Goal: Task Accomplishment & Management: Use online tool/utility

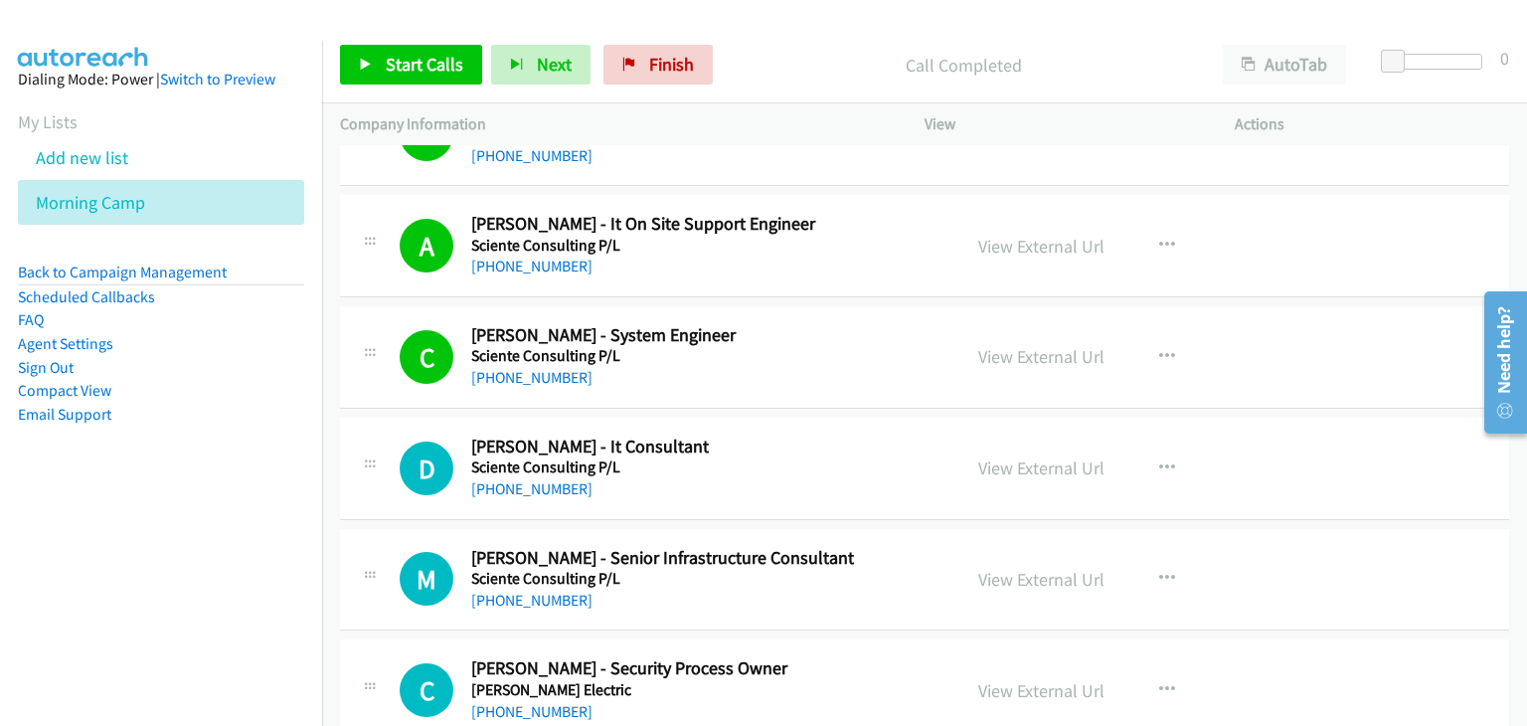
scroll to position [3678, 0]
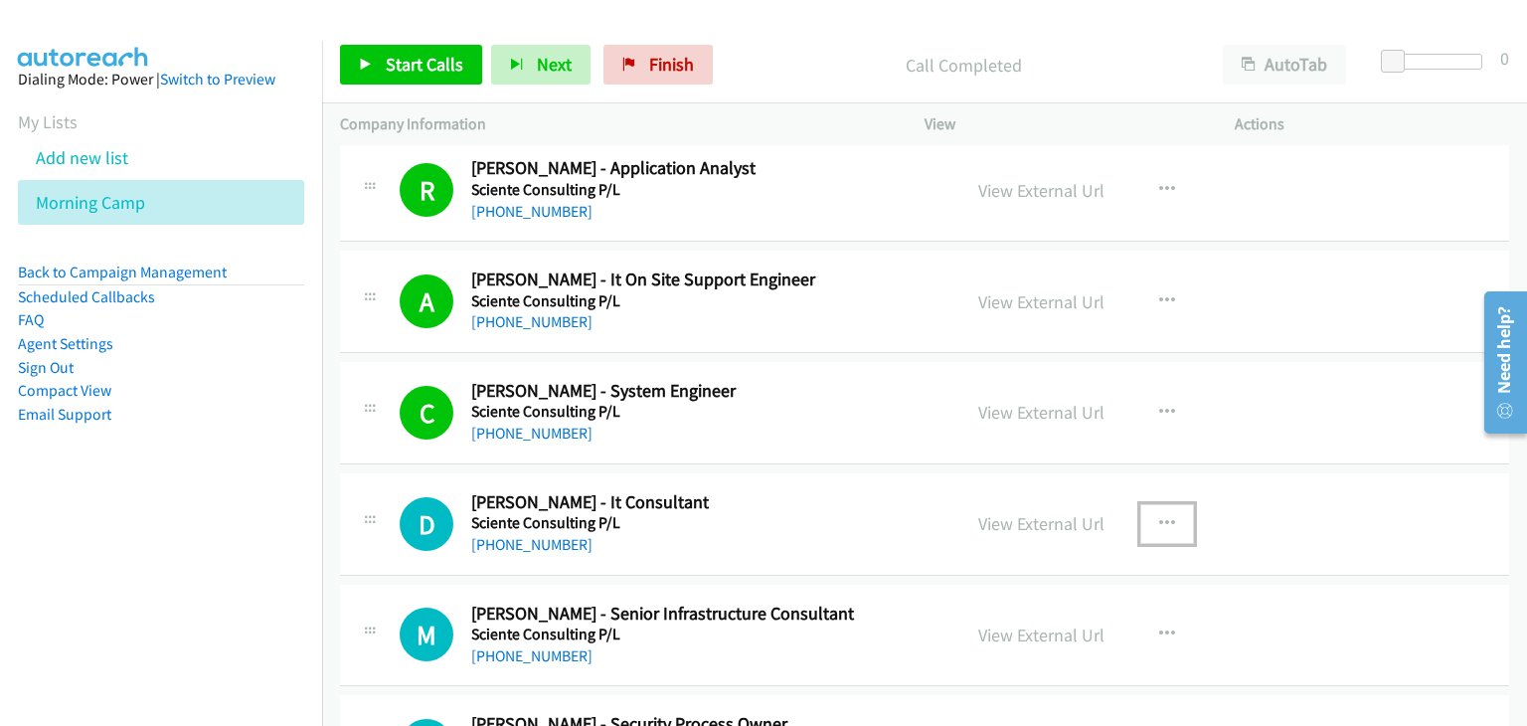
click at [1159, 516] on icon "button" at bounding box center [1167, 524] width 16 height 16
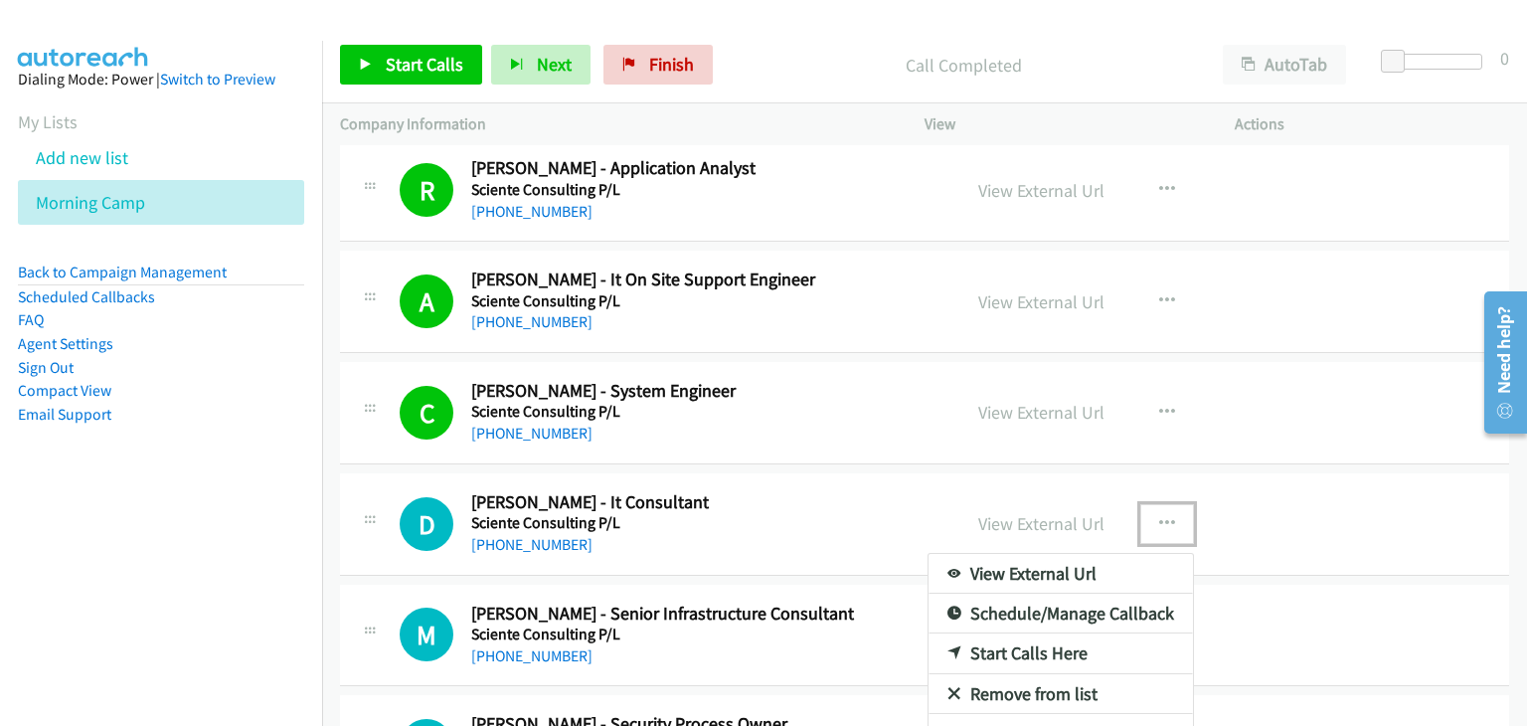
click at [1000, 641] on link "Start Calls Here" at bounding box center [1060, 653] width 264 height 40
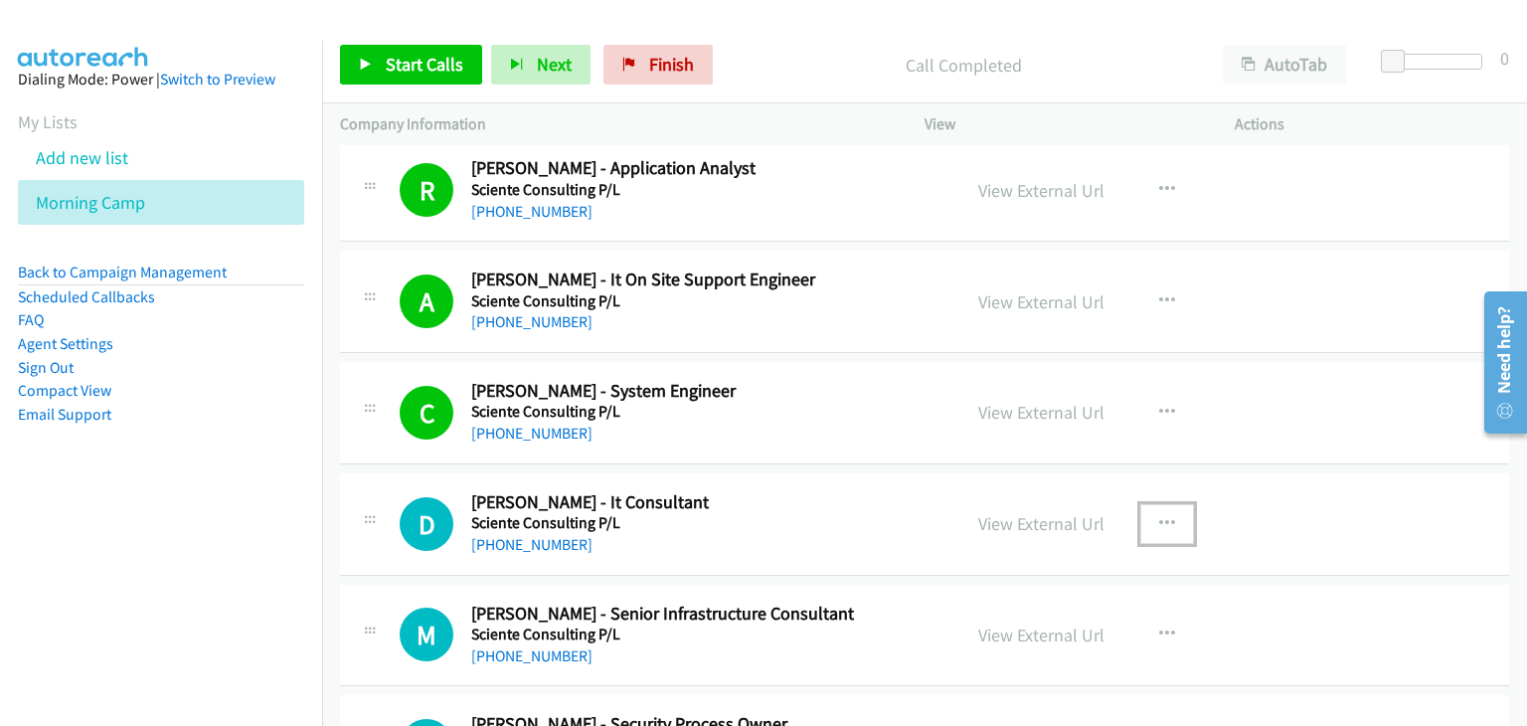
click at [1162, 522] on icon "button" at bounding box center [1167, 524] width 16 height 16
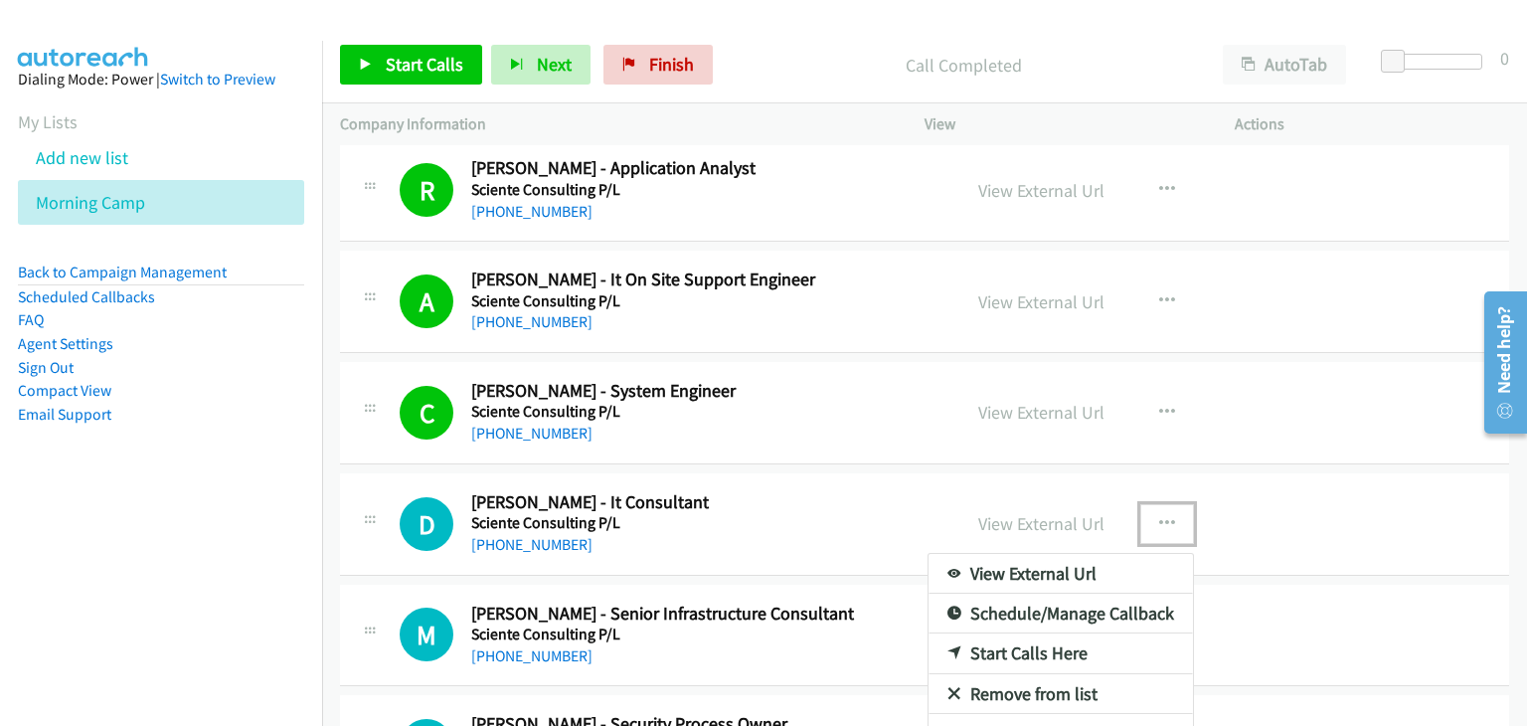
drag, startPoint x: 987, startPoint y: 649, endPoint x: 914, endPoint y: 552, distance: 122.1
click at [349, 40] on div at bounding box center [763, 363] width 1527 height 726
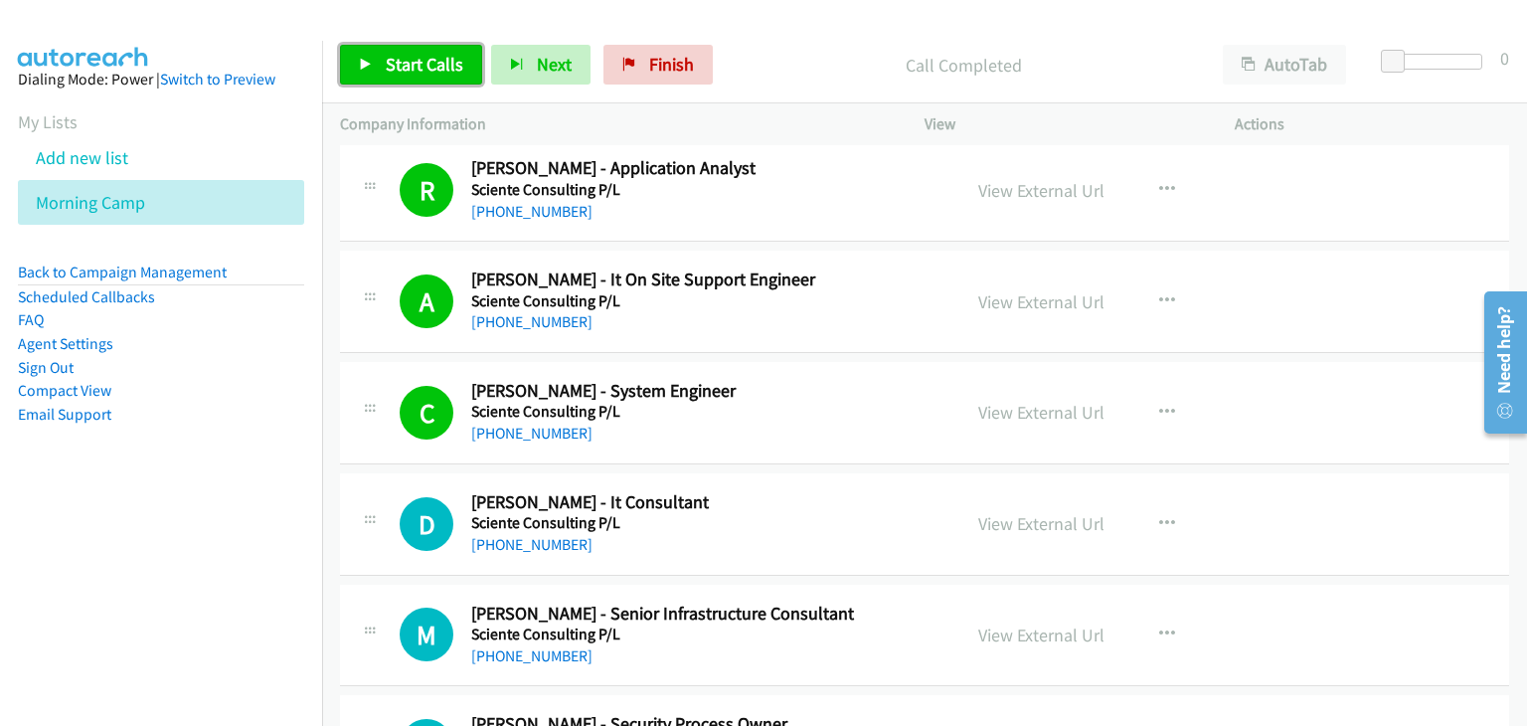
click at [376, 69] on link "Start Calls" at bounding box center [411, 65] width 142 height 40
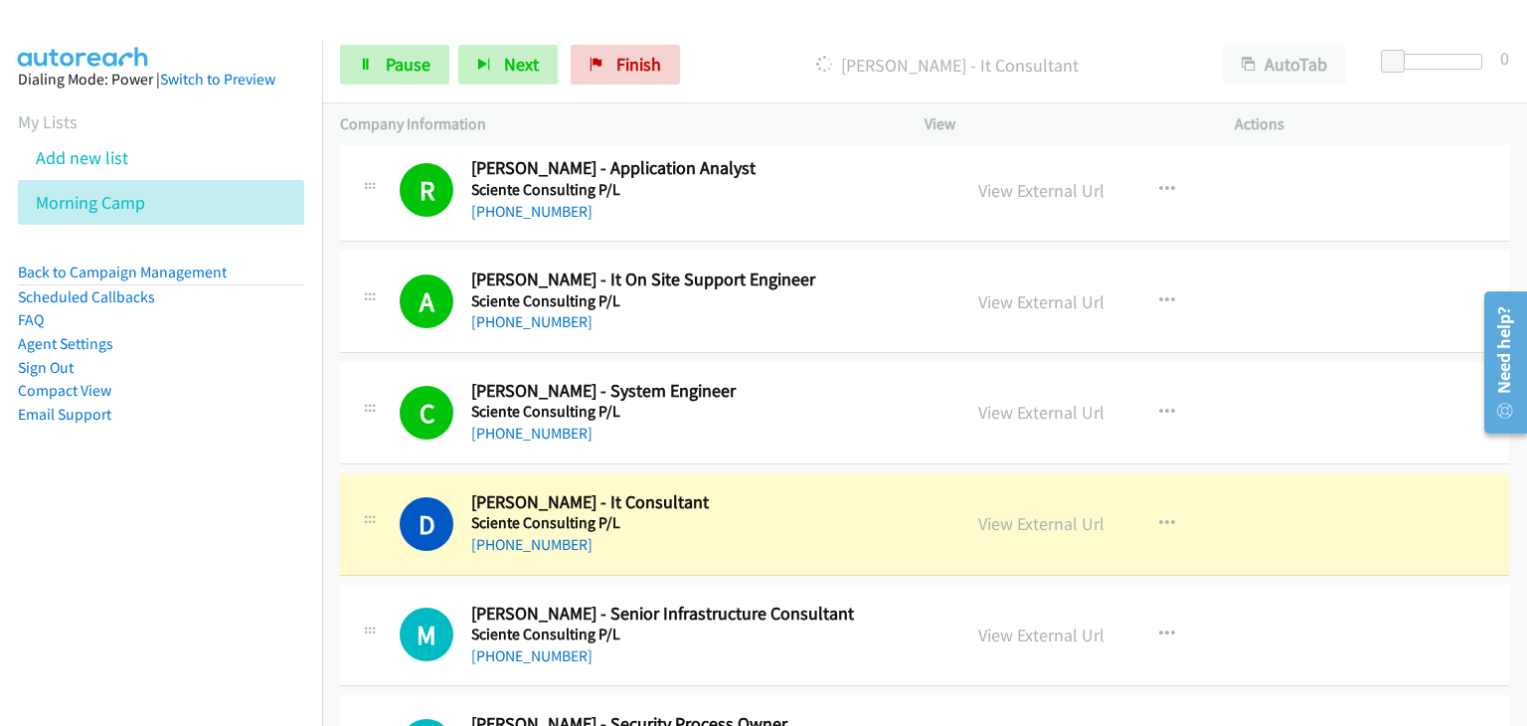
click at [377, 184] on icon at bounding box center [370, 189] width 24 height 10
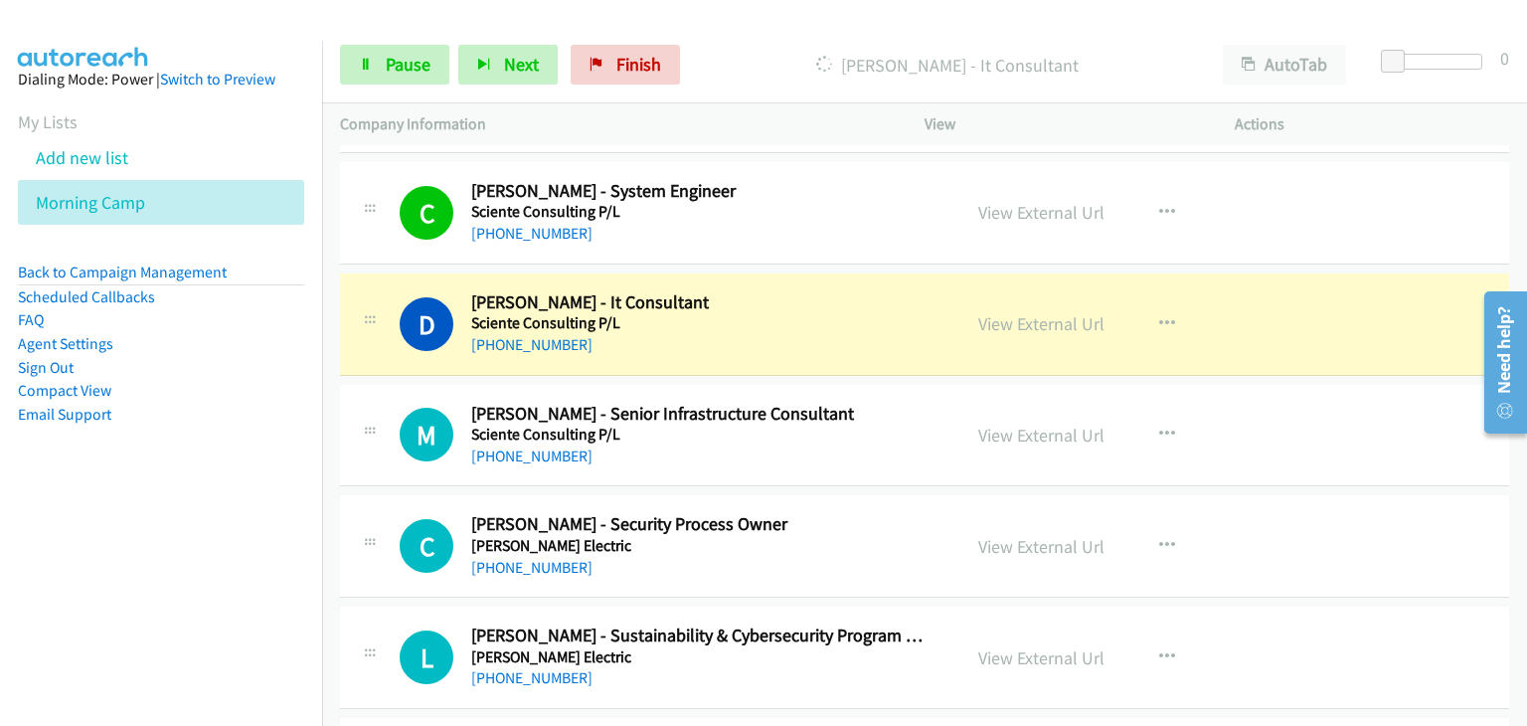
scroll to position [3877, 0]
drag, startPoint x: 1067, startPoint y: 311, endPoint x: 1072, endPoint y: 320, distance: 10.2
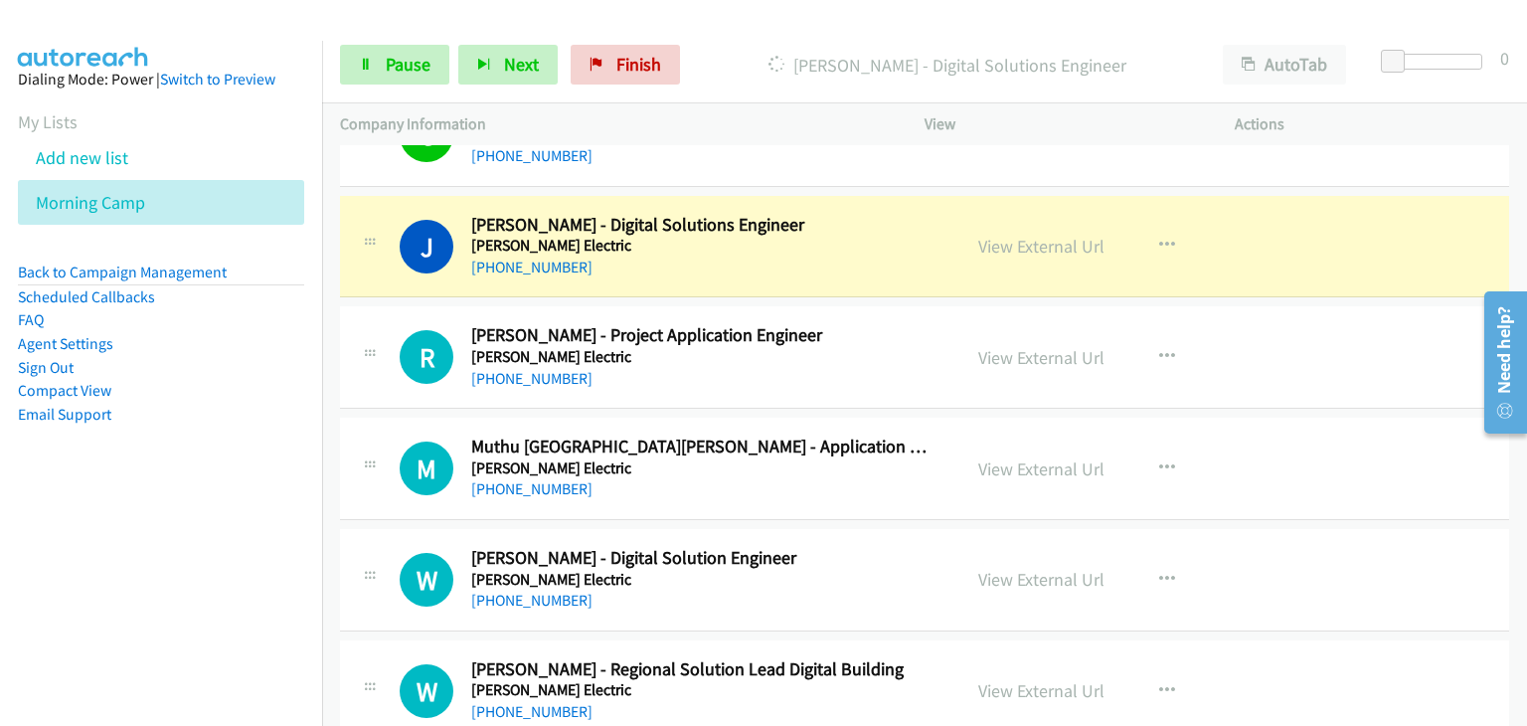
scroll to position [4672, 0]
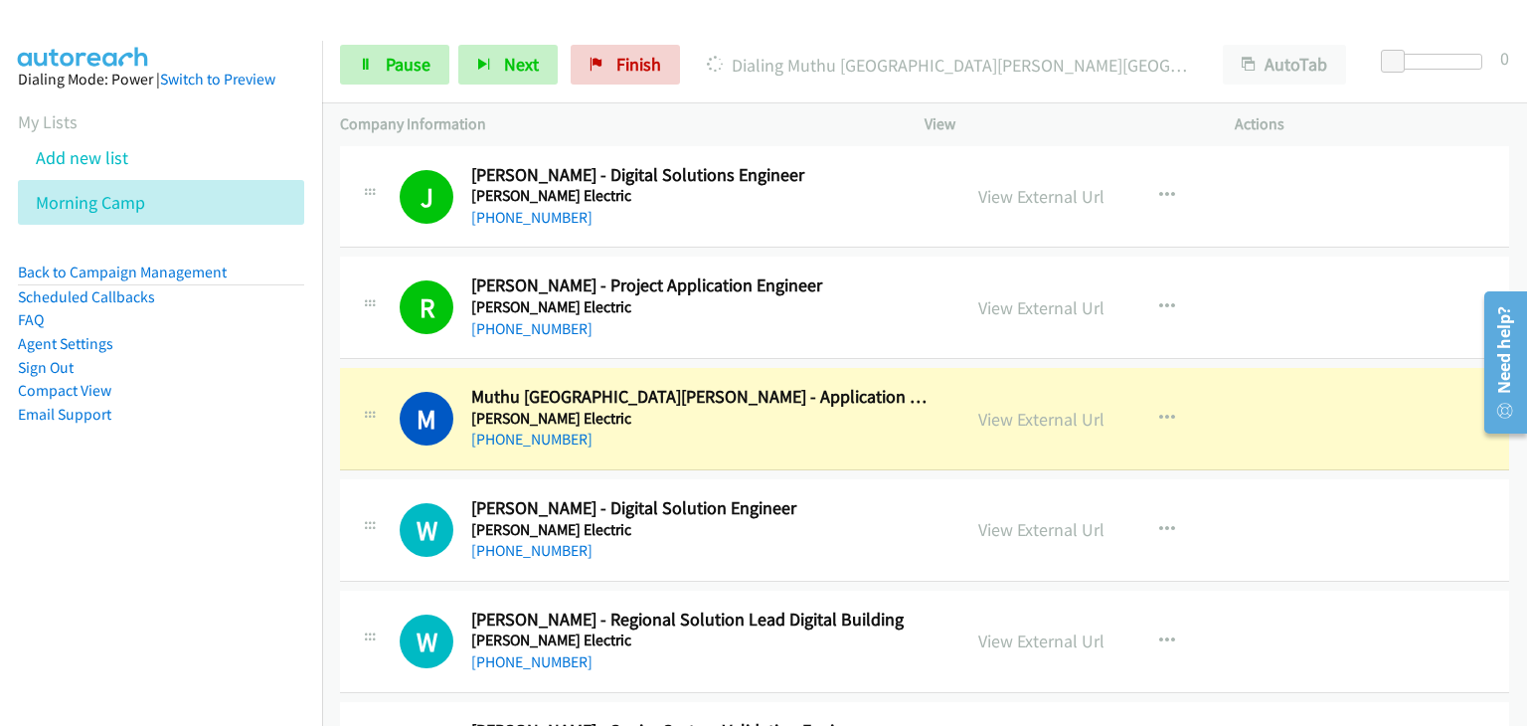
click at [344, 497] on div "W Callback Scheduled [PERSON_NAME] - Digital Solution Engineer [PERSON_NAME] El…" at bounding box center [650, 530] width 620 height 66
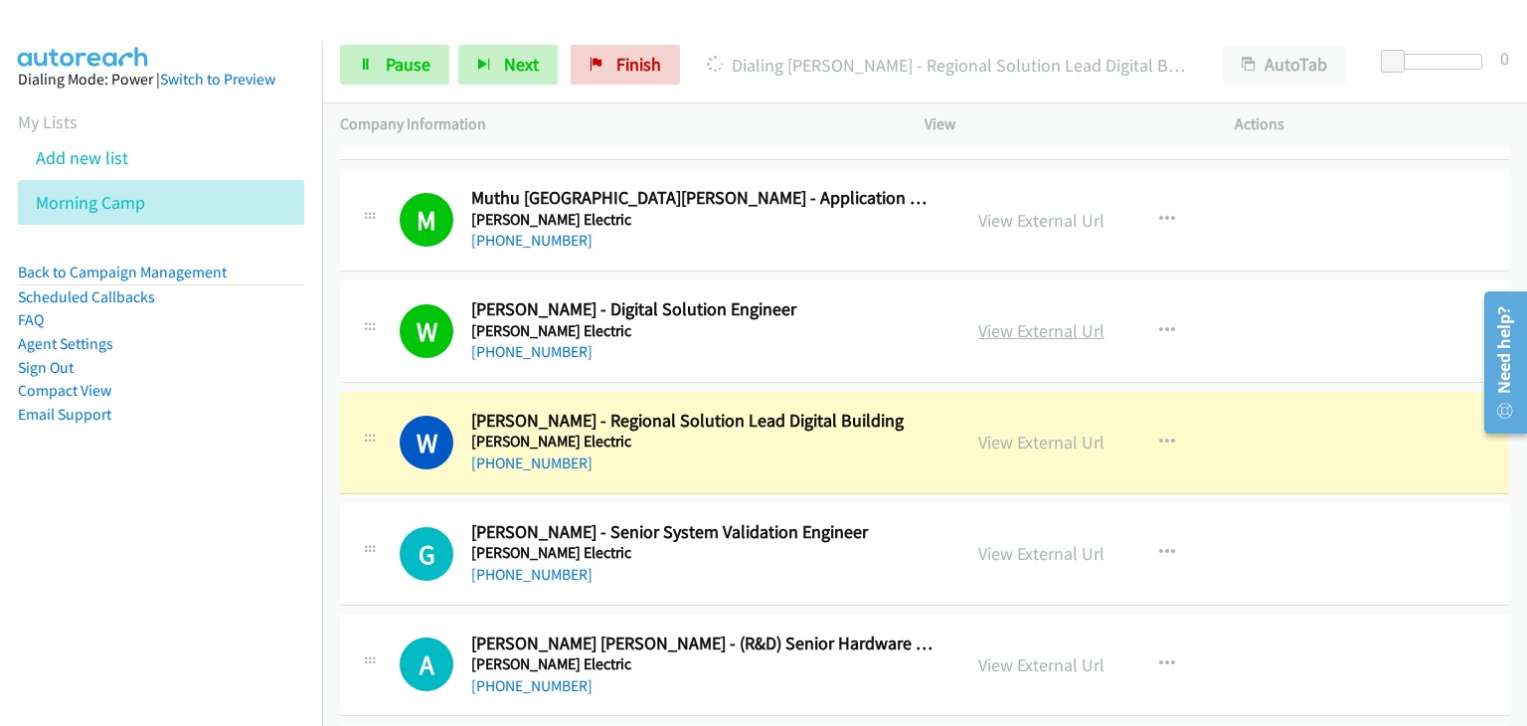
scroll to position [4970, 0]
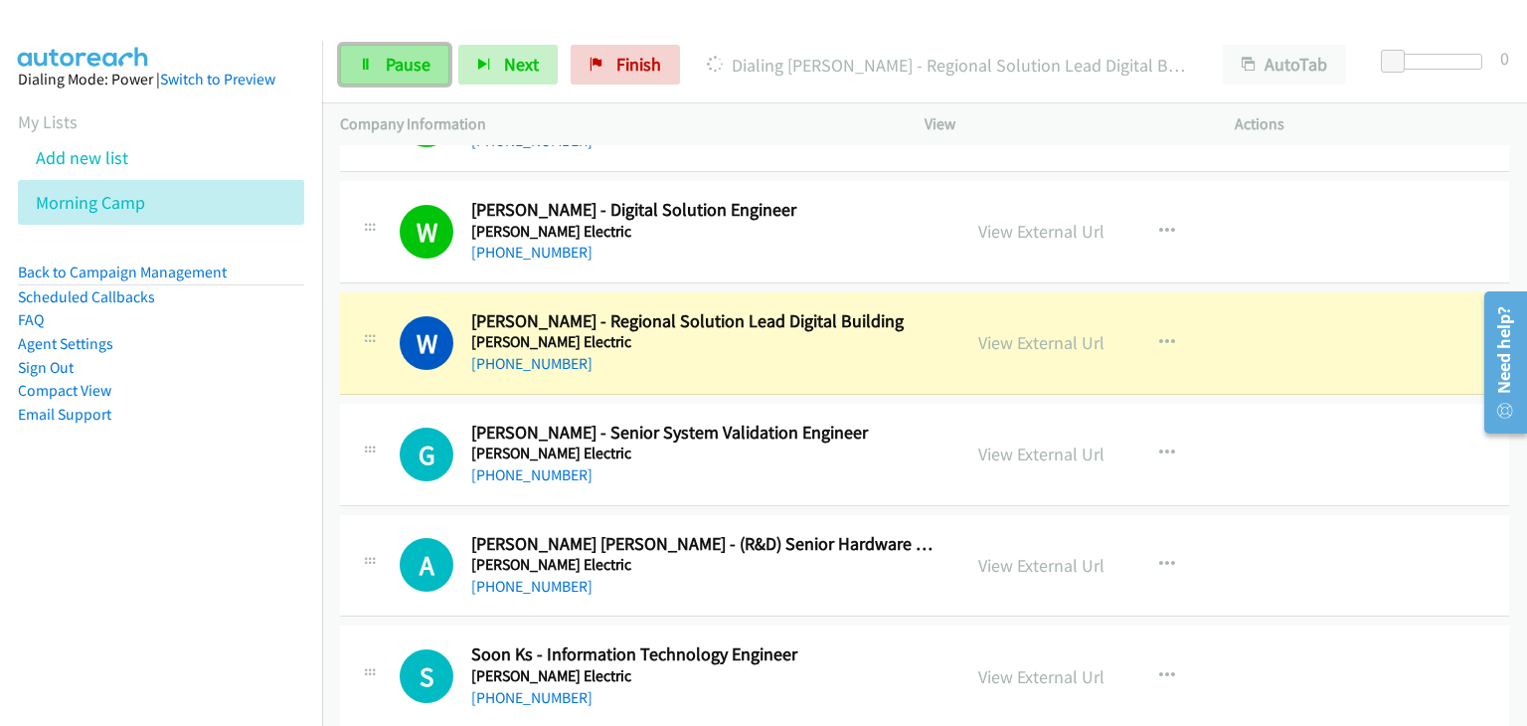
click at [384, 69] on link "Pause" at bounding box center [394, 65] width 109 height 40
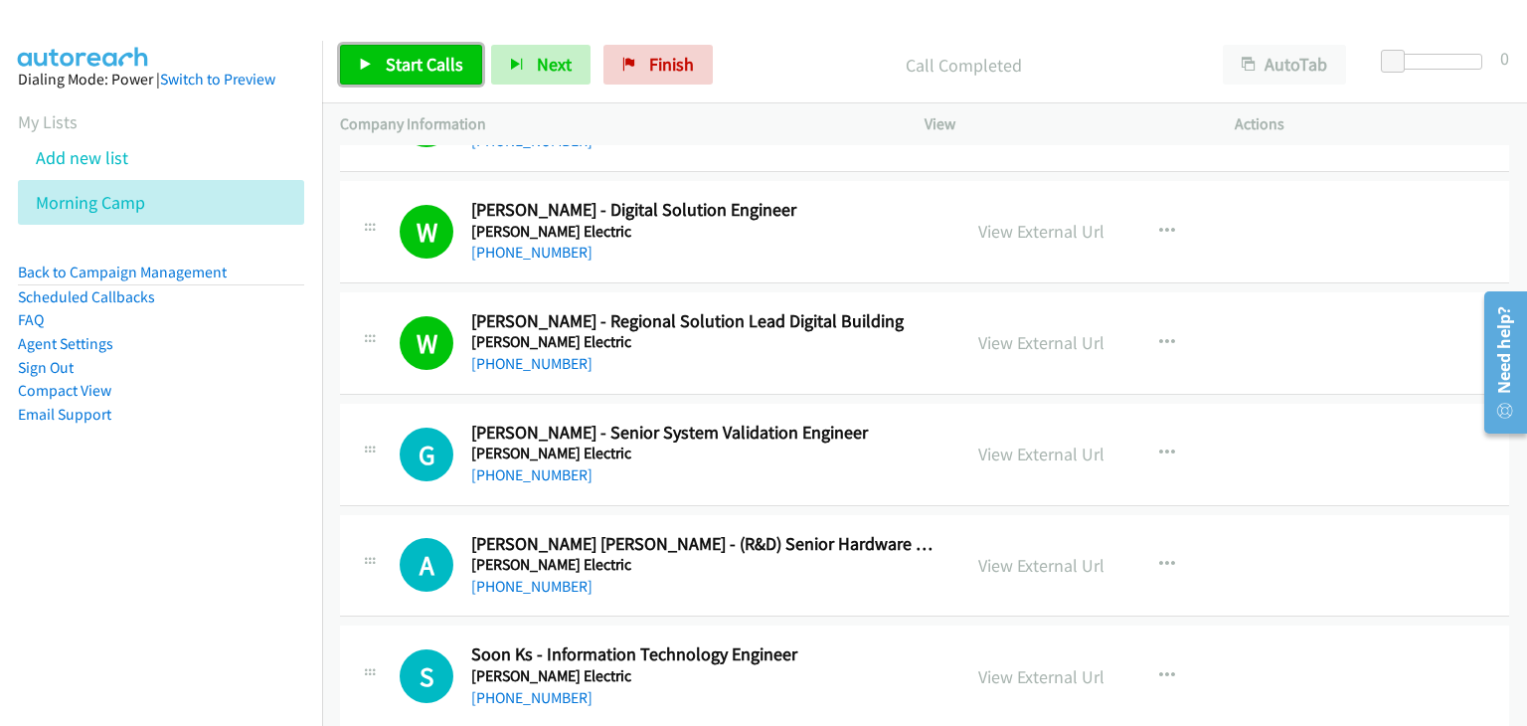
click at [418, 57] on span "Start Calls" at bounding box center [425, 64] width 78 height 23
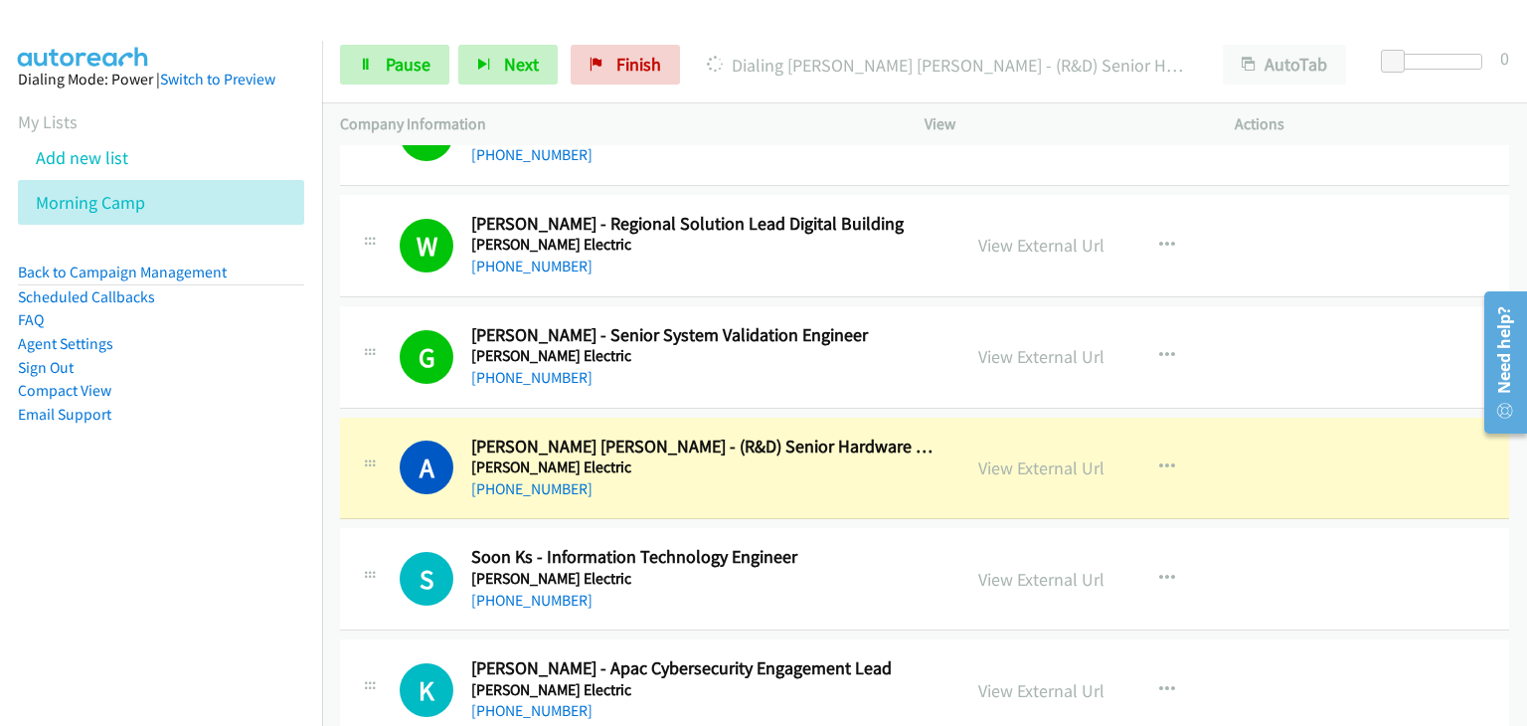
scroll to position [5169, 0]
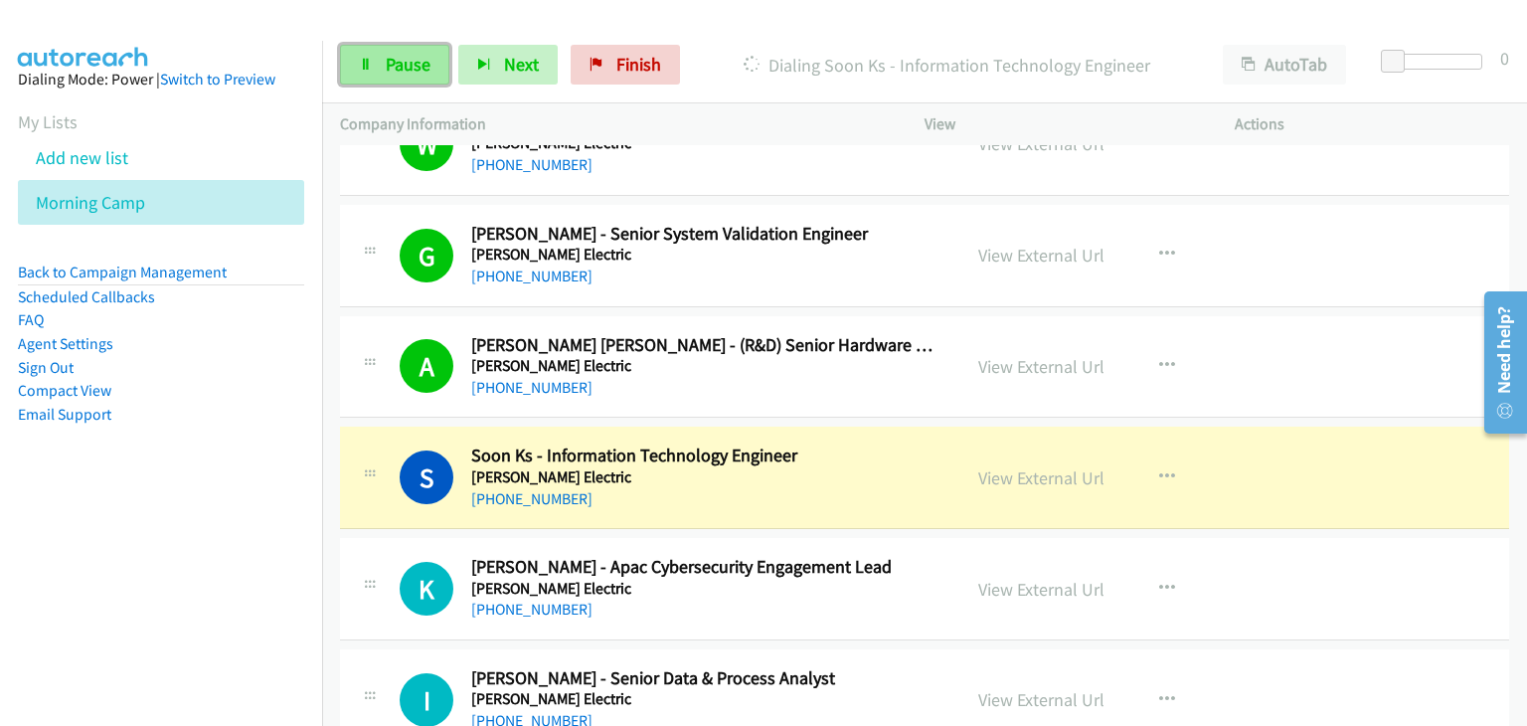
click at [374, 71] on link "Pause" at bounding box center [394, 65] width 109 height 40
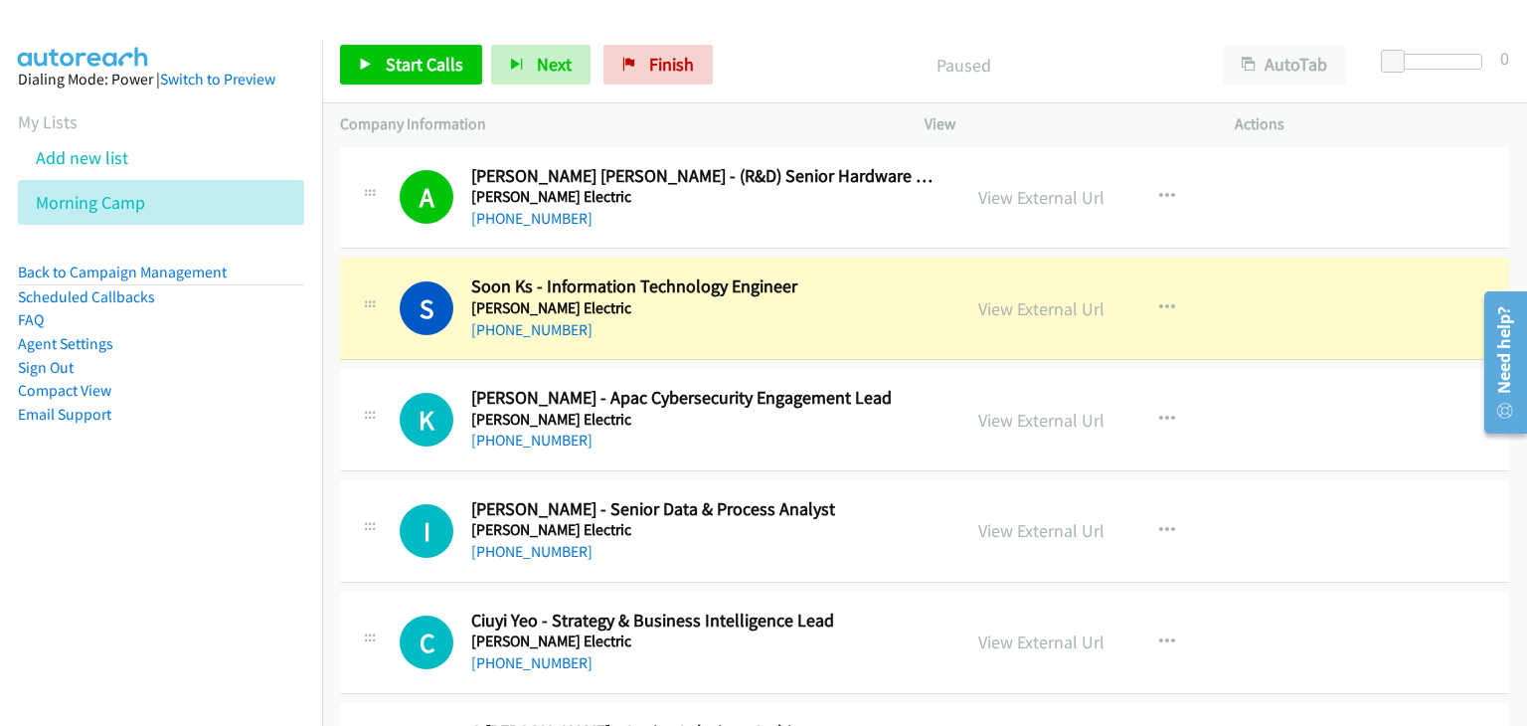
scroll to position [5368, 0]
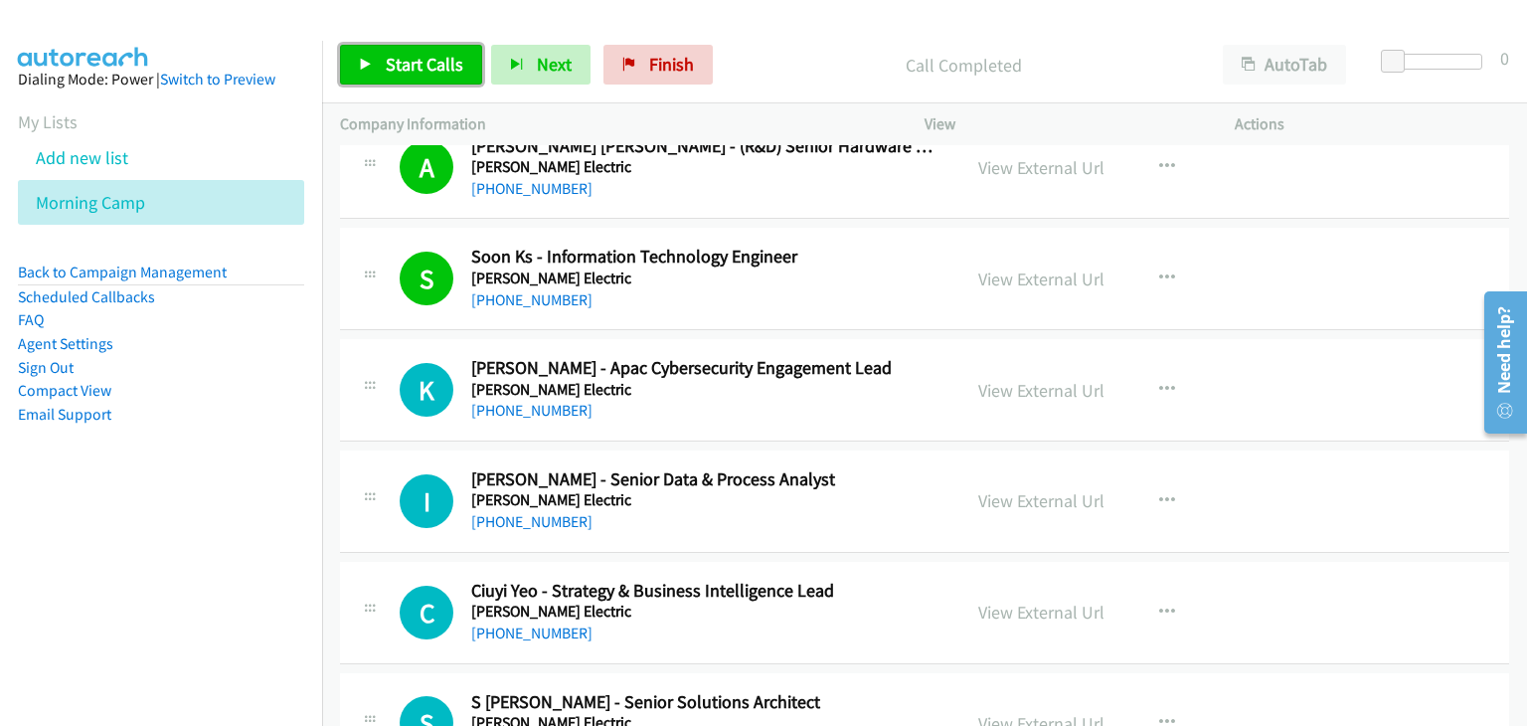
click at [377, 81] on link "Start Calls" at bounding box center [411, 65] width 142 height 40
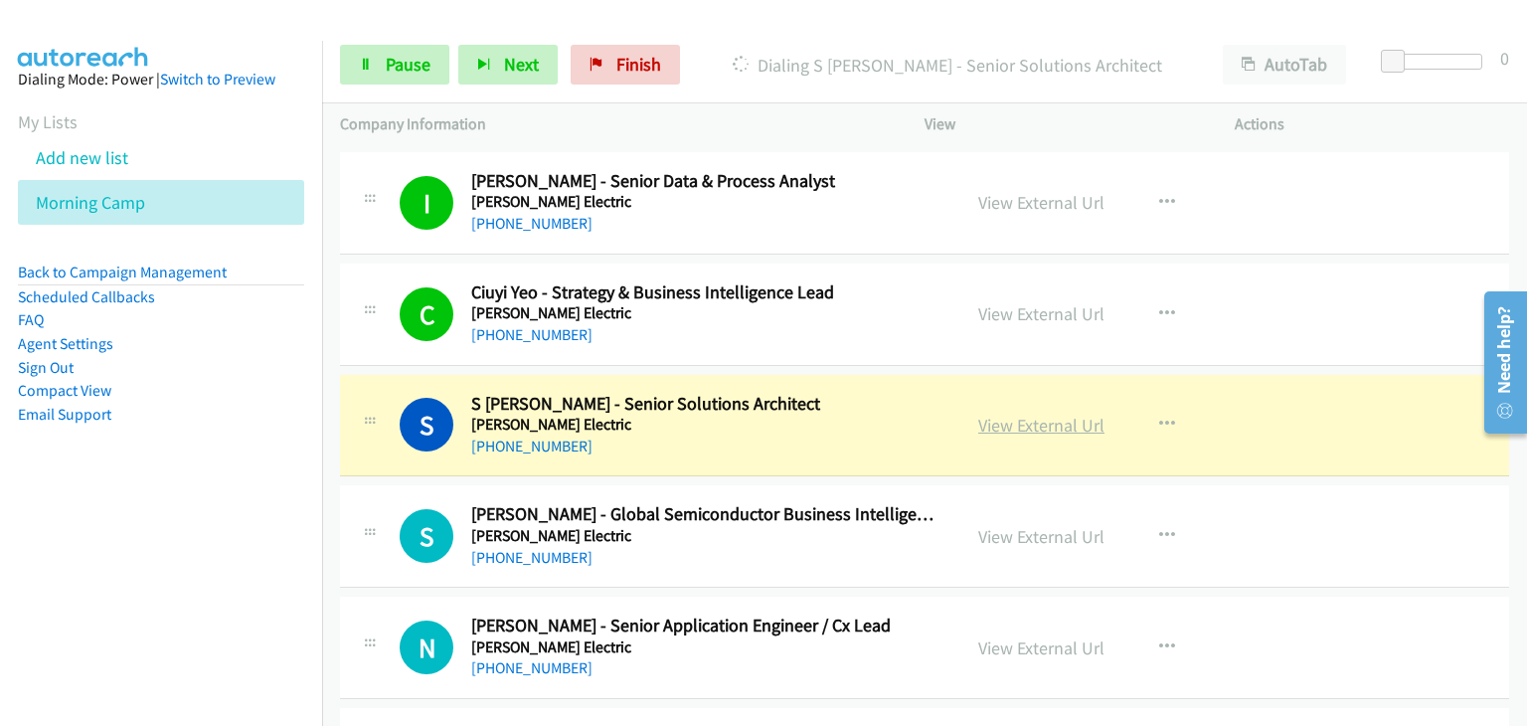
scroll to position [5765, 0]
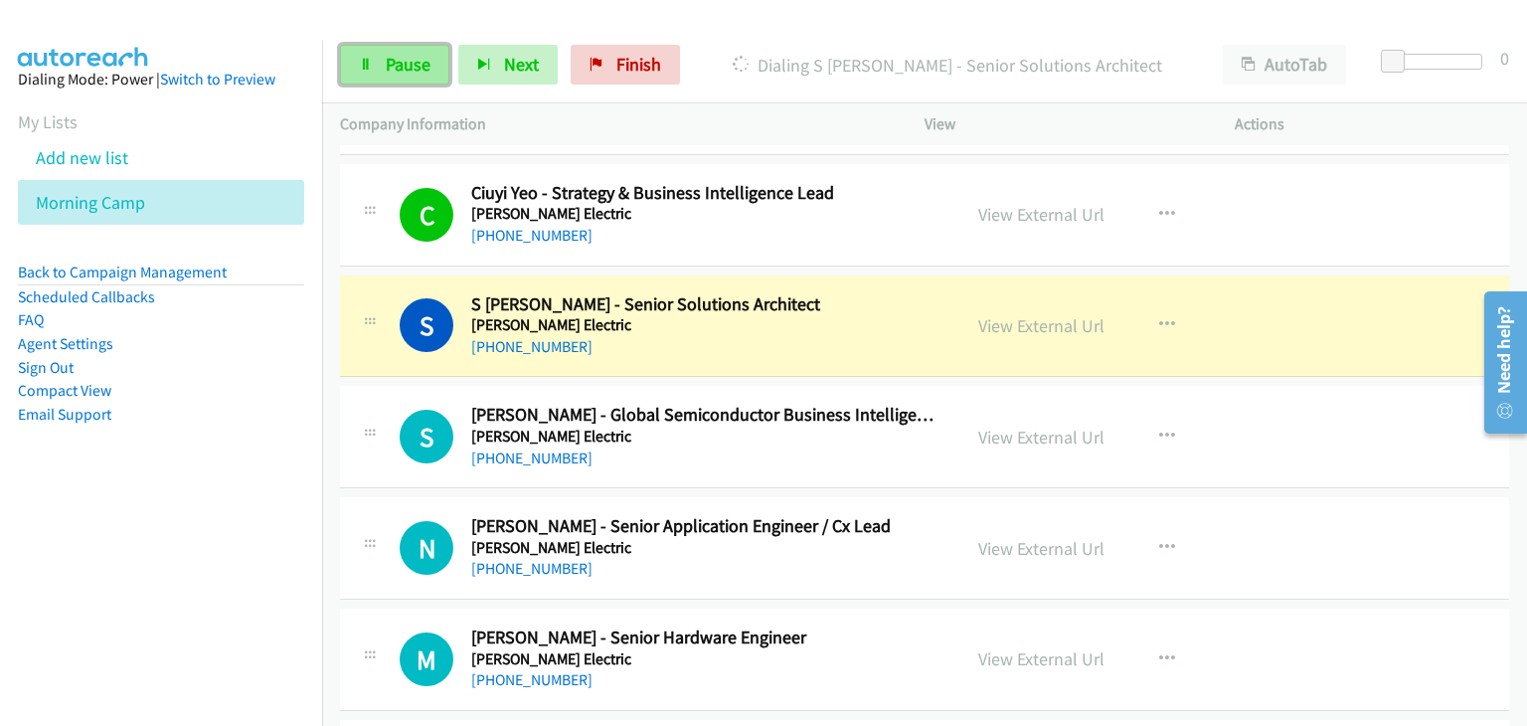
click at [364, 65] on icon at bounding box center [366, 66] width 14 height 14
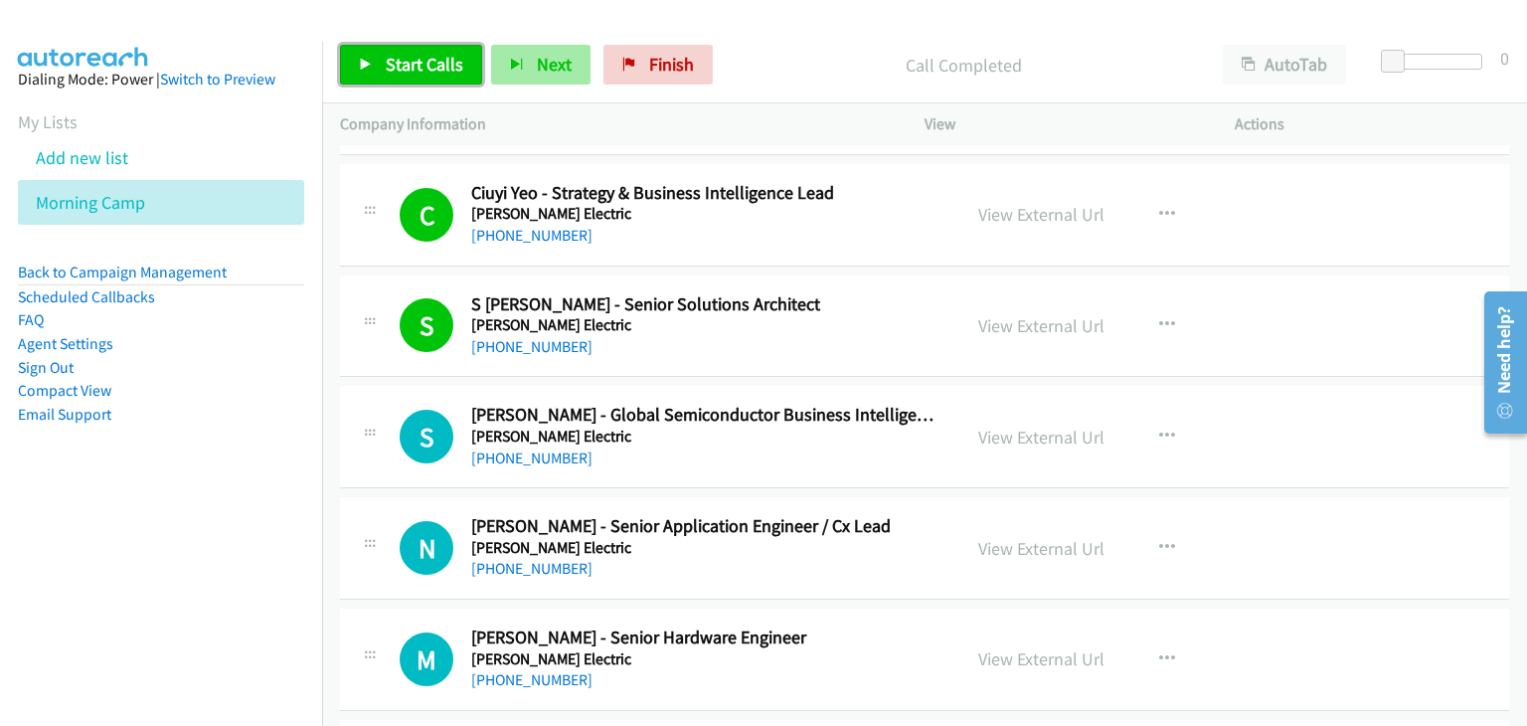
click at [406, 57] on span "Start Calls" at bounding box center [425, 64] width 78 height 23
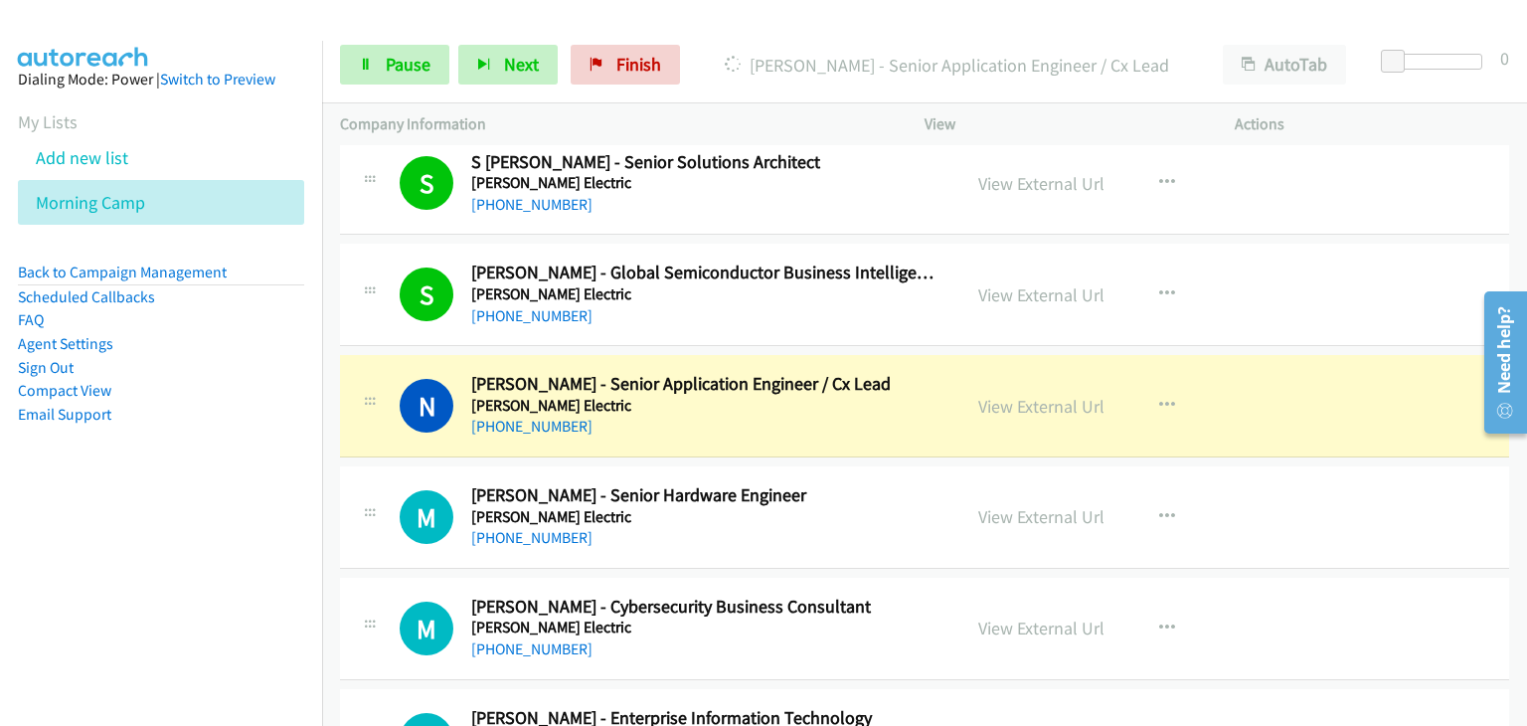
scroll to position [5964, 0]
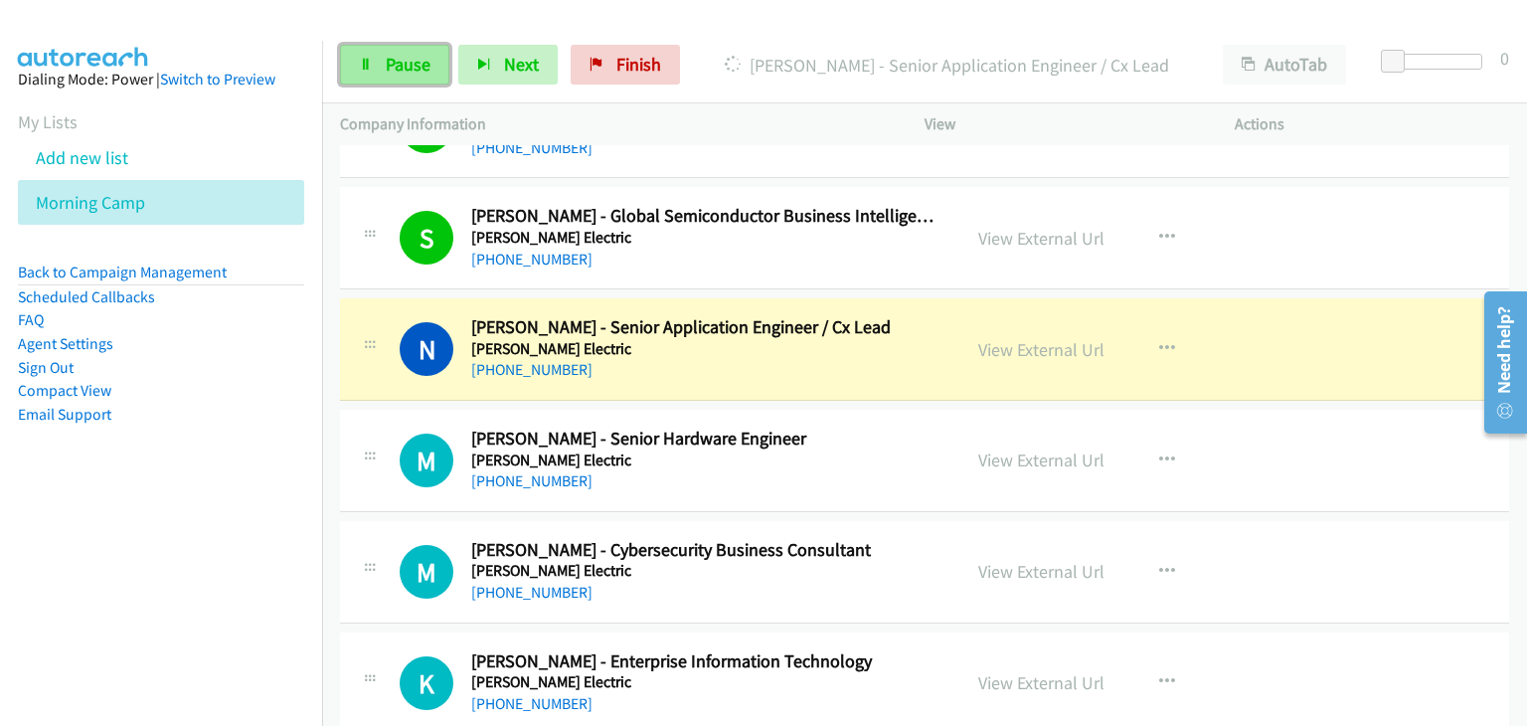
click at [389, 73] on span "Pause" at bounding box center [408, 64] width 45 height 23
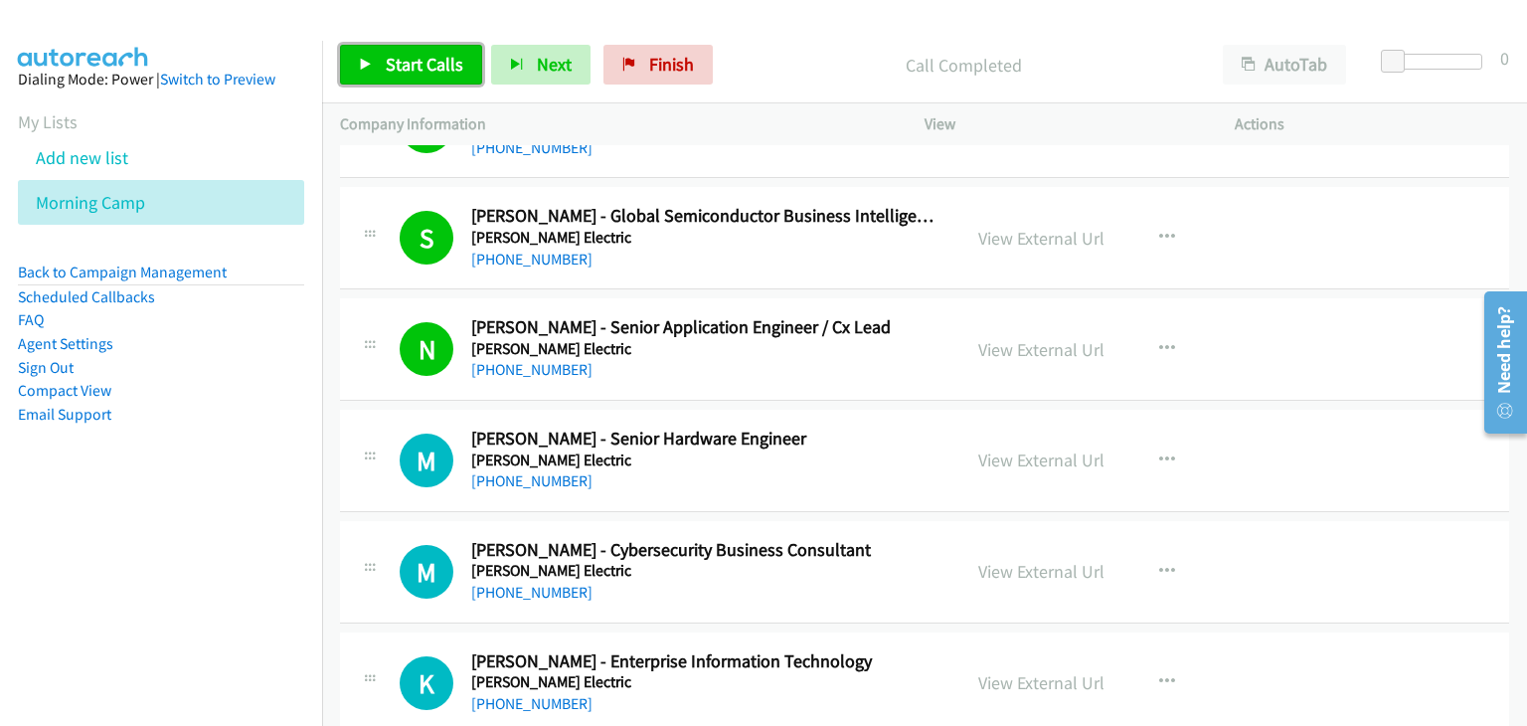
click at [390, 47] on link "Start Calls" at bounding box center [411, 65] width 142 height 40
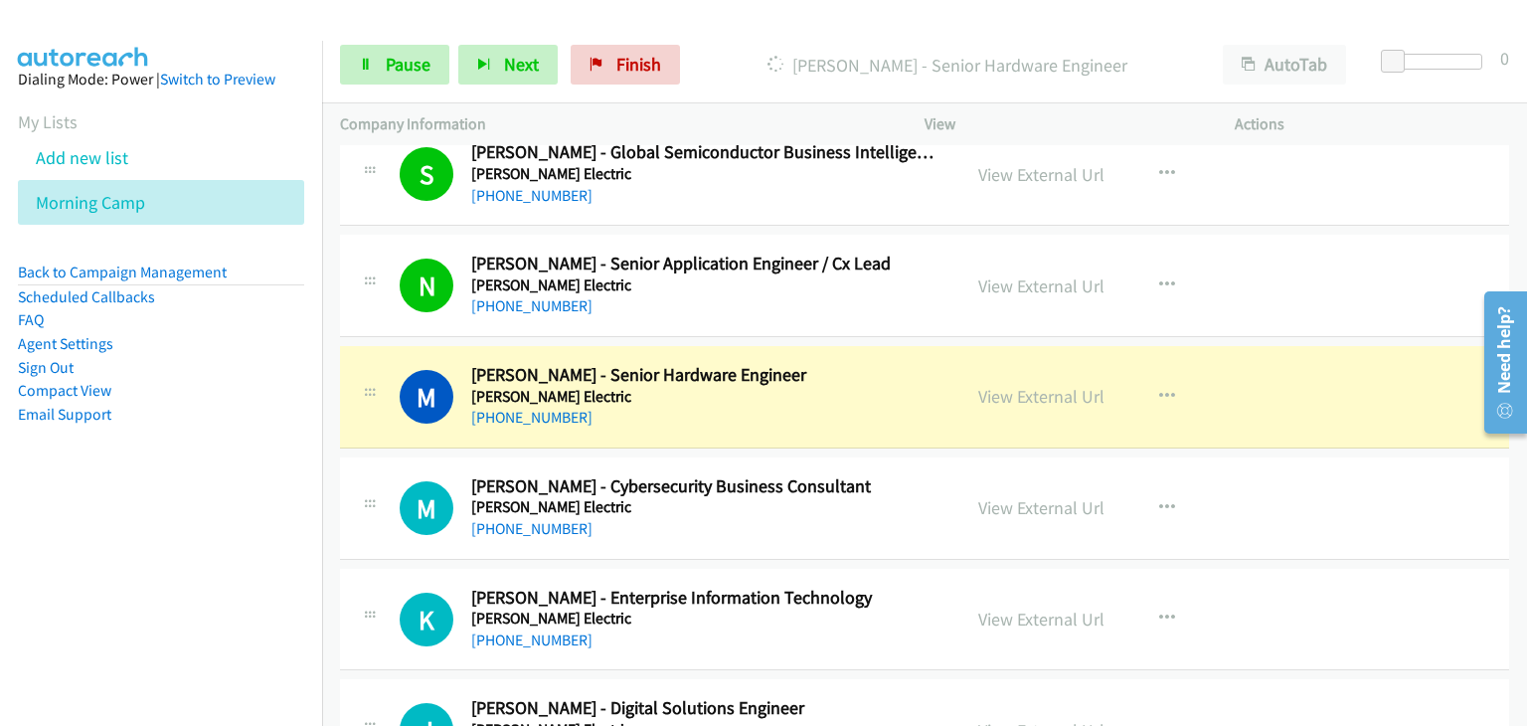
scroll to position [6064, 0]
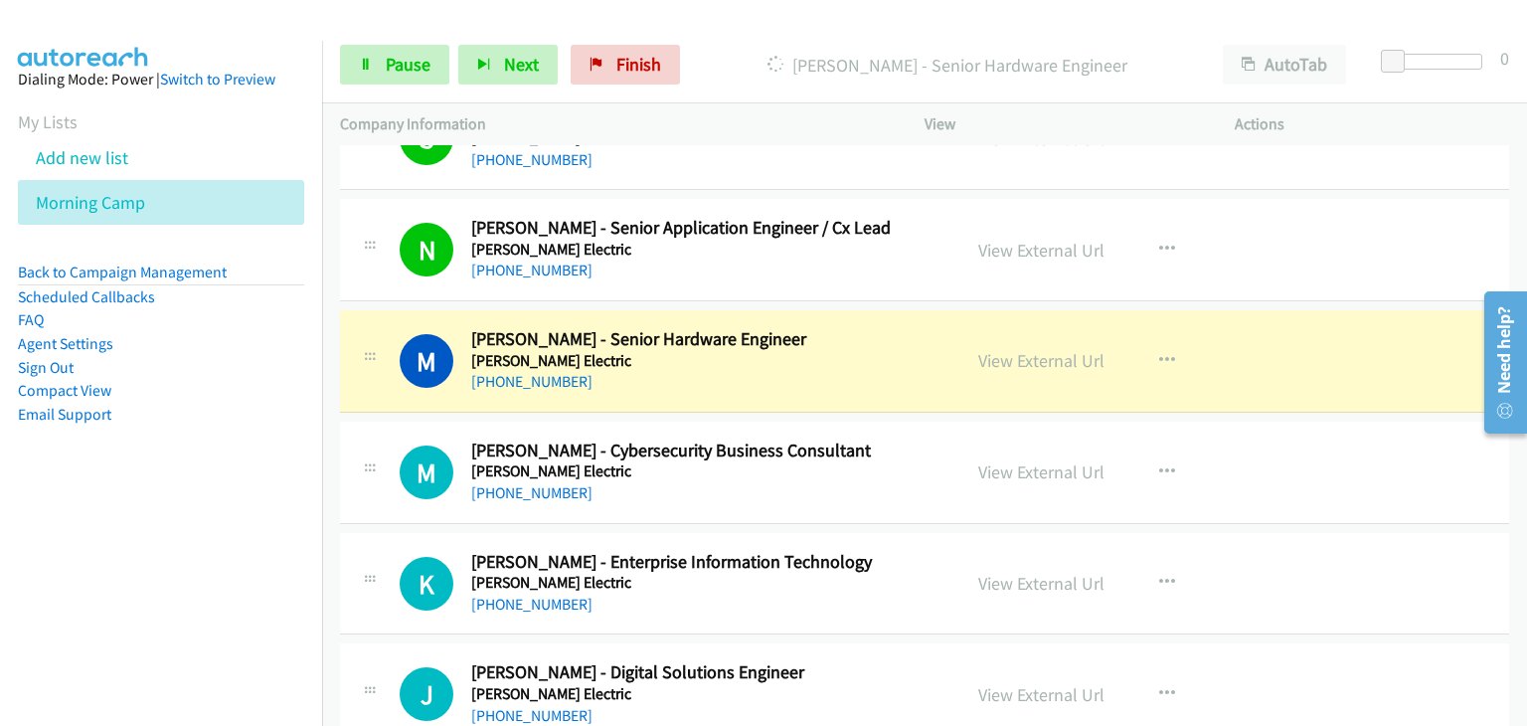
drag, startPoint x: 439, startPoint y: 305, endPoint x: 604, endPoint y: 343, distance: 169.3
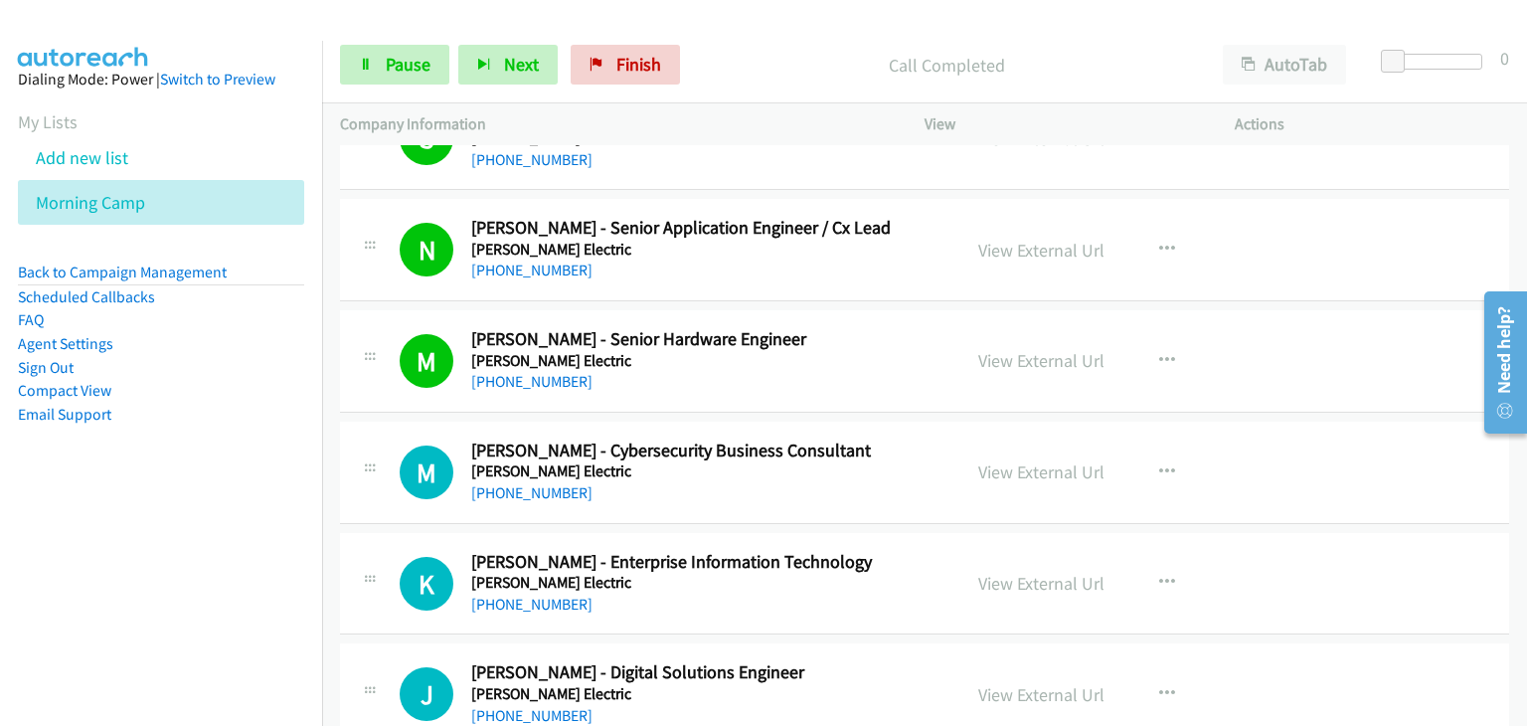
click at [358, 182] on td "S Callback Scheduled [PERSON_NAME] - Global Semiconductor Business Intelligence…" at bounding box center [924, 139] width 1205 height 111
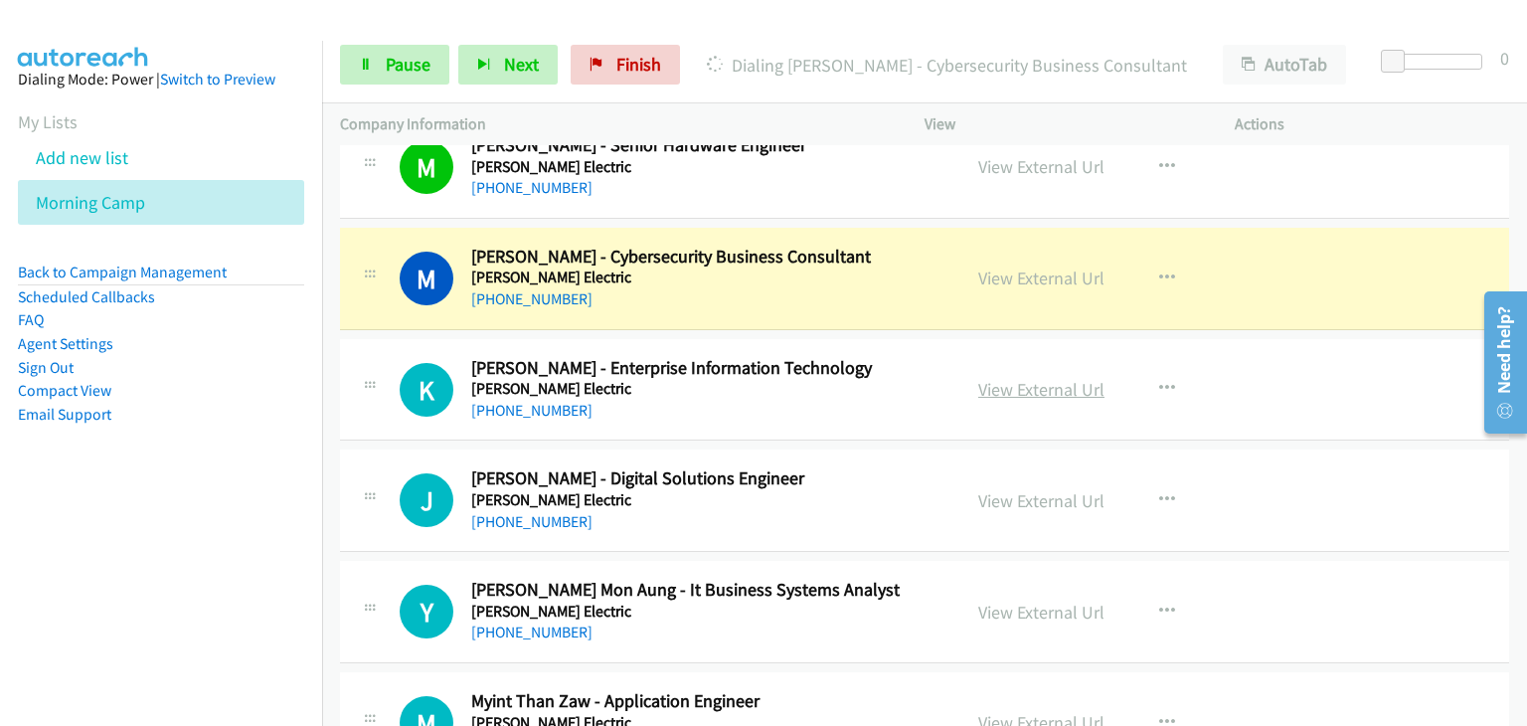
scroll to position [6263, 0]
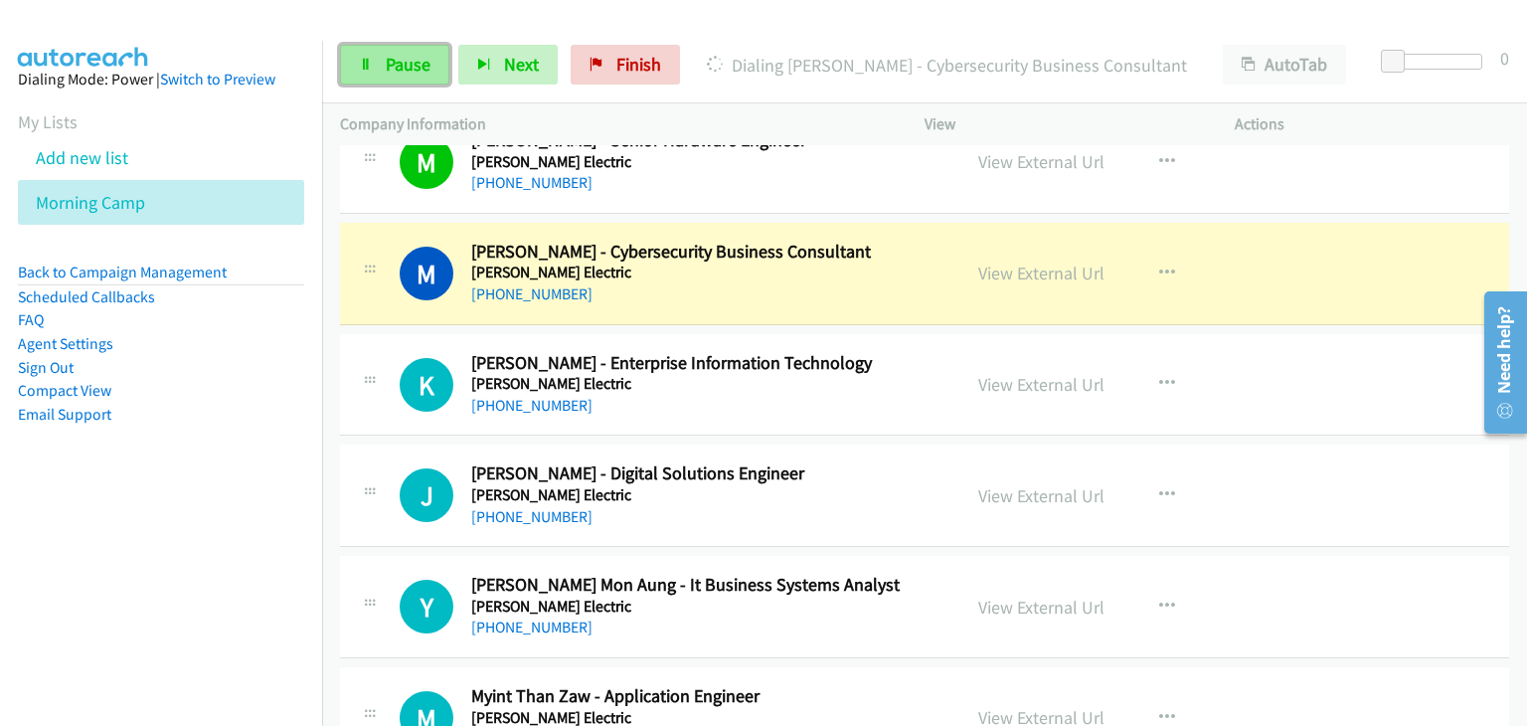
click at [371, 69] on icon at bounding box center [366, 66] width 14 height 14
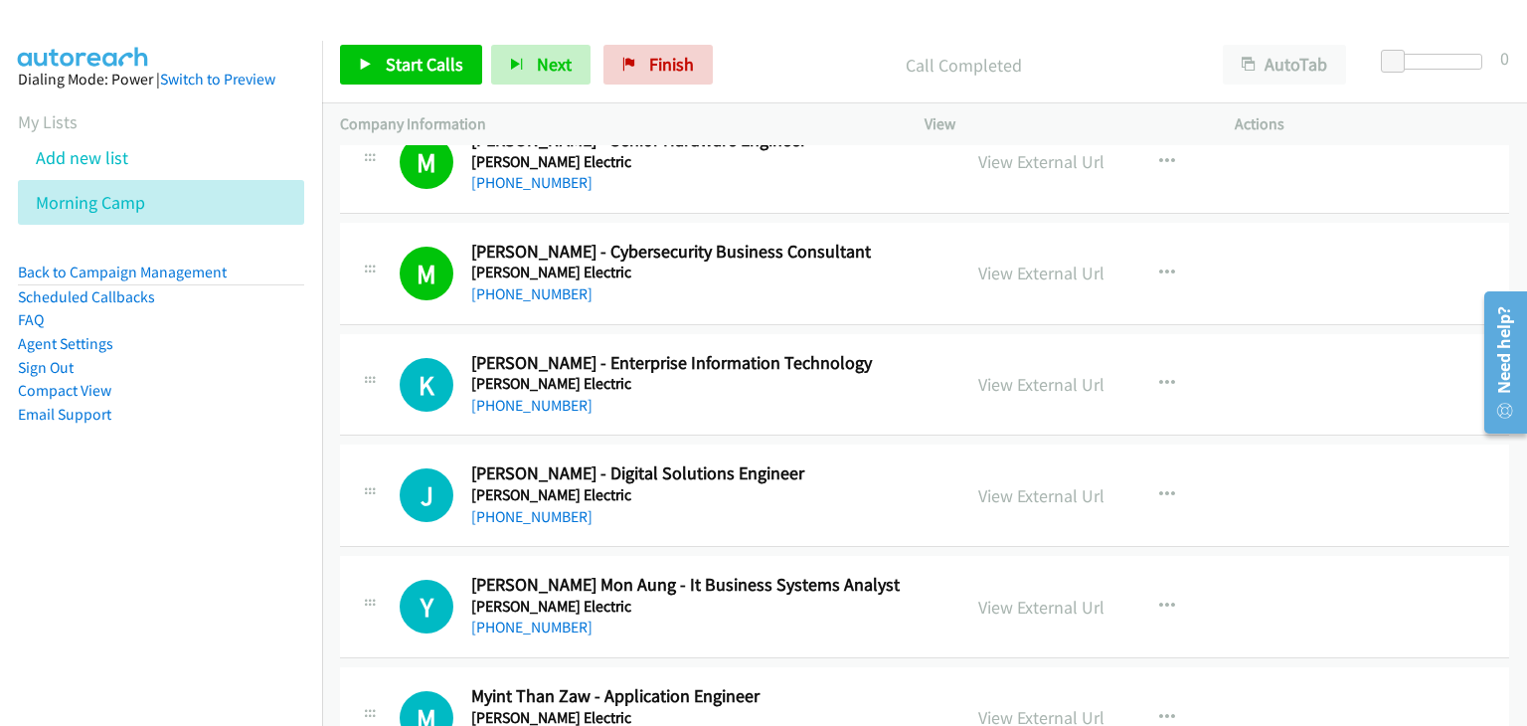
click at [408, 88] on div "Start Calls Pause Next Finish Call Completed AutoTab AutoTab 0" at bounding box center [924, 65] width 1205 height 77
click at [404, 75] on span "Start Calls" at bounding box center [425, 64] width 78 height 23
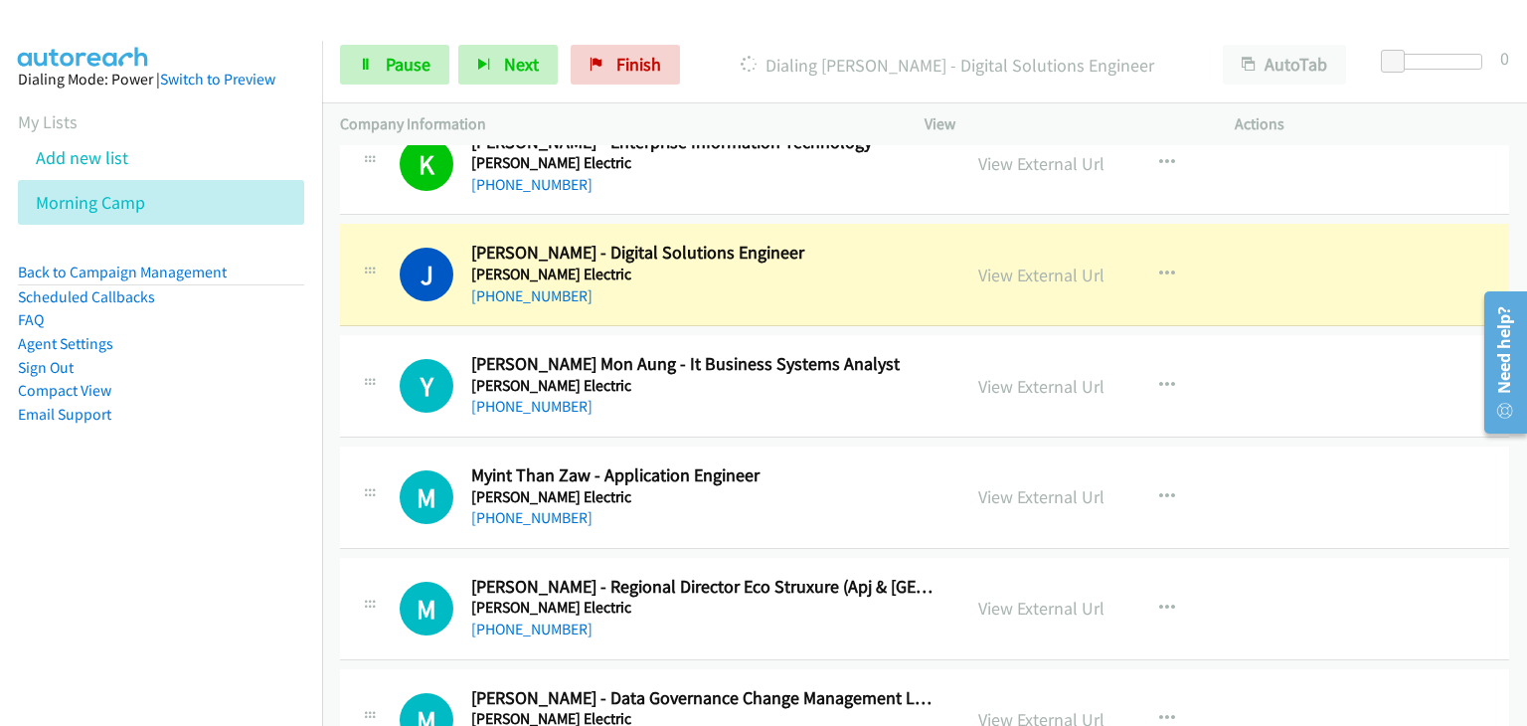
scroll to position [6461, 0]
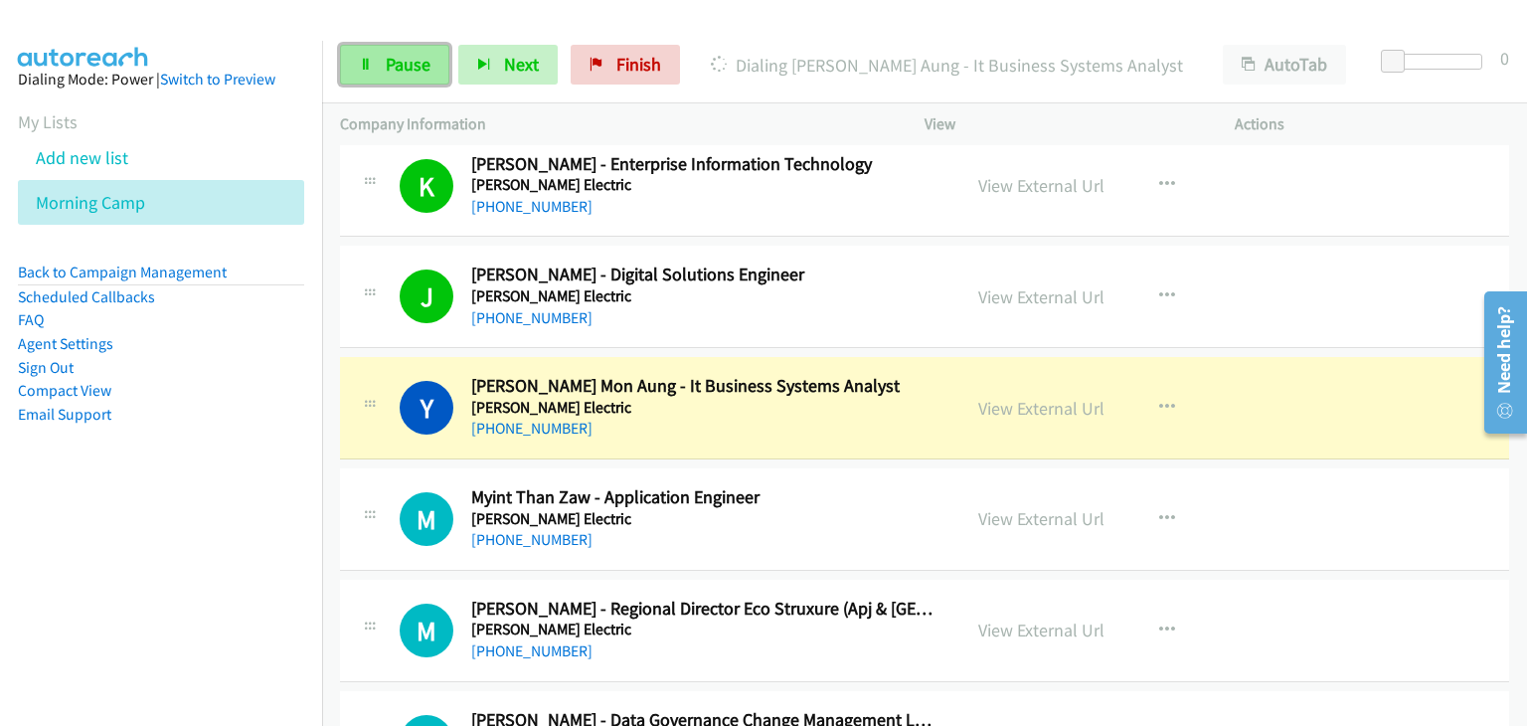
click at [401, 64] on span "Pause" at bounding box center [408, 64] width 45 height 23
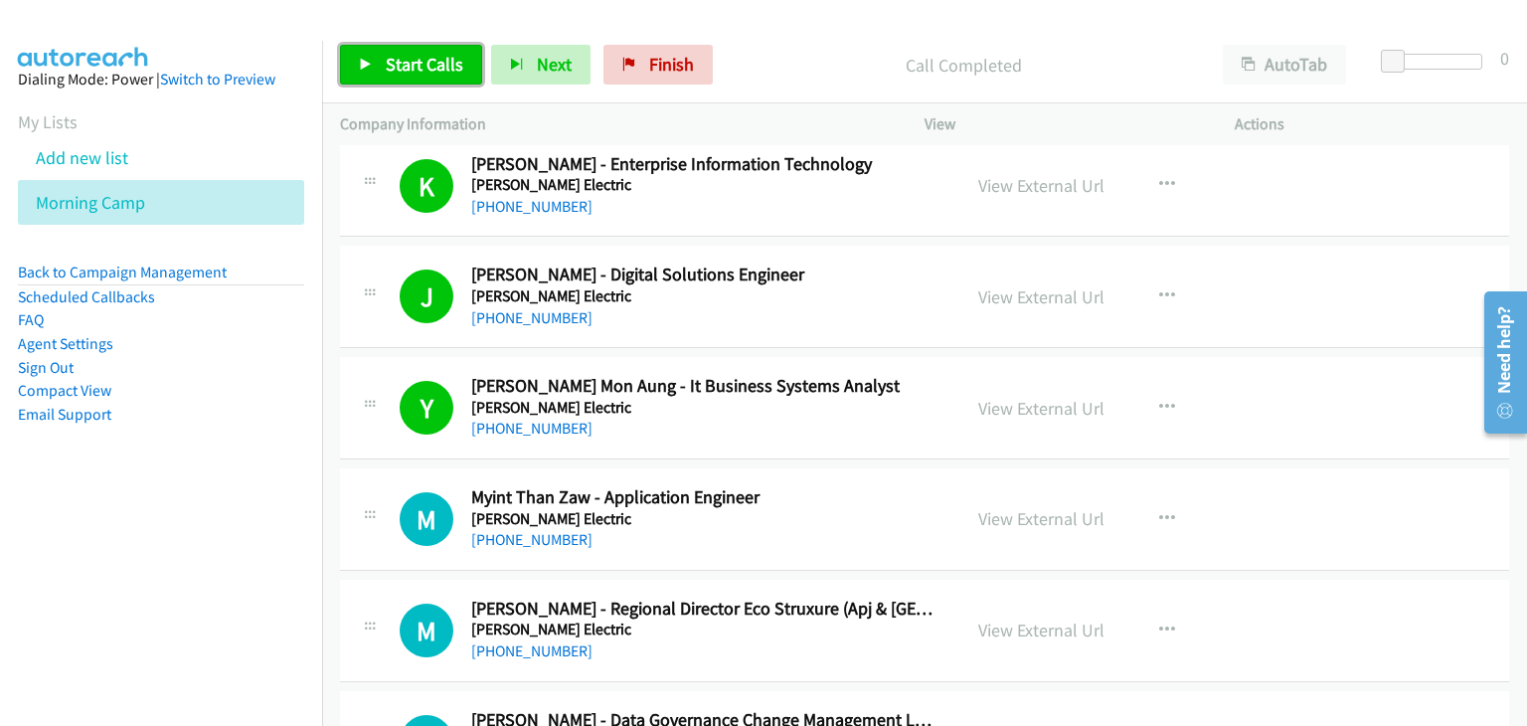
drag, startPoint x: 390, startPoint y: 59, endPoint x: 410, endPoint y: 66, distance: 21.1
click at [390, 59] on span "Start Calls" at bounding box center [425, 64] width 78 height 23
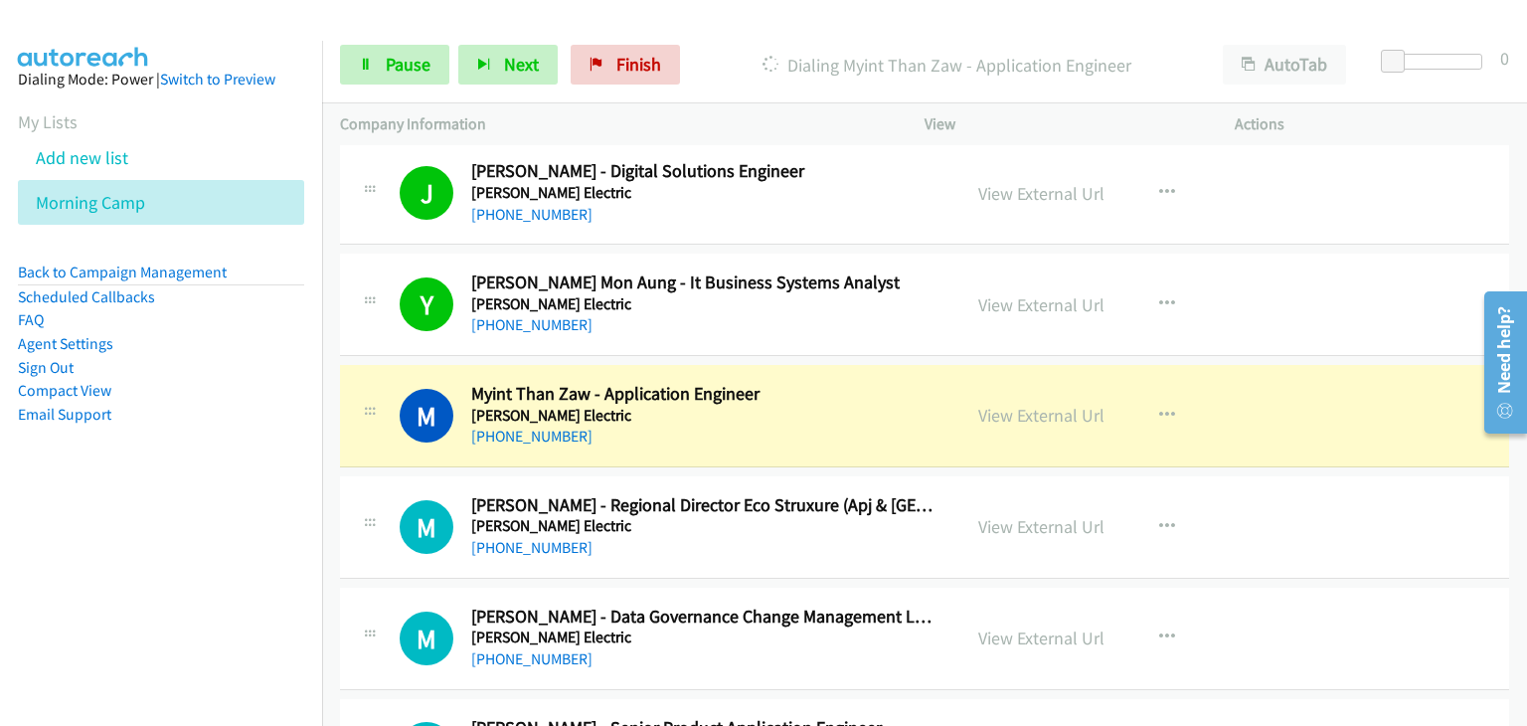
scroll to position [6660, 0]
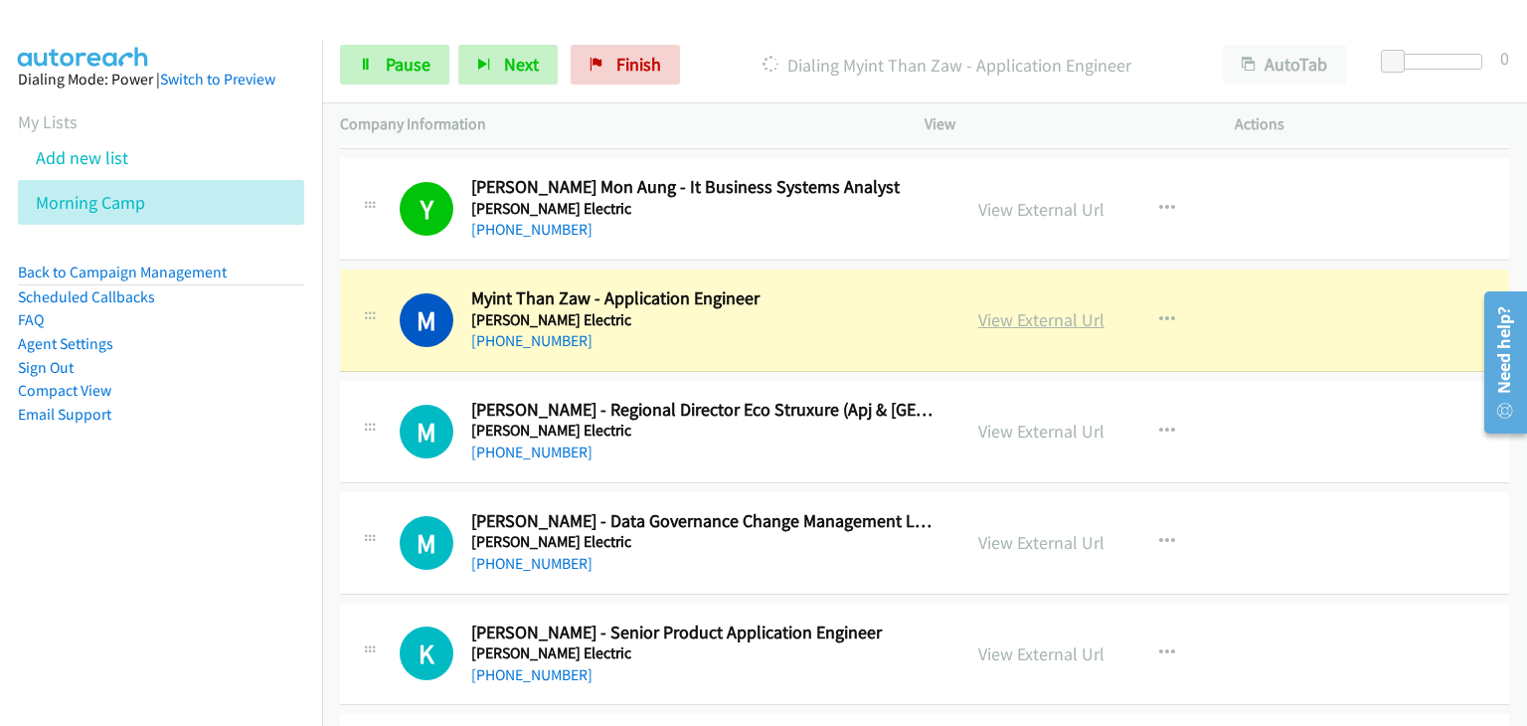
drag, startPoint x: 1057, startPoint y: 307, endPoint x: 1077, endPoint y: 312, distance: 20.5
click at [386, 64] on span "Pause" at bounding box center [408, 64] width 45 height 23
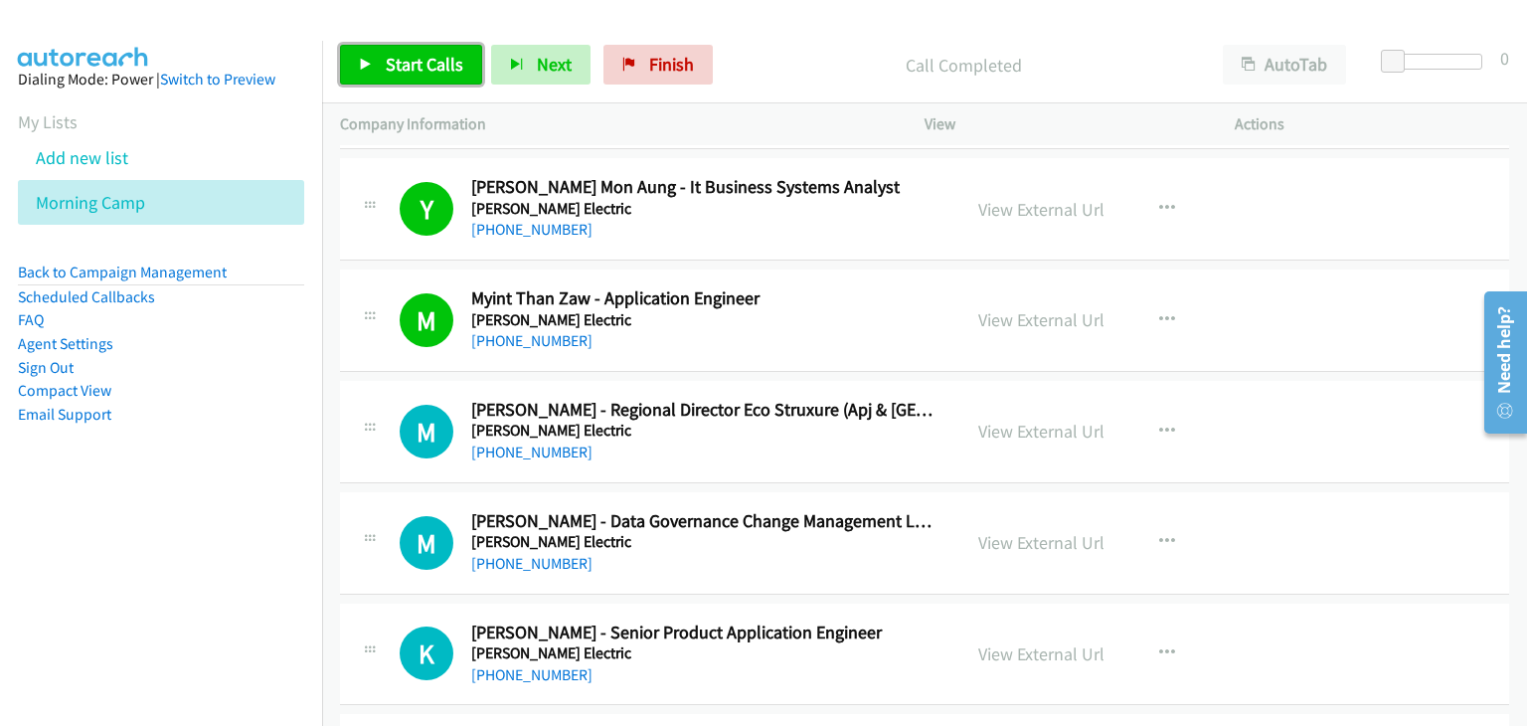
click at [389, 64] on span "Start Calls" at bounding box center [425, 64] width 78 height 23
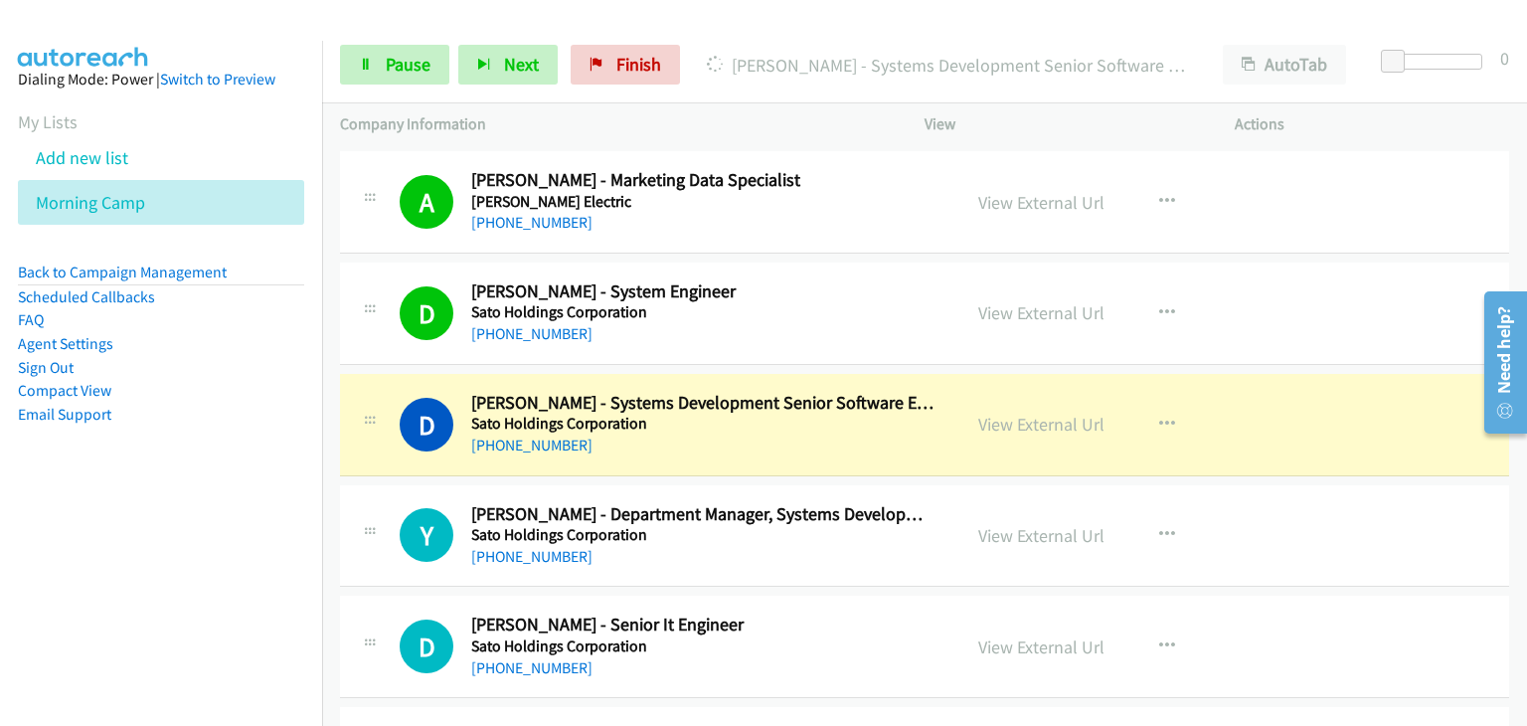
scroll to position [7455, 0]
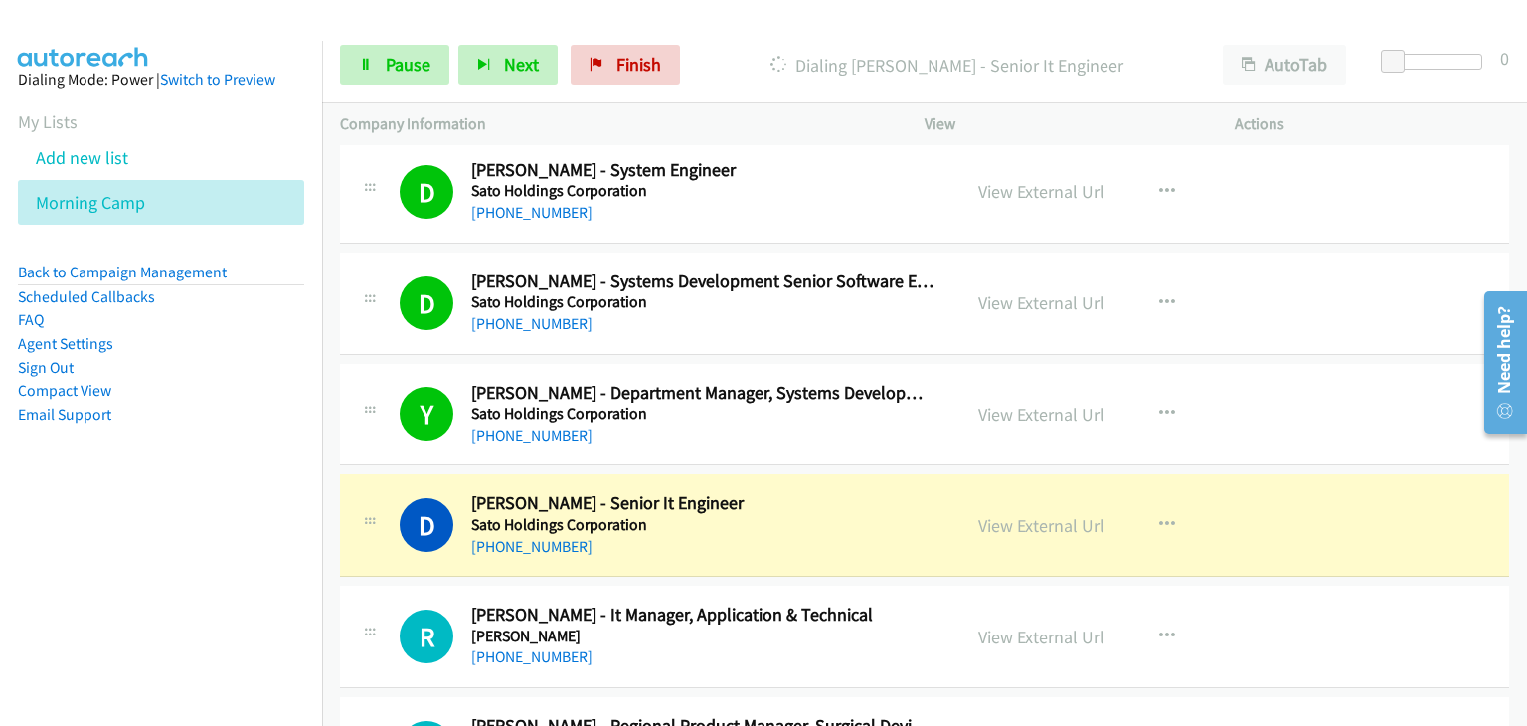
drag, startPoint x: 407, startPoint y: 360, endPoint x: 442, endPoint y: 360, distance: 35.8
click at [407, 364] on div "Y Callback Scheduled [PERSON_NAME] - Department Manager, Systems Development Sa…" at bounding box center [924, 415] width 1169 height 102
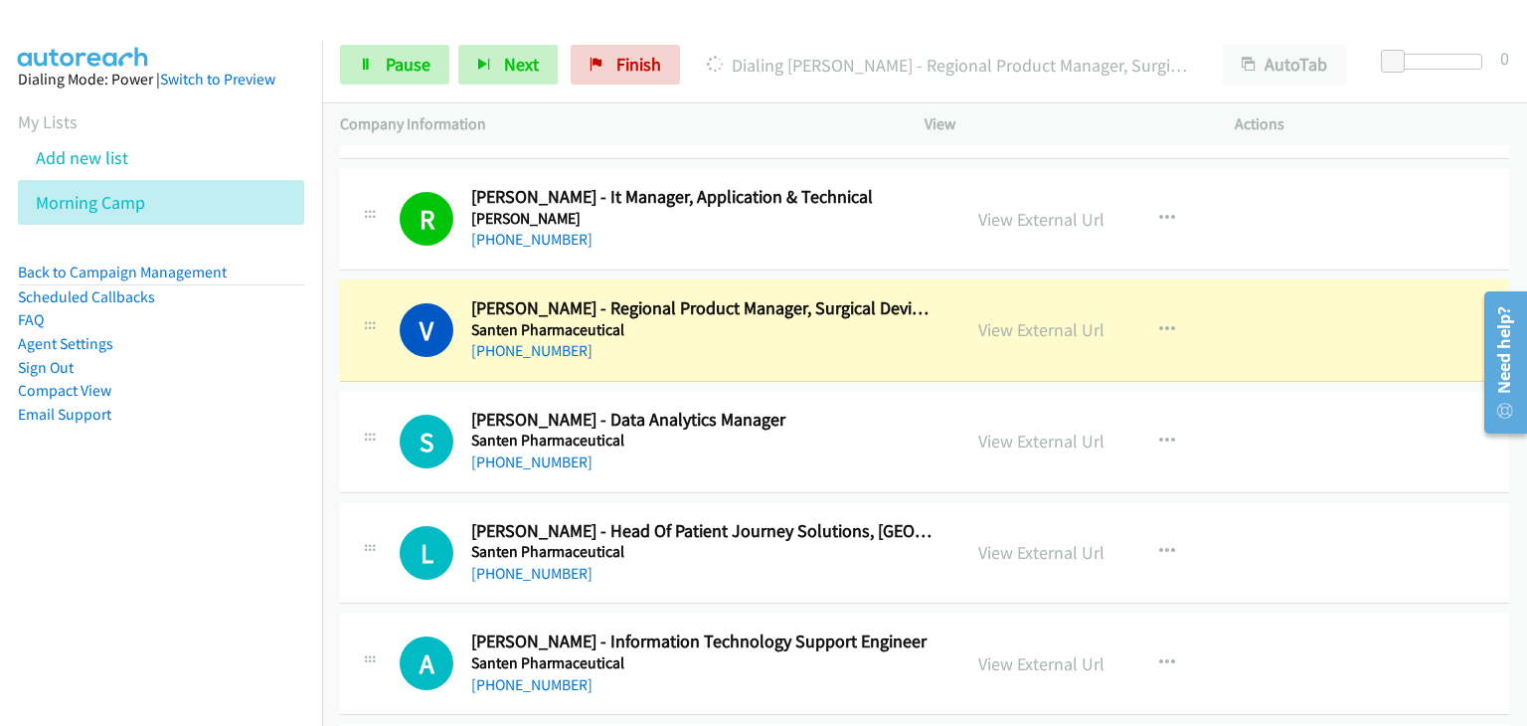
scroll to position [7853, 0]
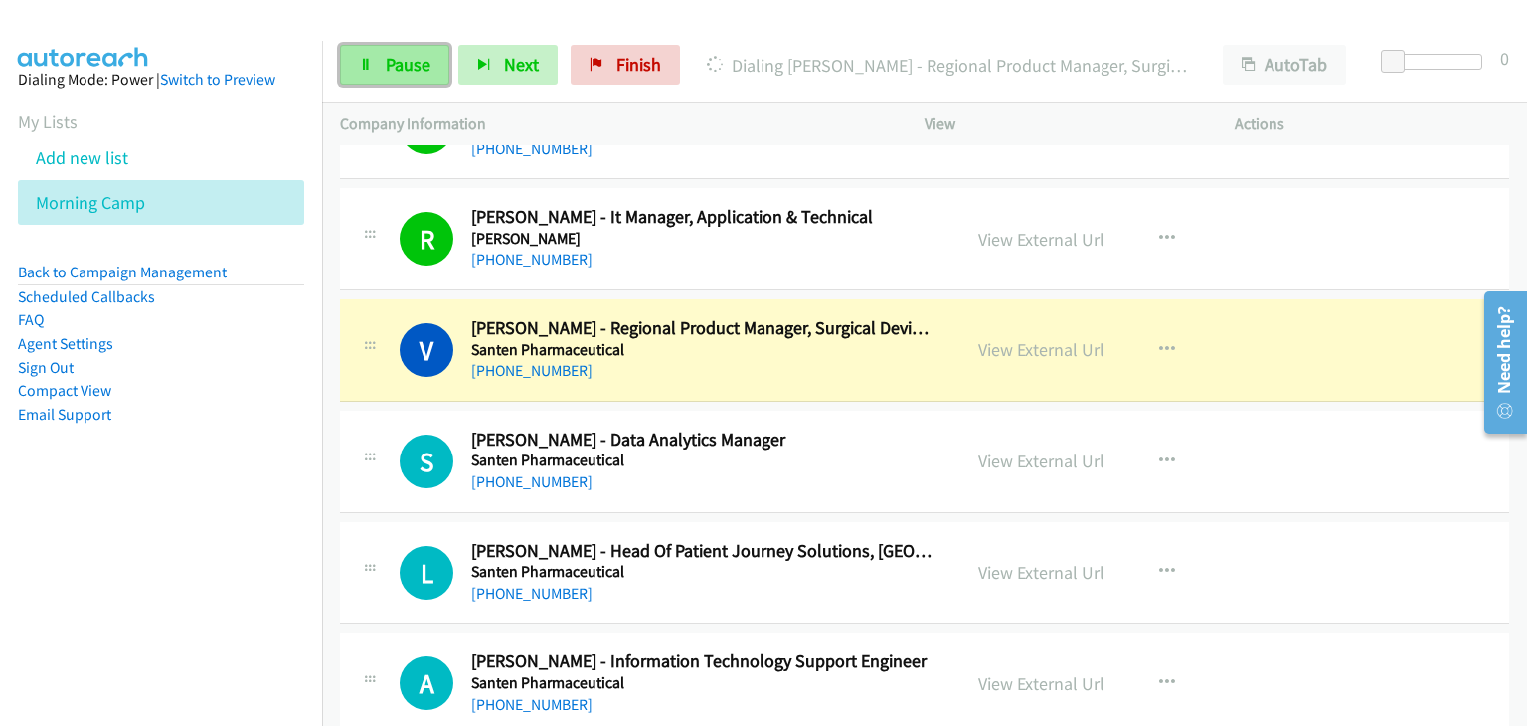
click at [379, 63] on link "Pause" at bounding box center [394, 65] width 109 height 40
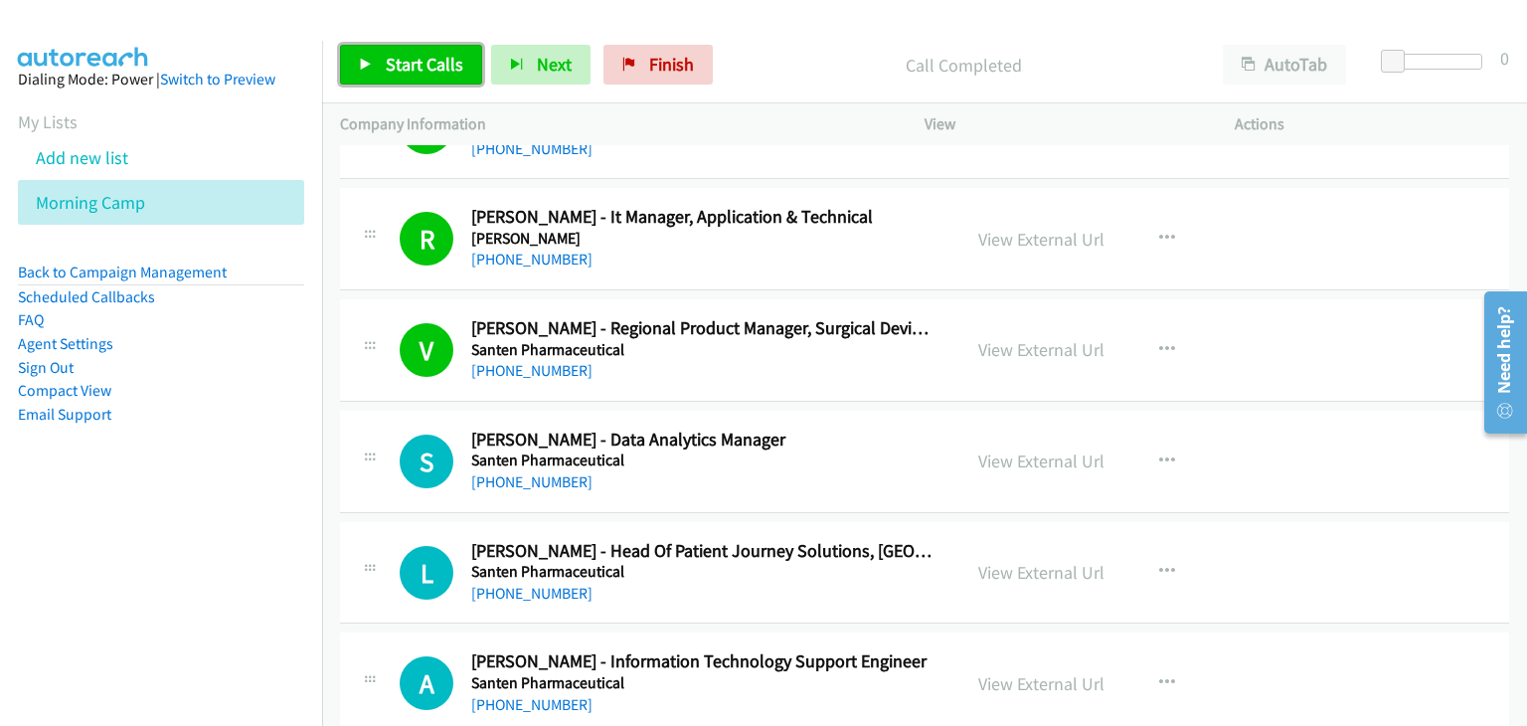
click at [425, 62] on span "Start Calls" at bounding box center [425, 64] width 78 height 23
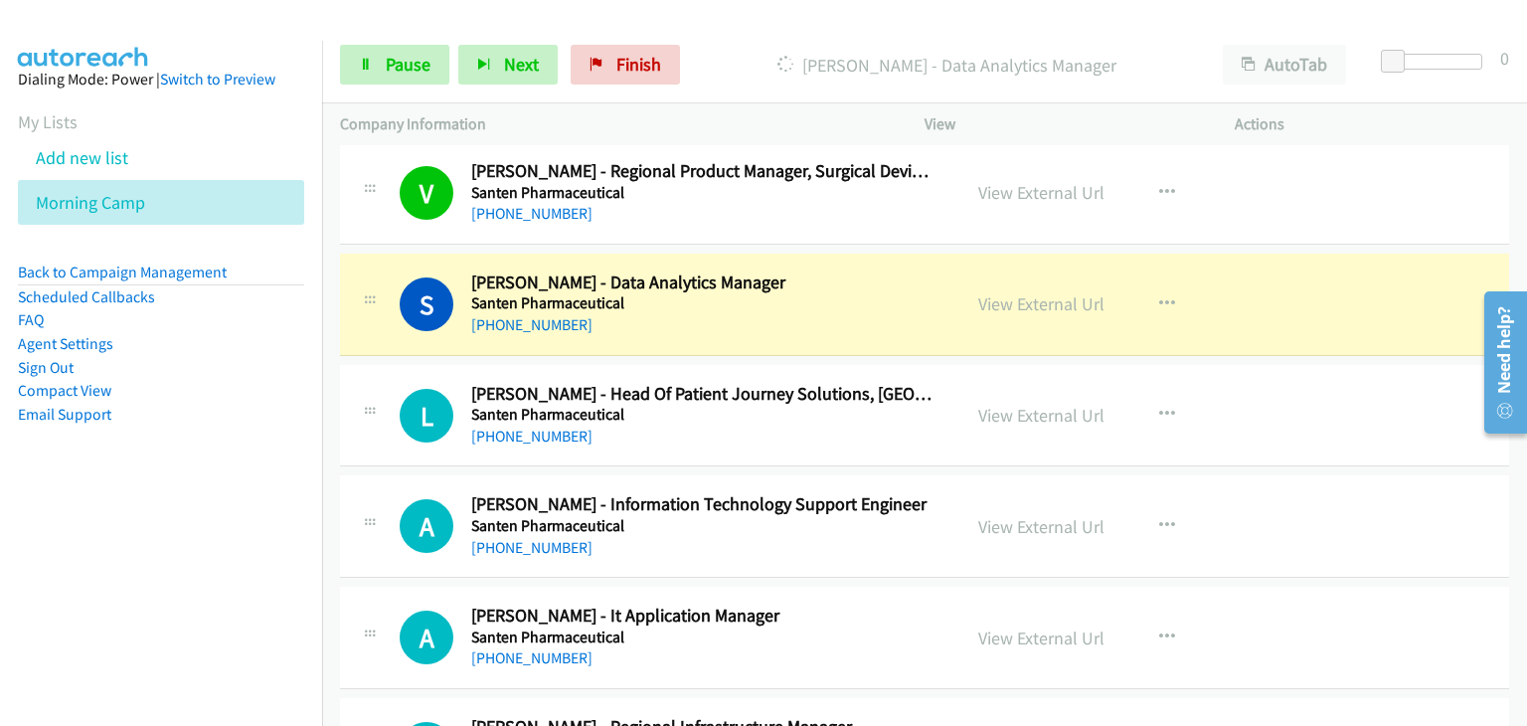
scroll to position [8052, 0]
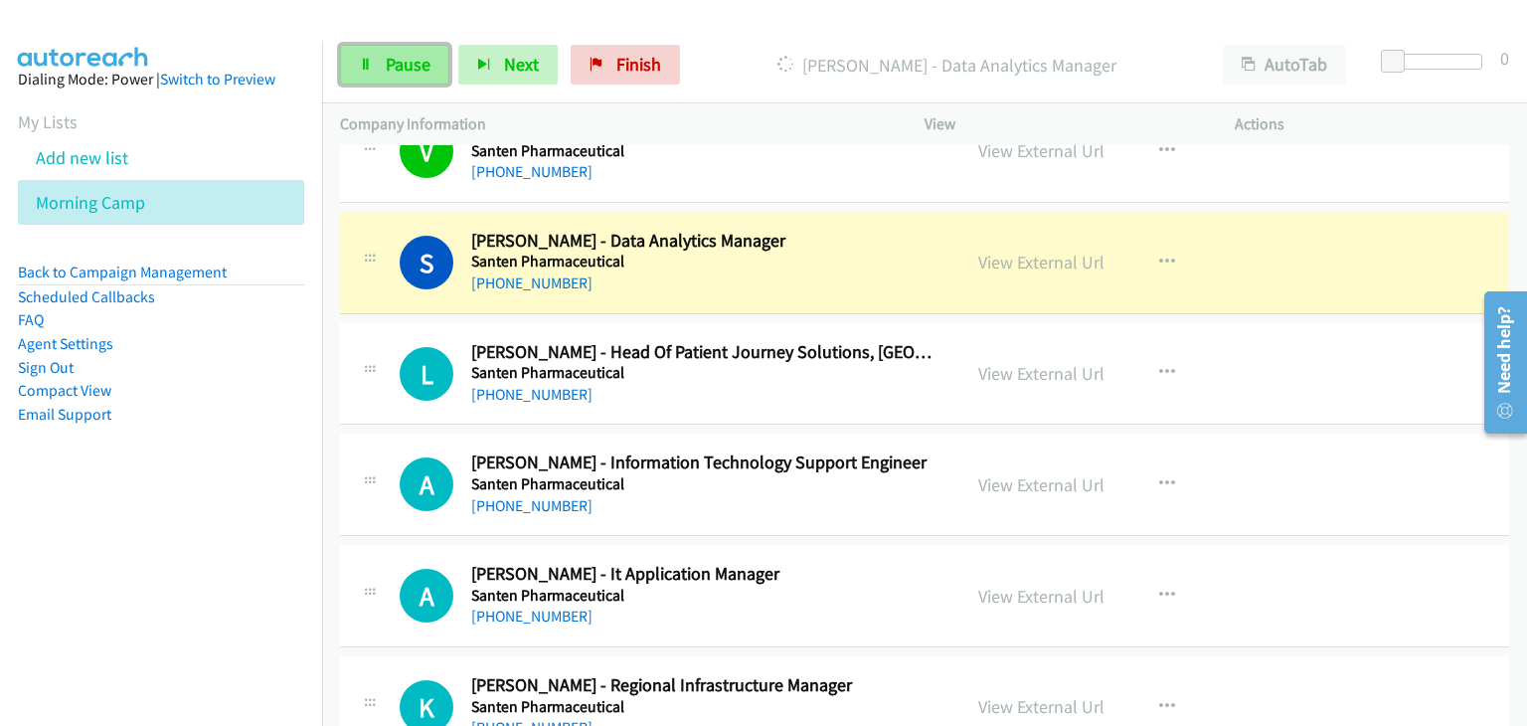
click at [363, 65] on icon at bounding box center [366, 66] width 14 height 14
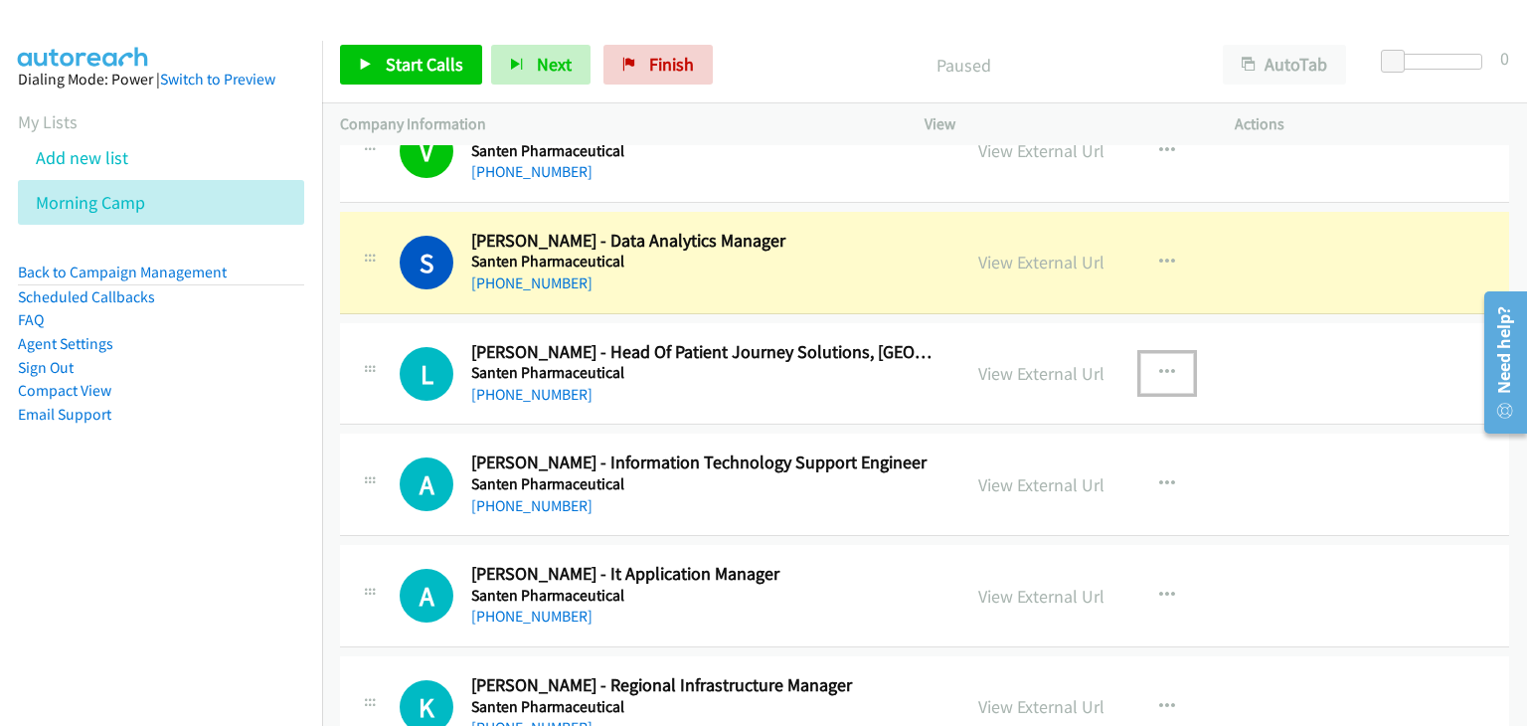
click at [1160, 365] on icon "button" at bounding box center [1167, 373] width 16 height 16
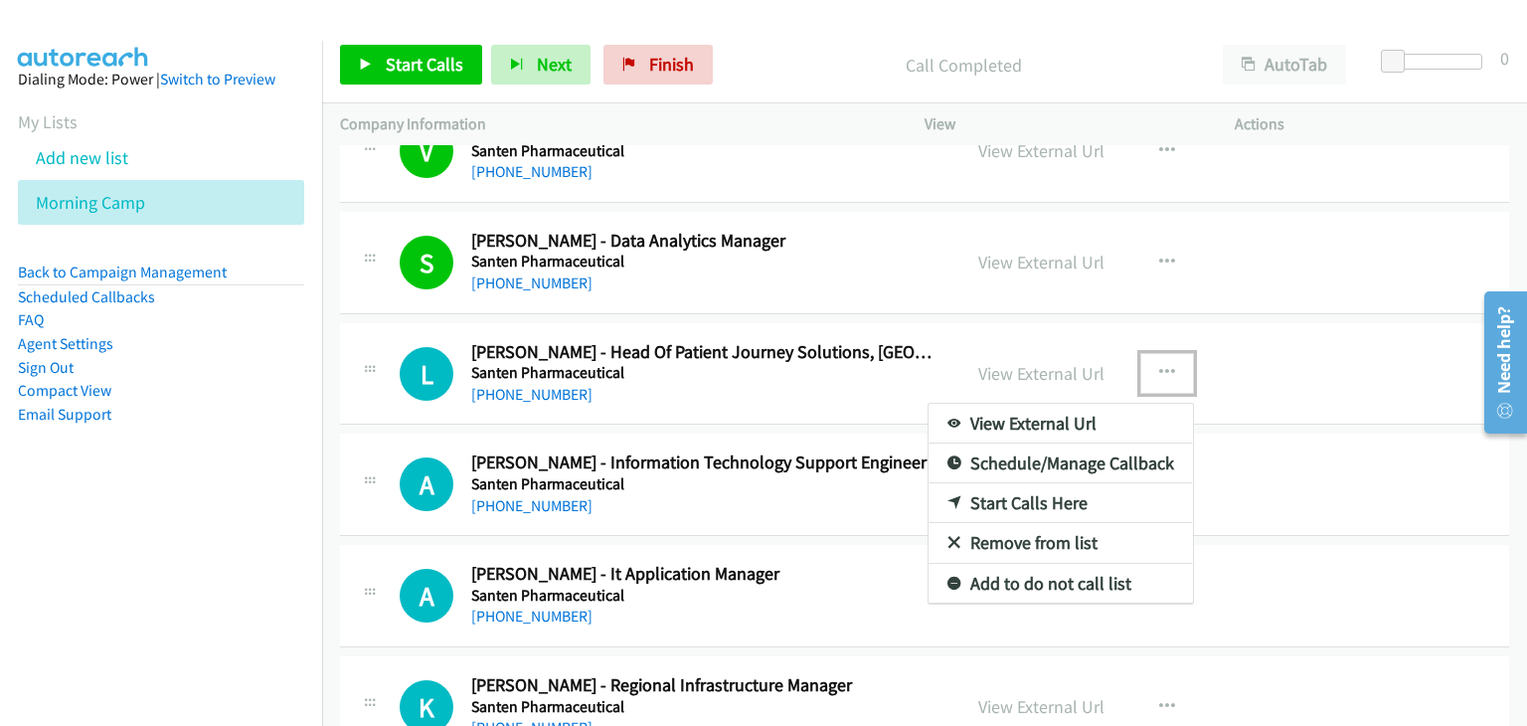
click at [1062, 533] on link "Remove from list" at bounding box center [1060, 543] width 264 height 40
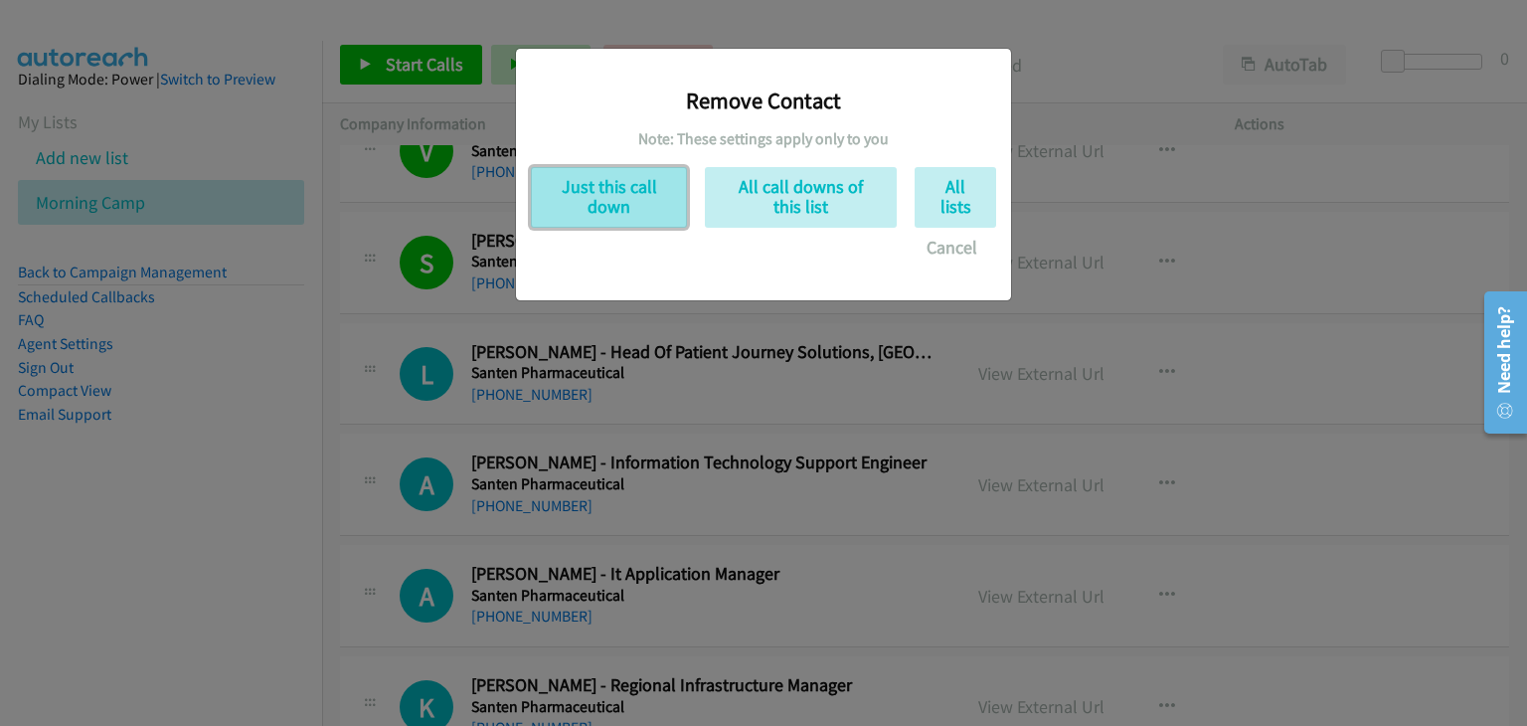
click at [625, 192] on button "Just this call down" at bounding box center [609, 197] width 156 height 61
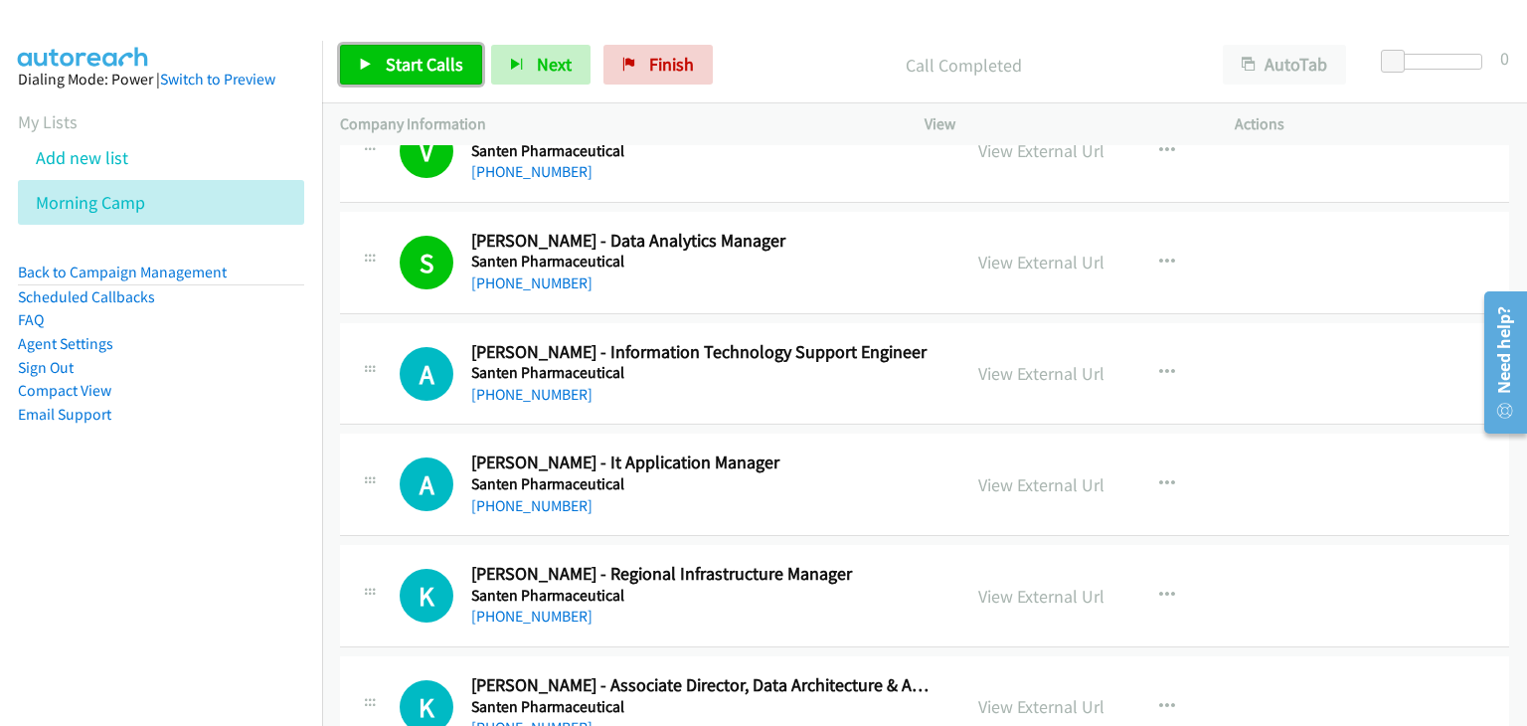
click at [380, 61] on link "Start Calls" at bounding box center [411, 65] width 142 height 40
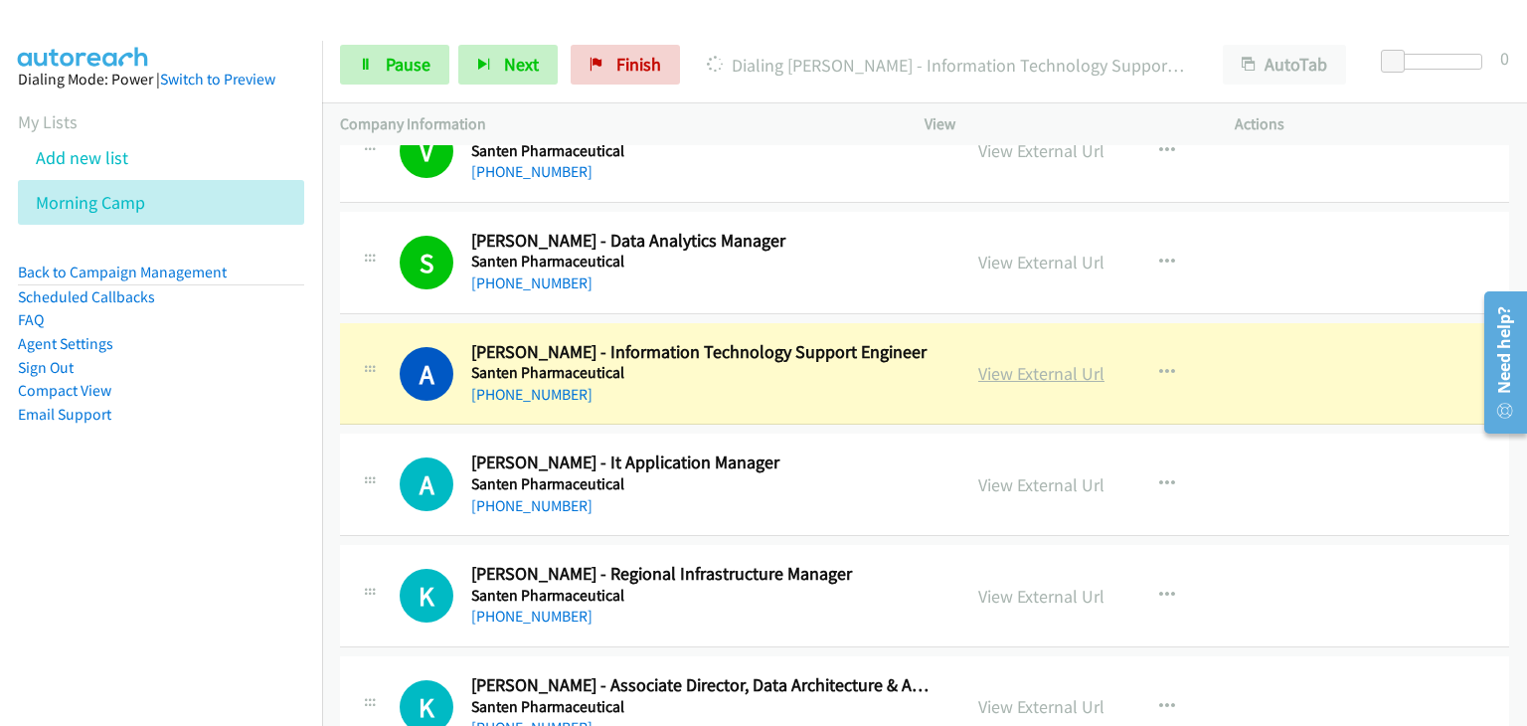
drag, startPoint x: 1038, startPoint y: 358, endPoint x: 1070, endPoint y: 367, distance: 33.0
click at [398, 66] on span "Pause" at bounding box center [408, 64] width 45 height 23
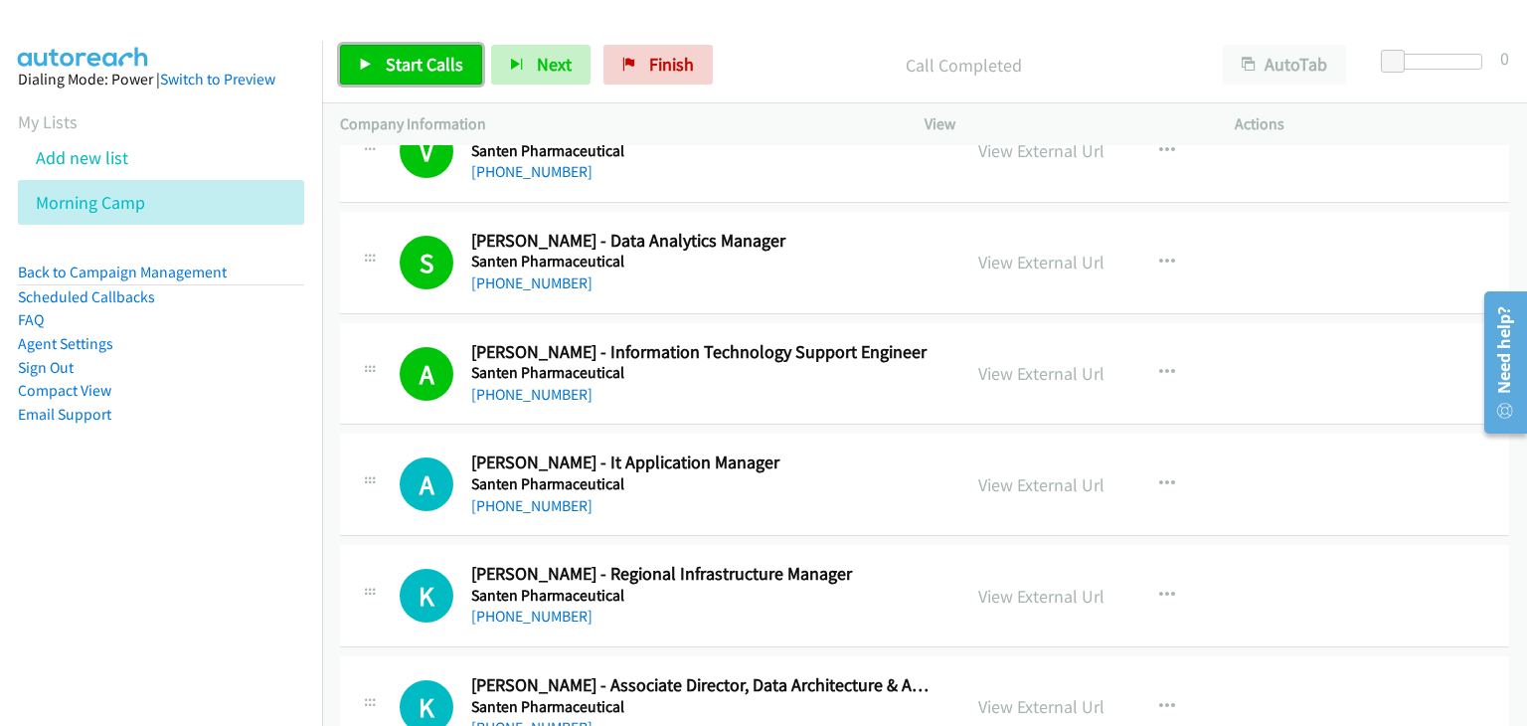
click at [382, 73] on link "Start Calls" at bounding box center [411, 65] width 142 height 40
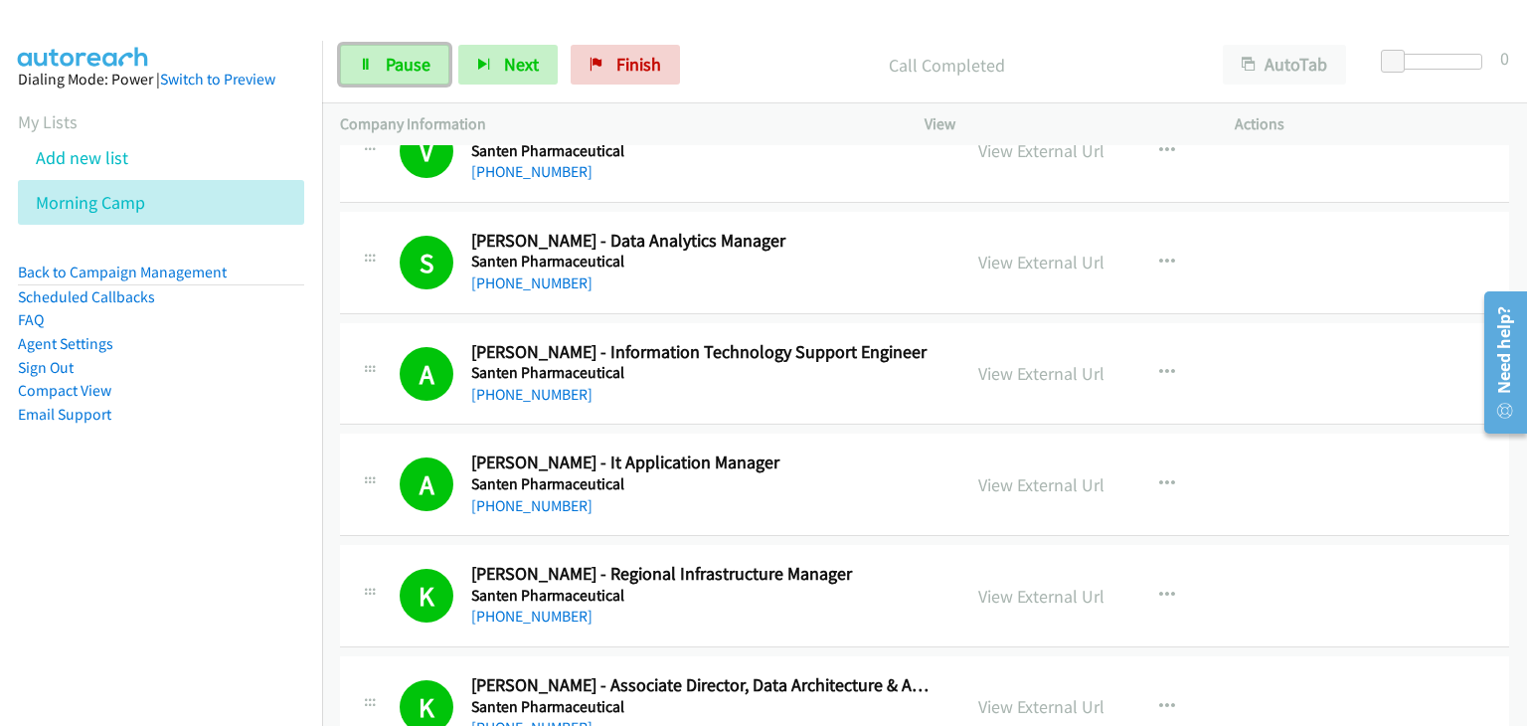
click at [406, 65] on span "Pause" at bounding box center [408, 64] width 45 height 23
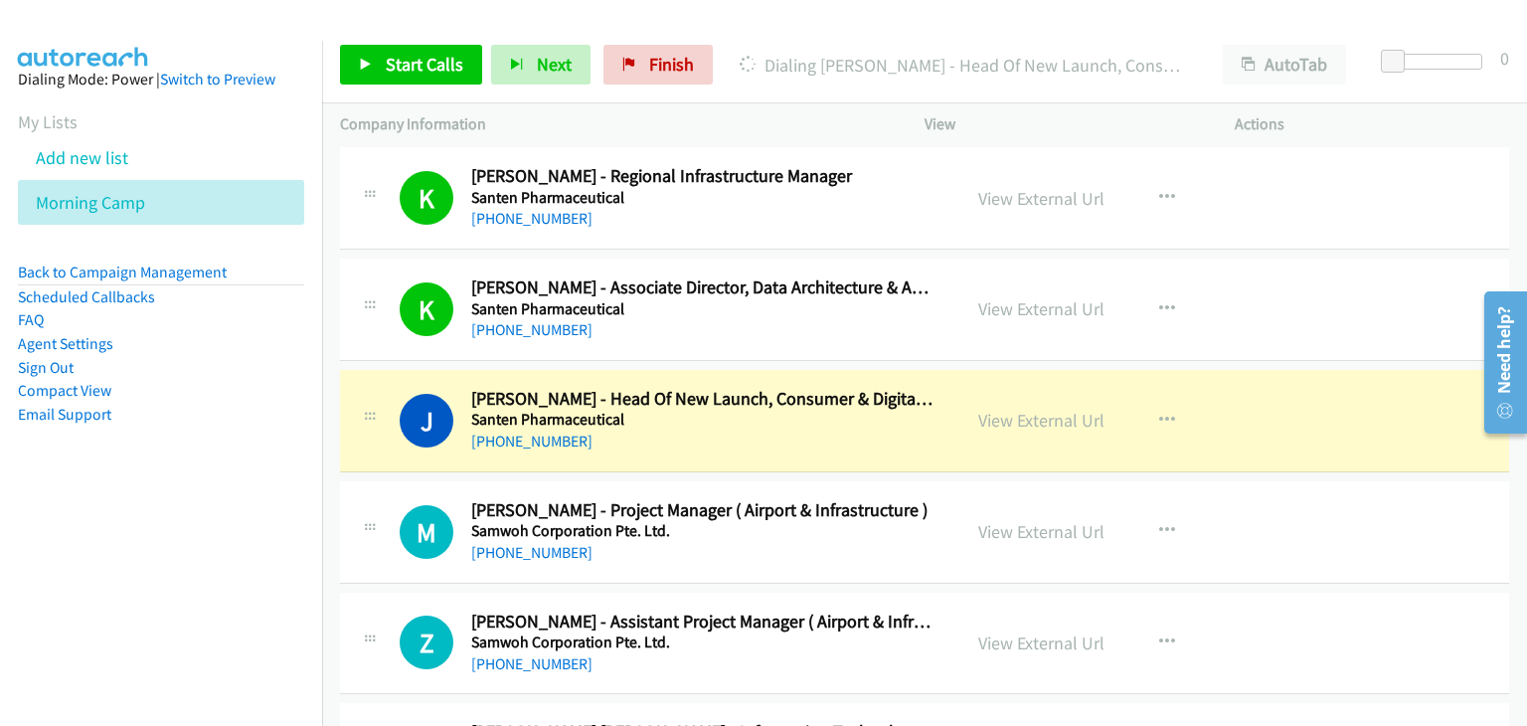
click at [800, 388] on h2 "[PERSON_NAME] - Head Of New Launch, Consumer & Digital Solutions, [GEOGRAPHIC_D…" at bounding box center [703, 399] width 464 height 23
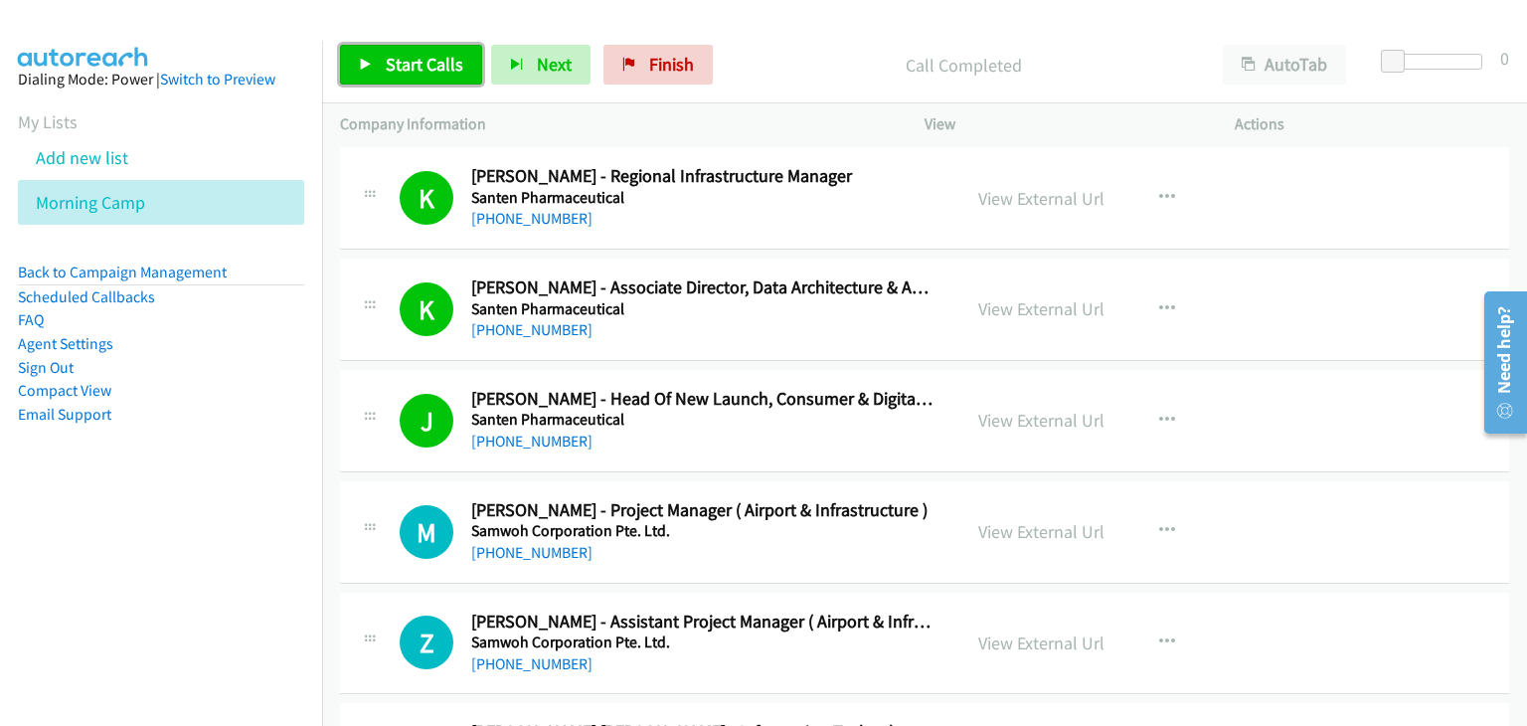
click at [410, 66] on span "Start Calls" at bounding box center [425, 64] width 78 height 23
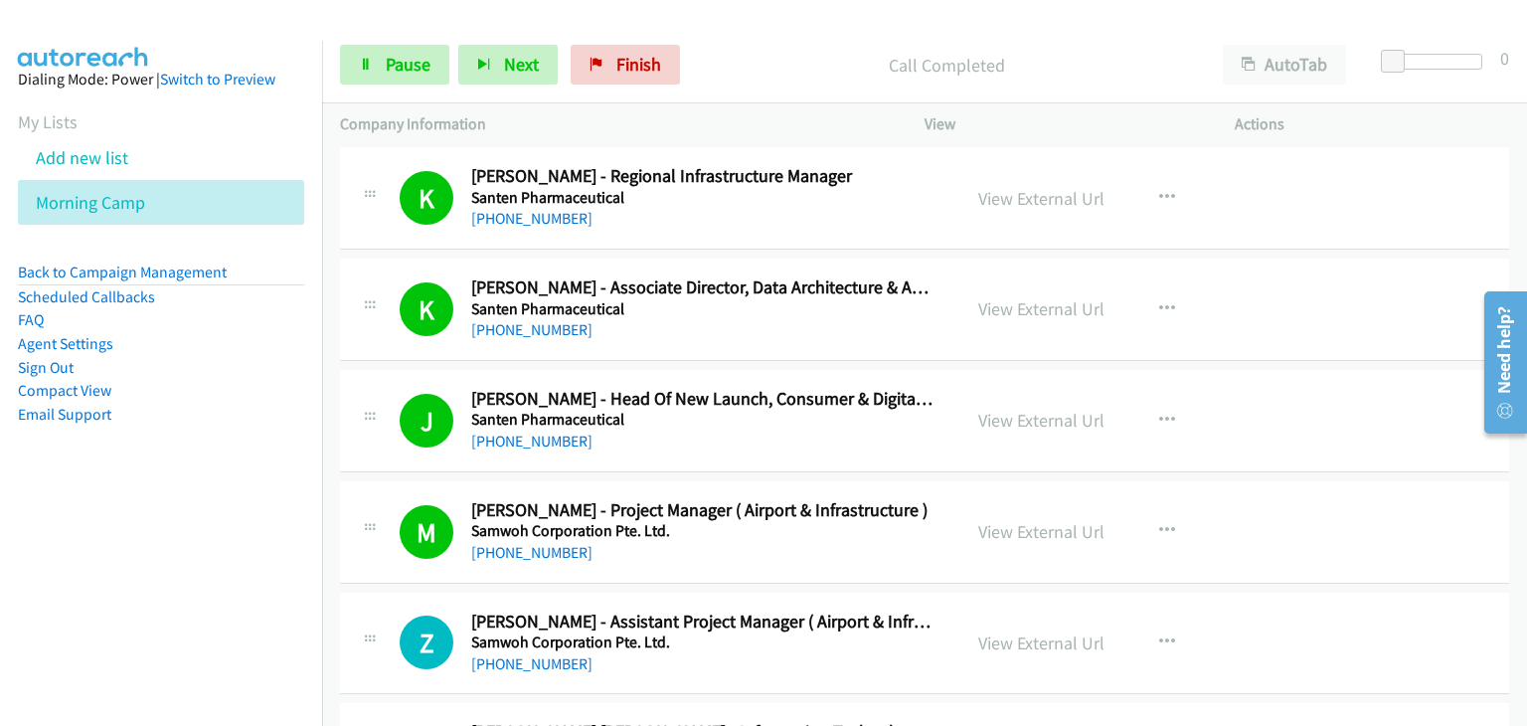
scroll to position [8549, 0]
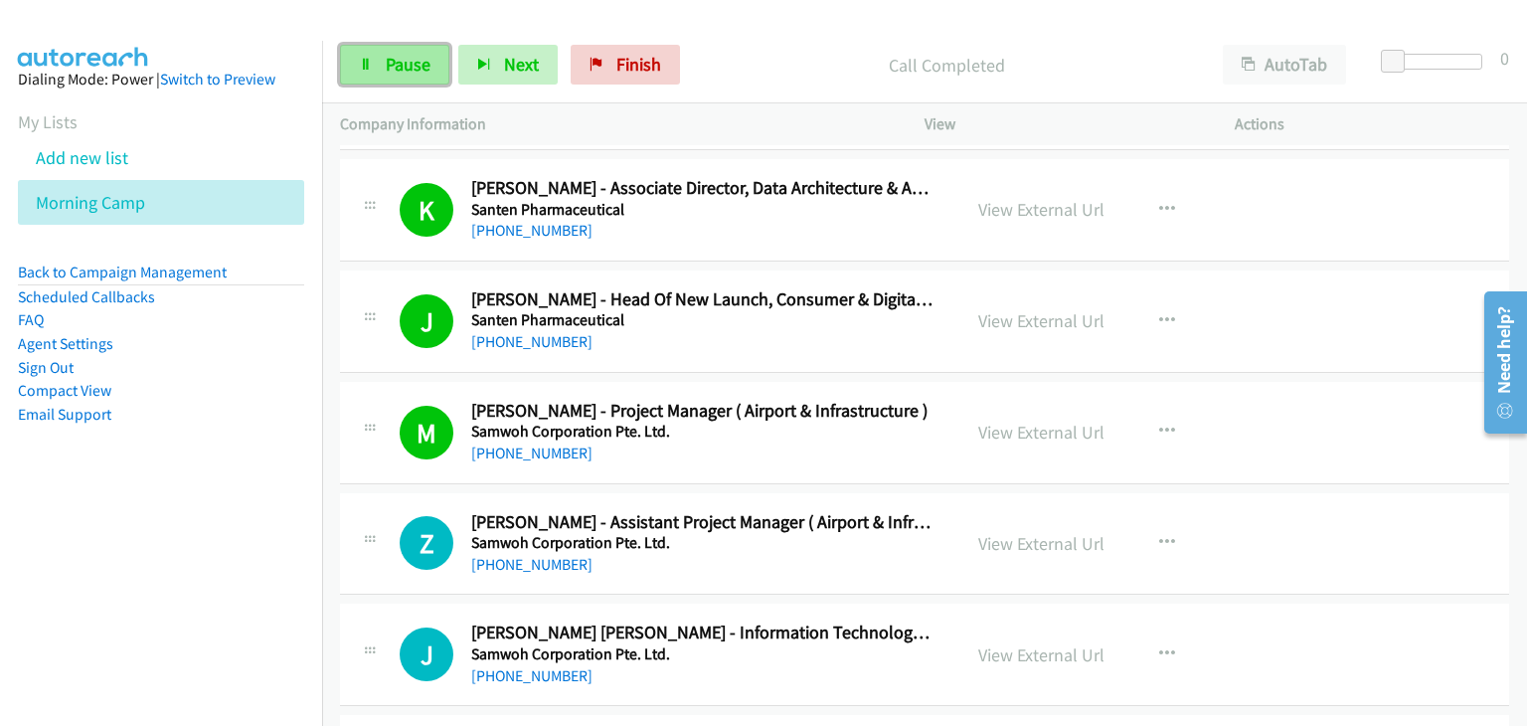
click at [380, 72] on link "Pause" at bounding box center [394, 65] width 109 height 40
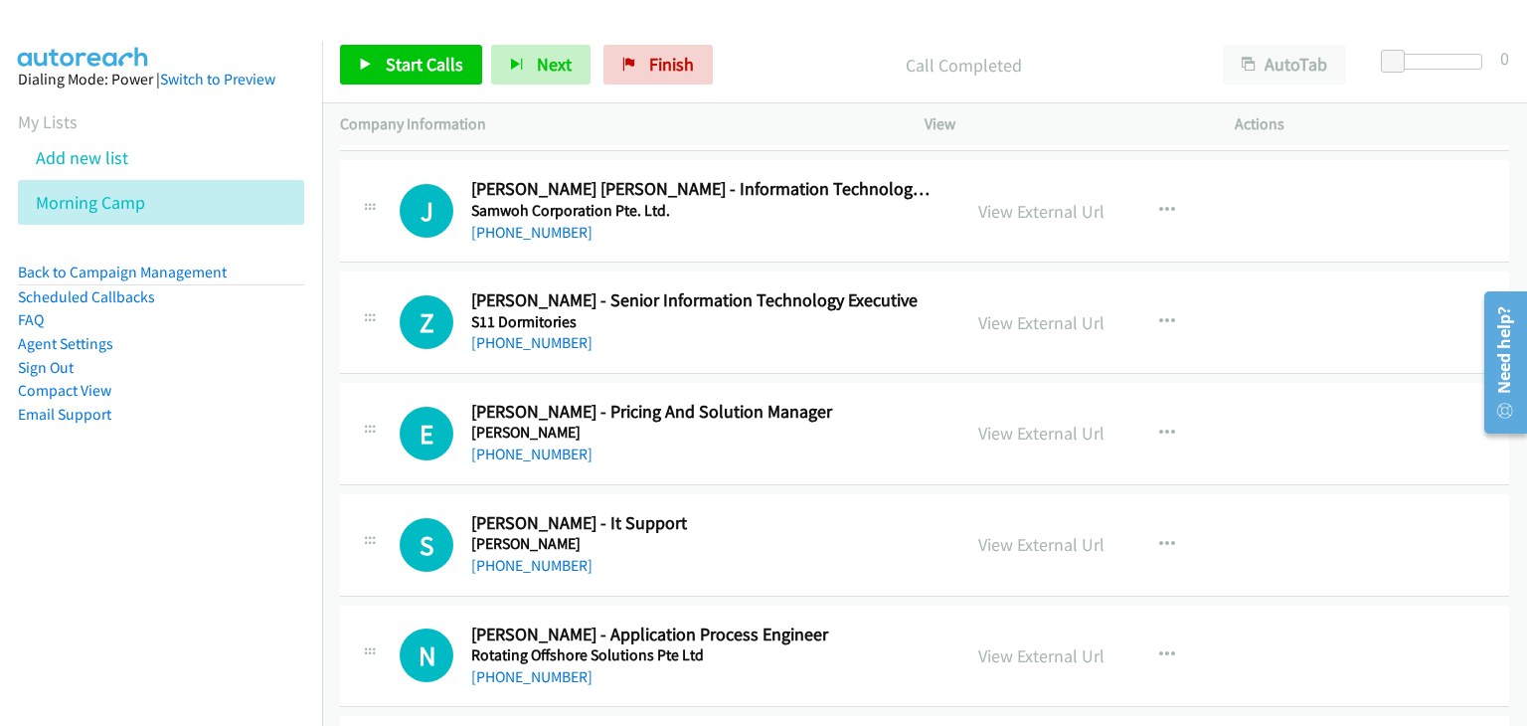
scroll to position [8783, 0]
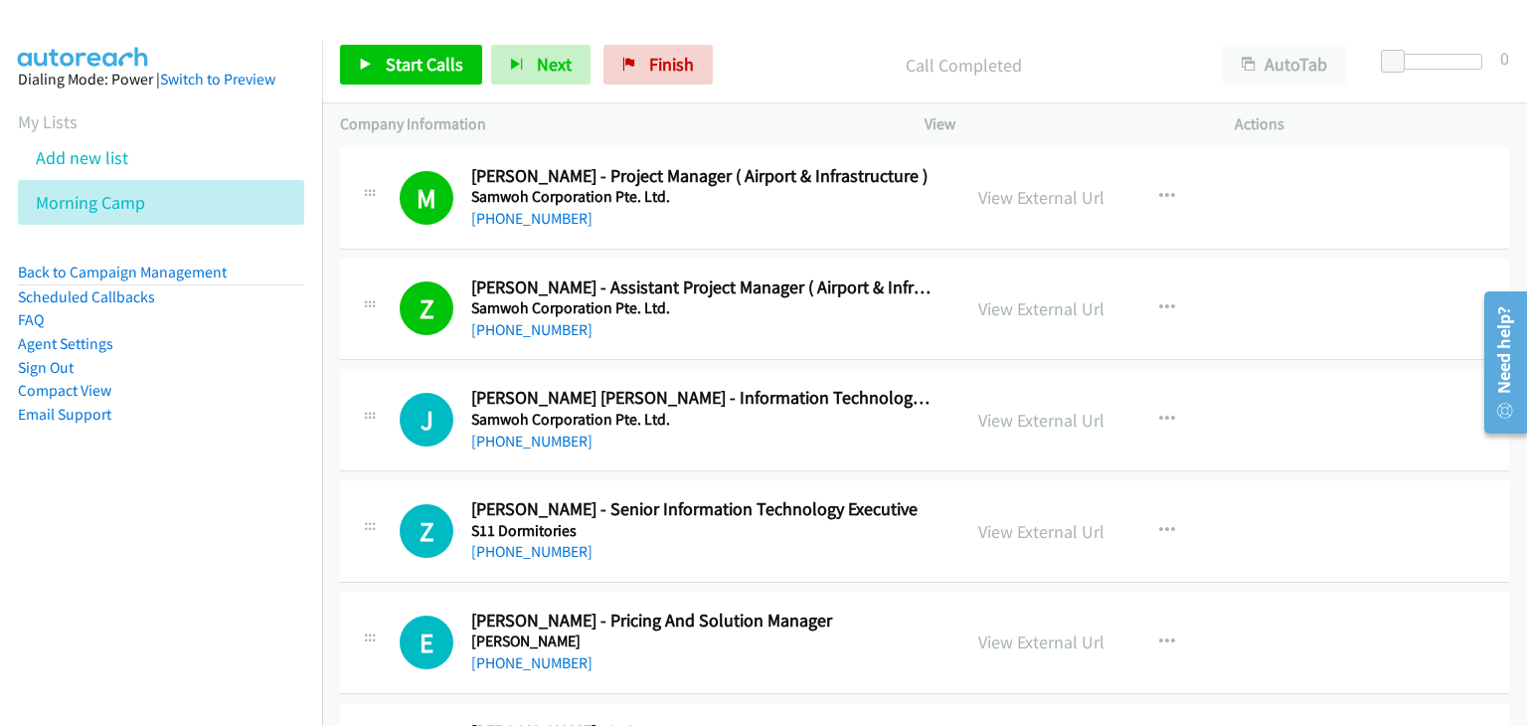
drag, startPoint x: 1519, startPoint y: 583, endPoint x: 28, endPoint y: 120, distance: 1561.1
click at [437, 57] on span "Start Calls" at bounding box center [425, 64] width 78 height 23
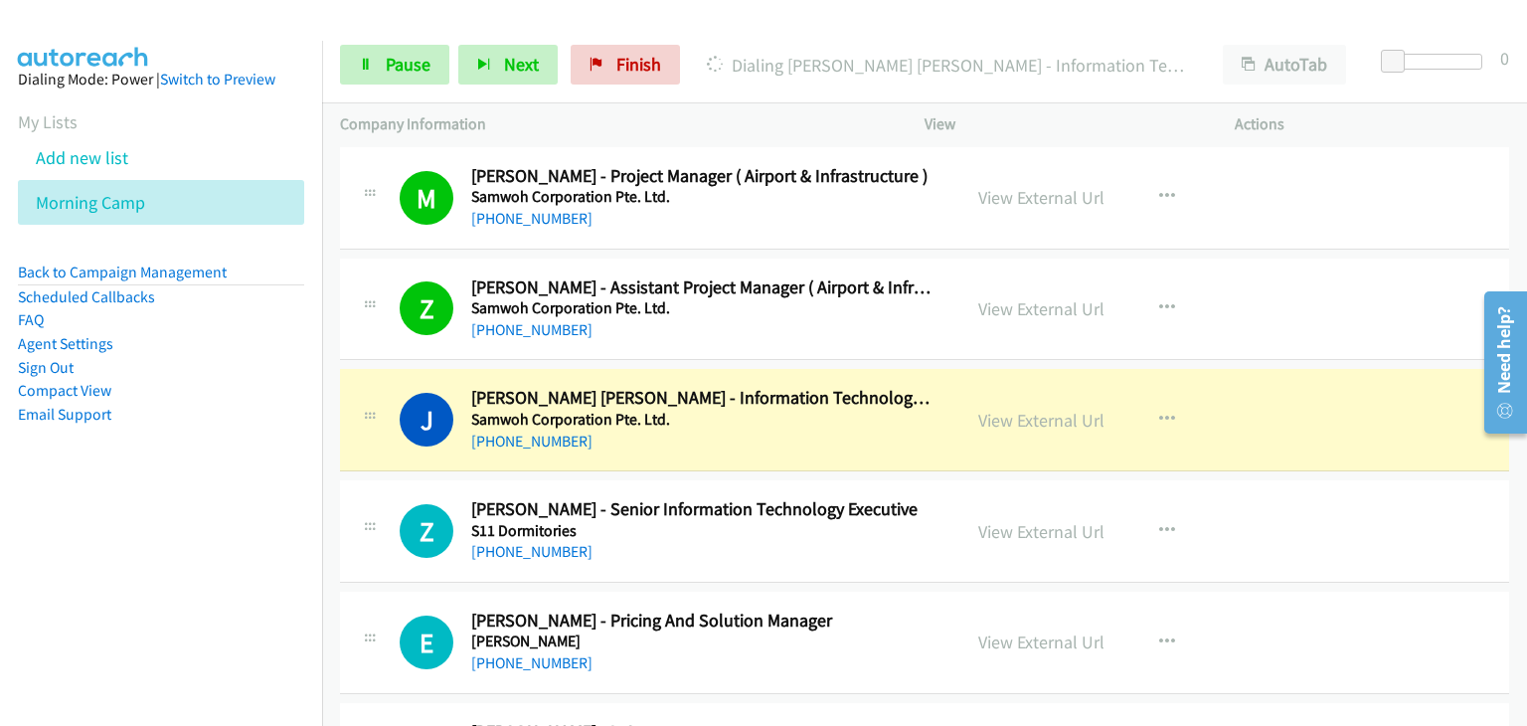
drag, startPoint x: 431, startPoint y: 359, endPoint x: 684, endPoint y: 407, distance: 257.0
click at [382, 65] on link "Pause" at bounding box center [394, 65] width 109 height 40
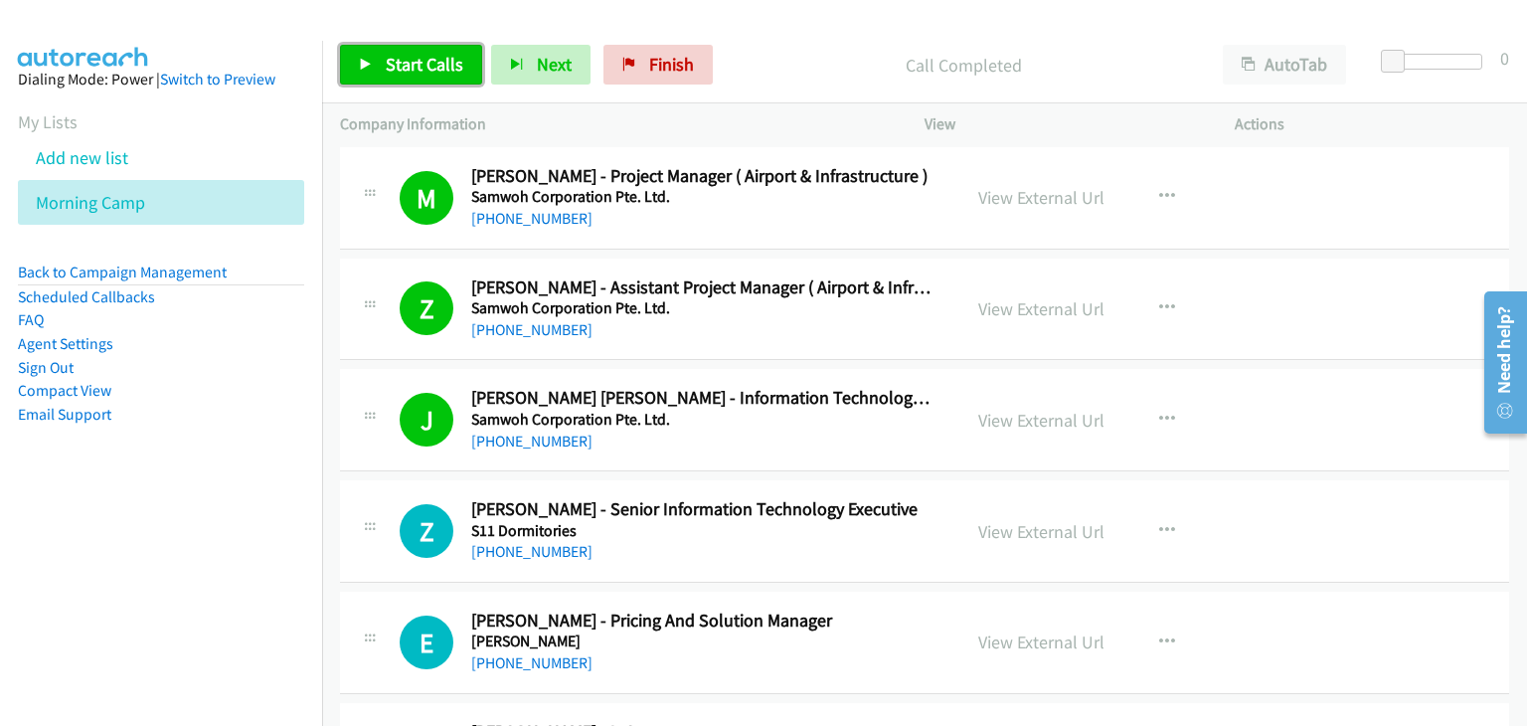
drag, startPoint x: 442, startPoint y: 61, endPoint x: 455, endPoint y: 94, distance: 36.2
click at [441, 62] on span "Start Calls" at bounding box center [425, 64] width 78 height 23
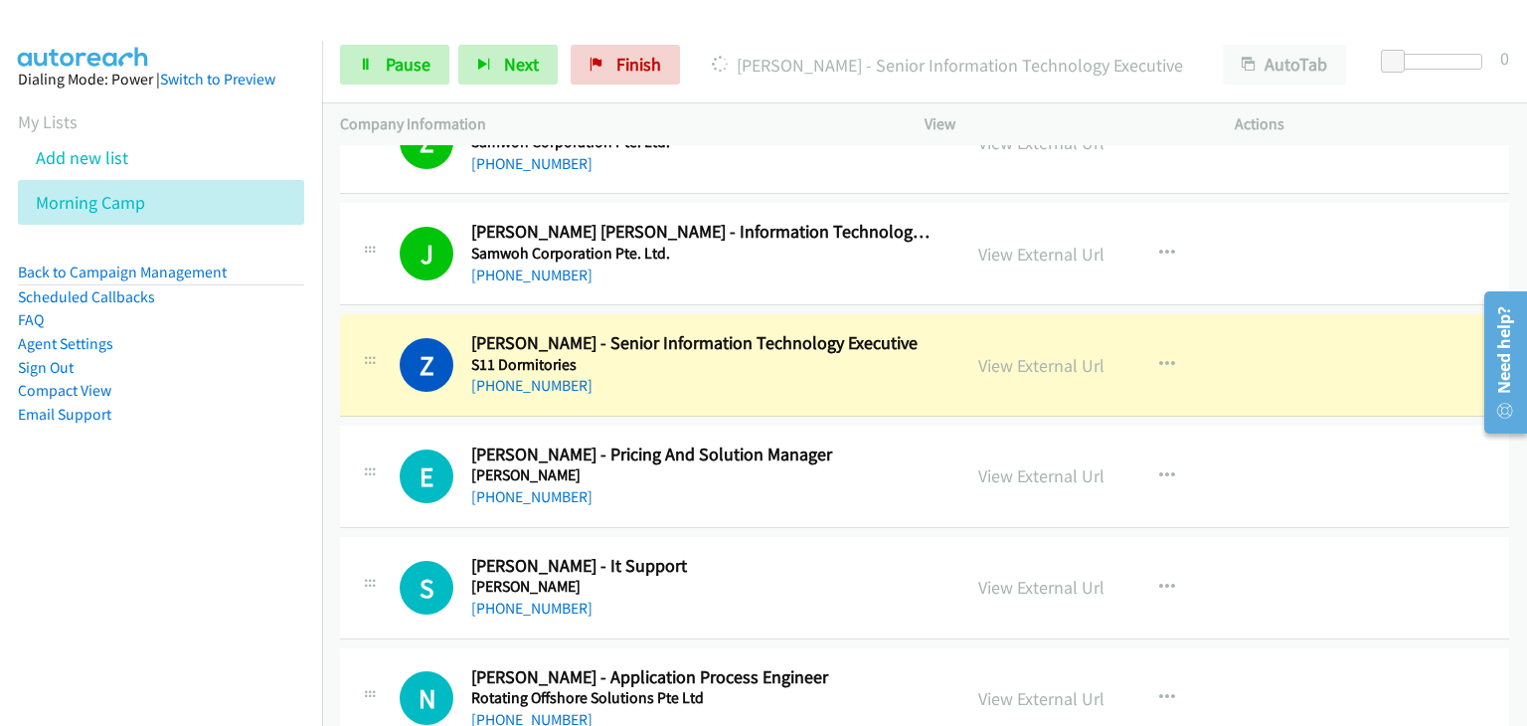
scroll to position [8982, 0]
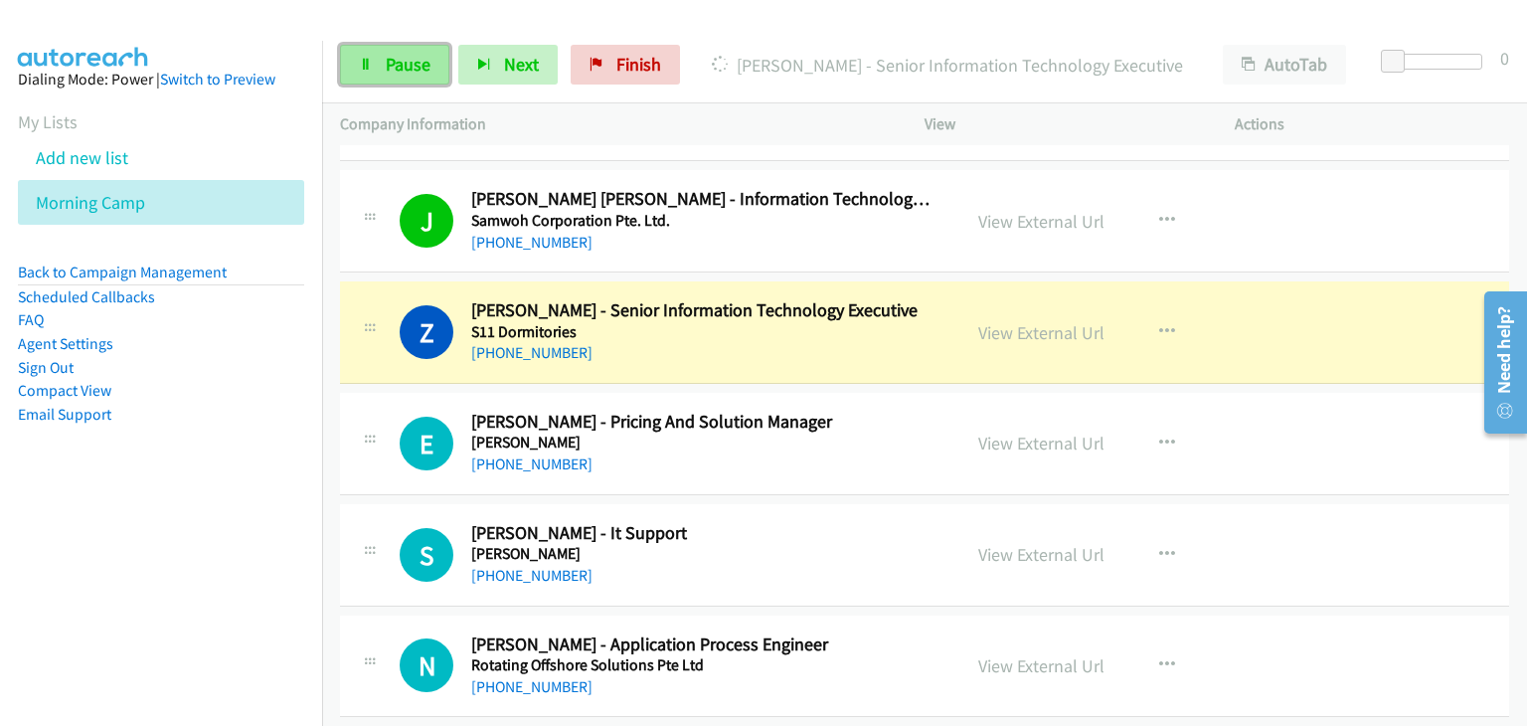
click at [392, 70] on span "Pause" at bounding box center [408, 64] width 45 height 23
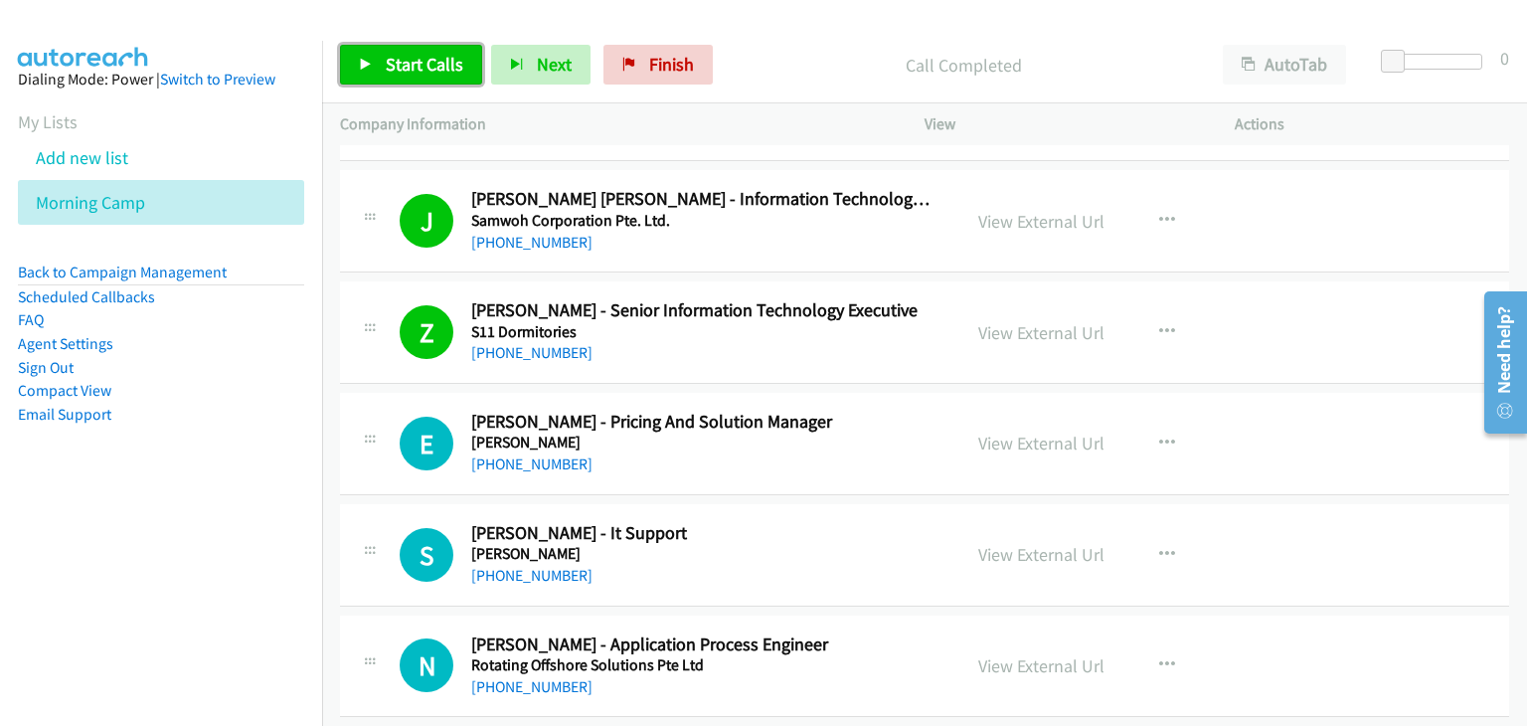
click at [406, 69] on span "Start Calls" at bounding box center [425, 64] width 78 height 23
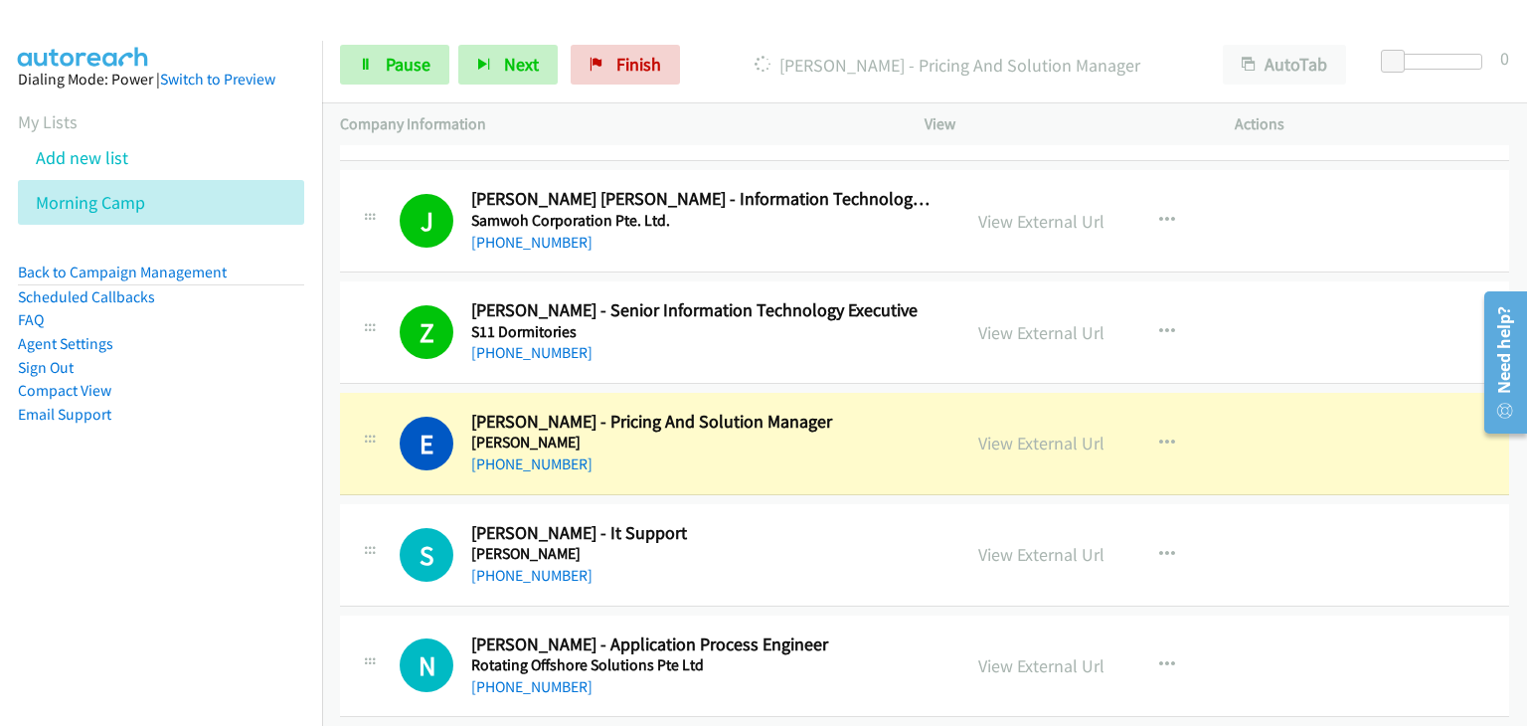
click at [881, 655] on h5 "Rotating Offshore Solutions Pte Ltd" at bounding box center [703, 665] width 464 height 20
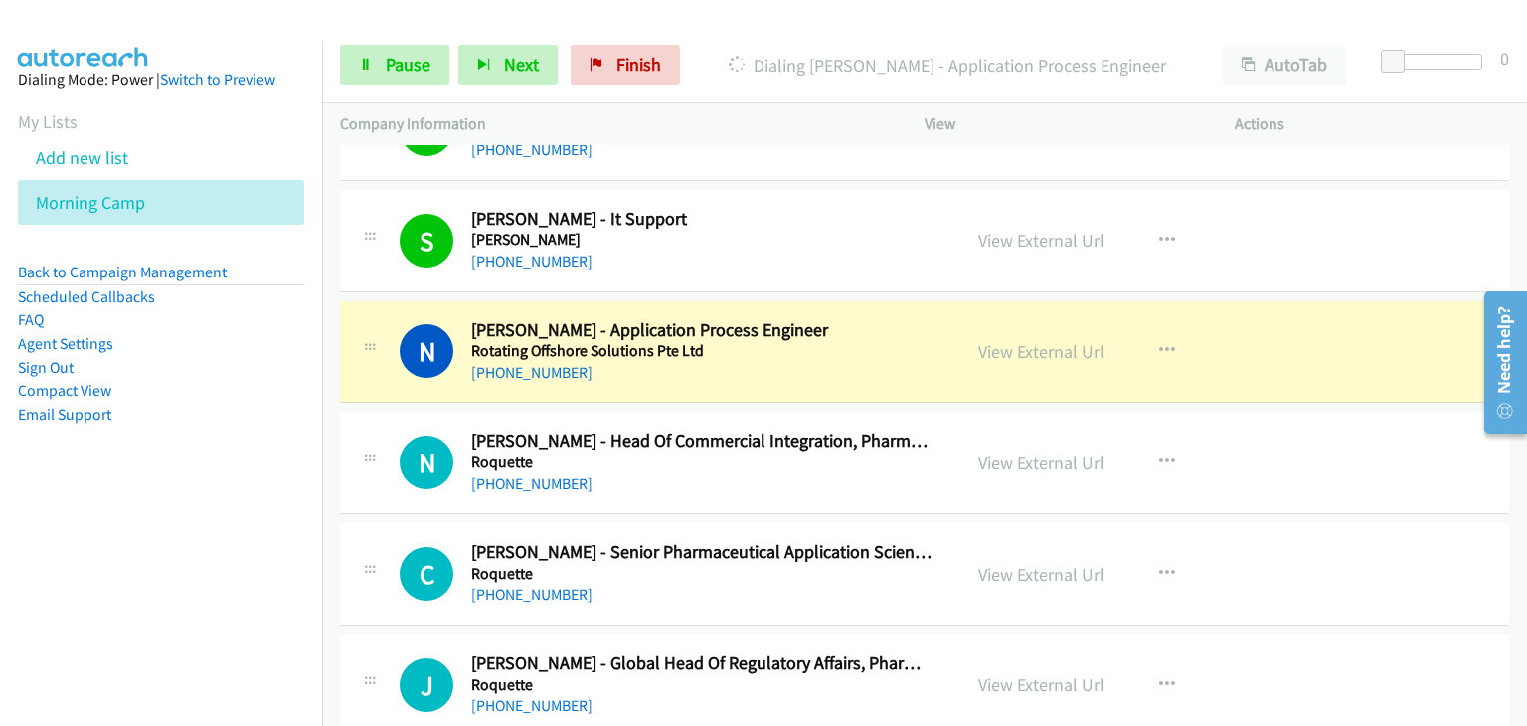
scroll to position [9380, 0]
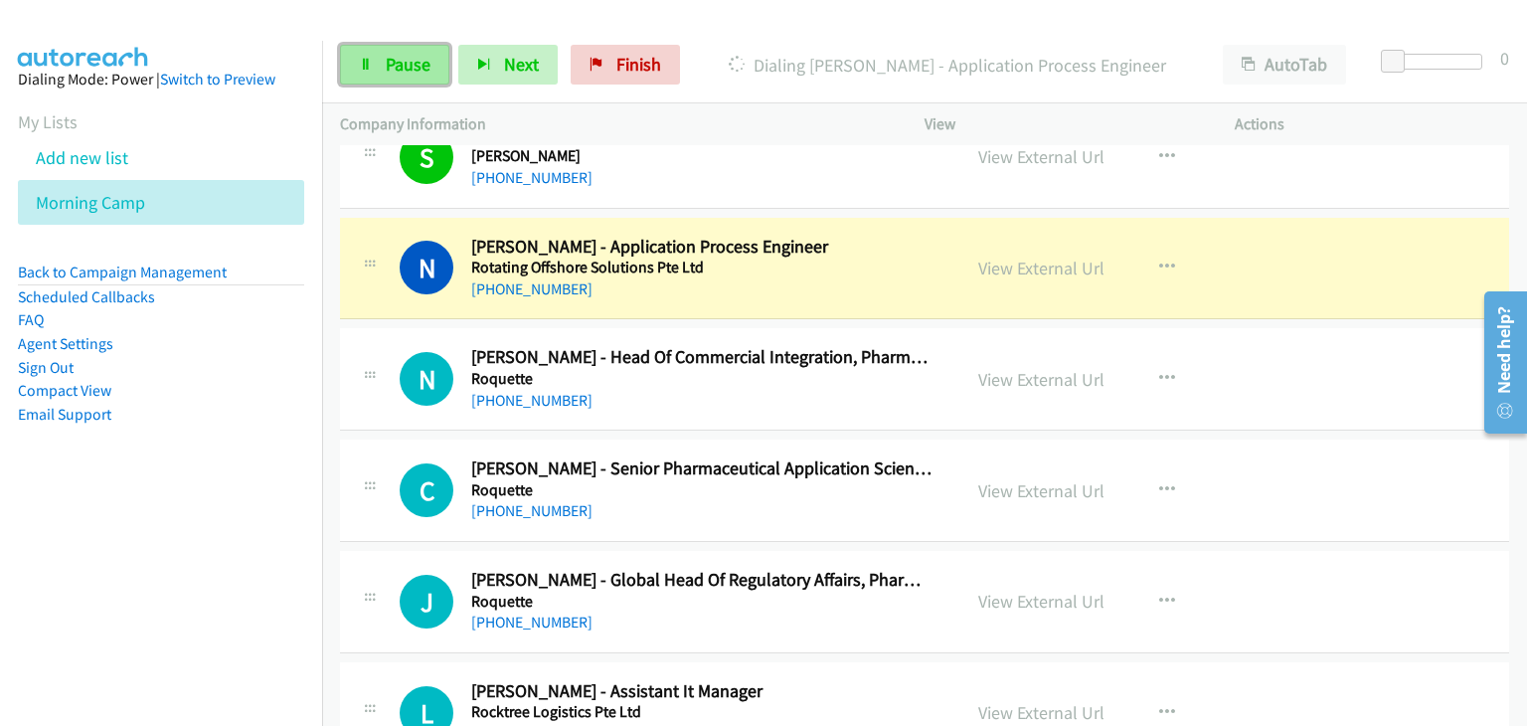
click at [366, 52] on link "Pause" at bounding box center [394, 65] width 109 height 40
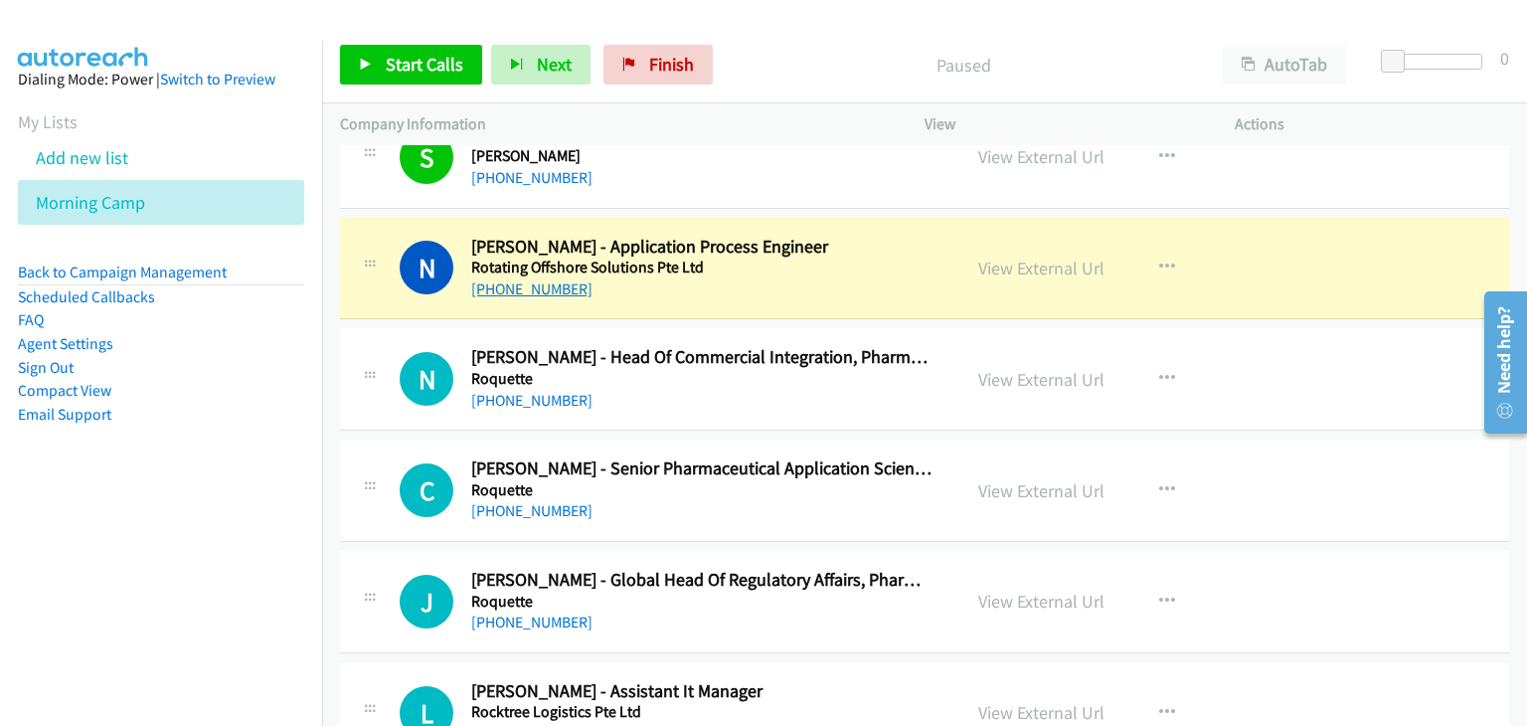
drag, startPoint x: 390, startPoint y: 259, endPoint x: 479, endPoint y: 266, distance: 89.7
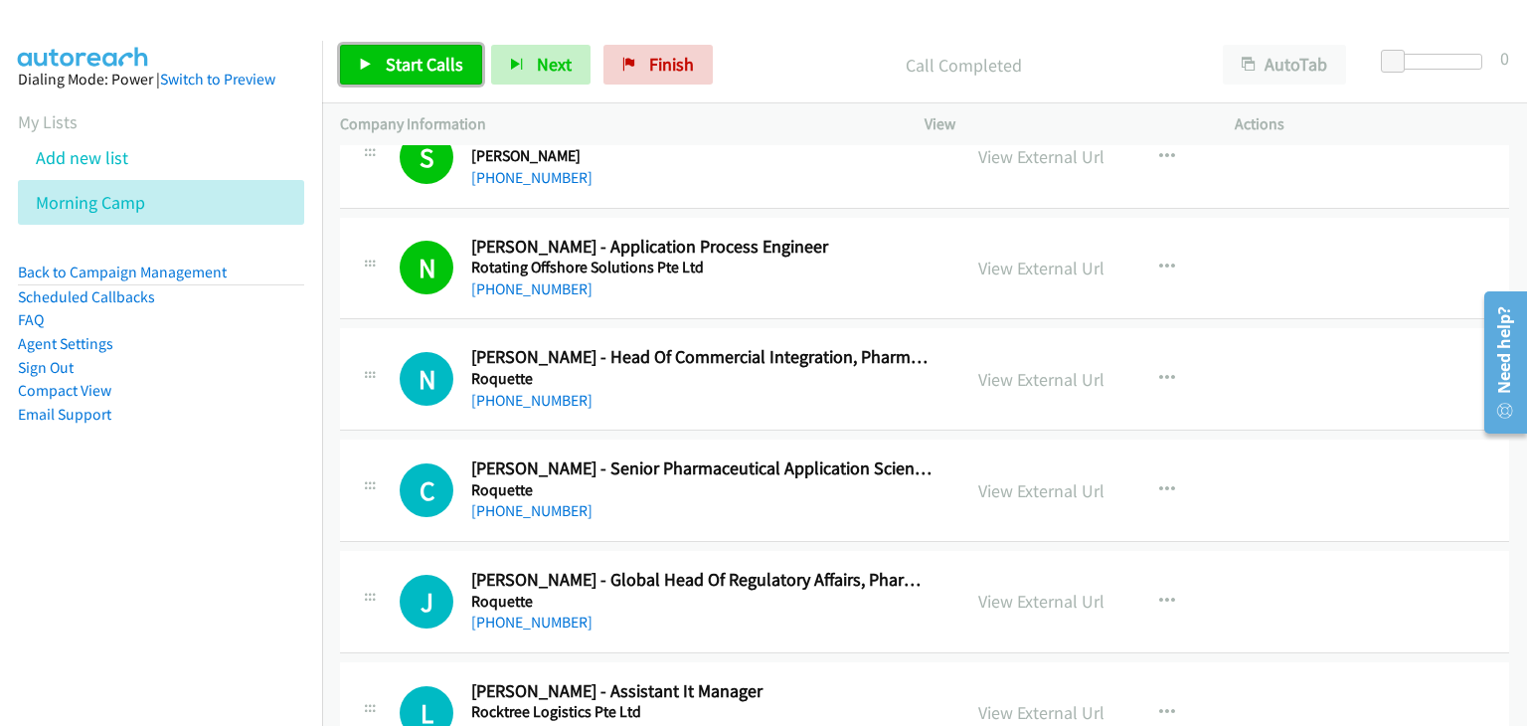
click at [378, 65] on link "Start Calls" at bounding box center [411, 65] width 142 height 40
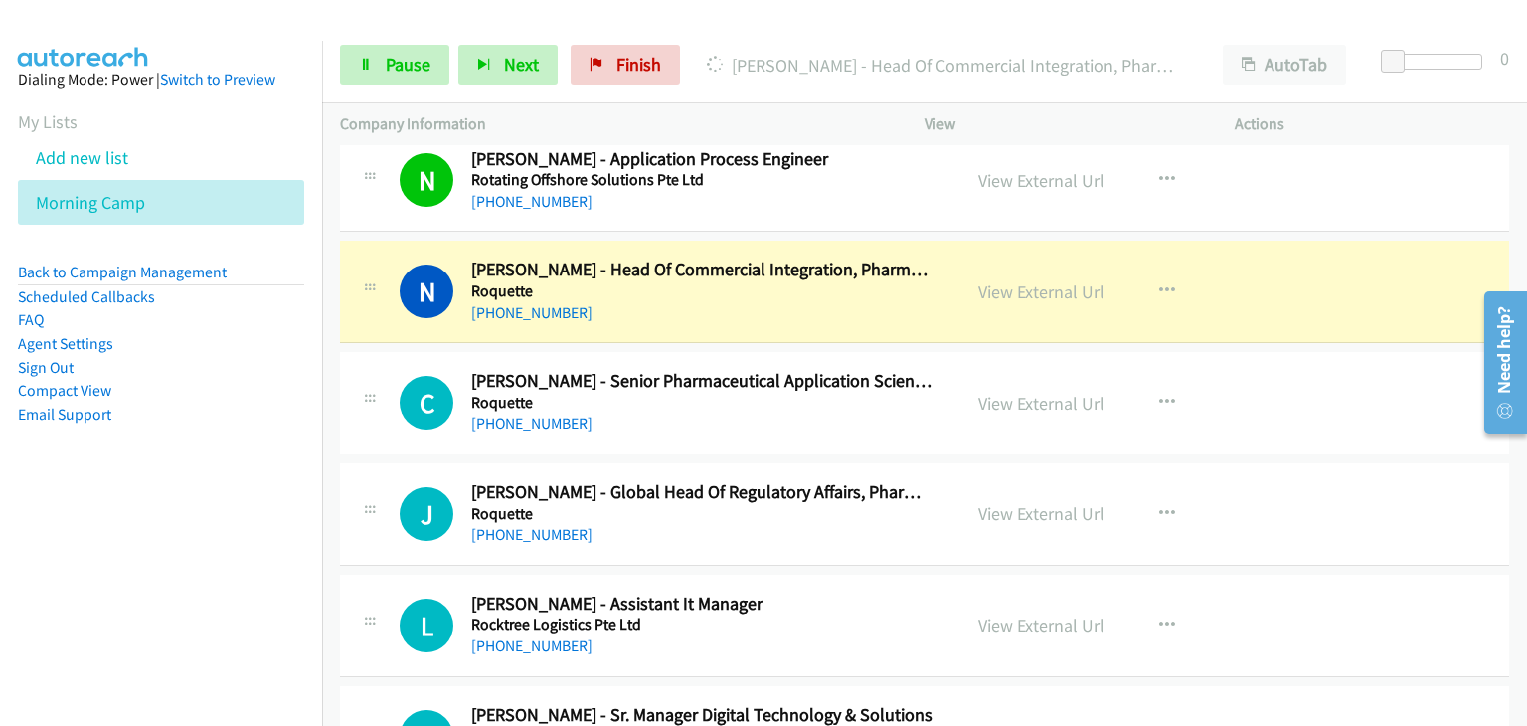
scroll to position [9479, 0]
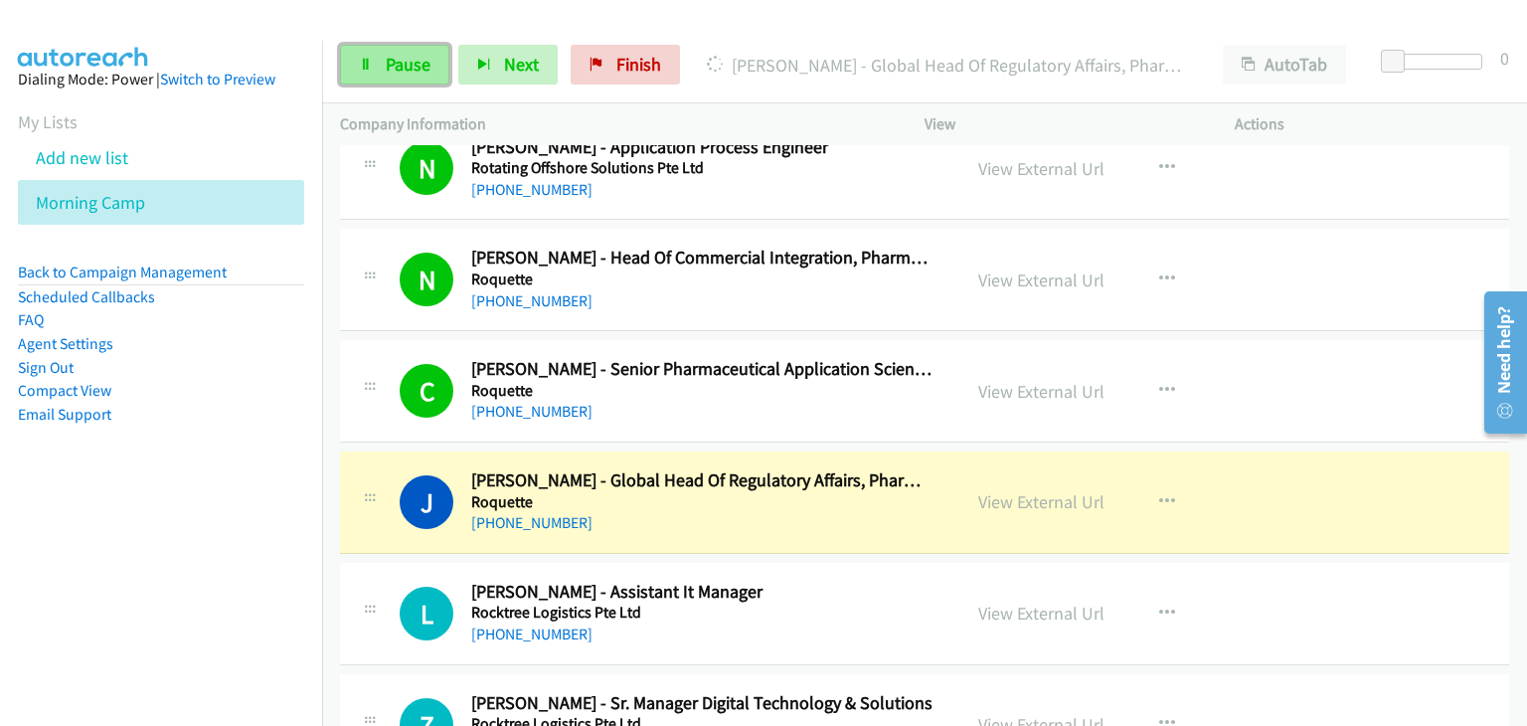
click at [390, 68] on span "Pause" at bounding box center [408, 64] width 45 height 23
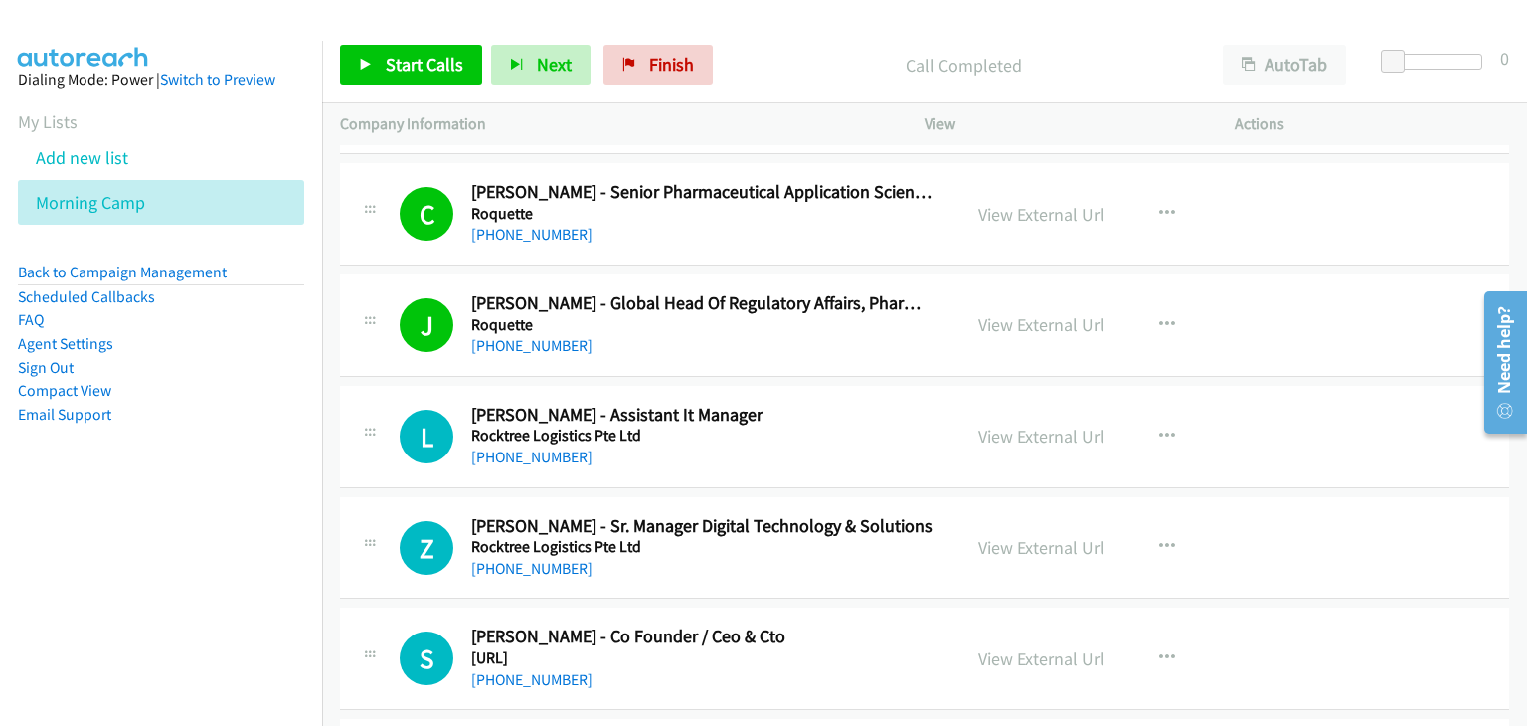
scroll to position [9678, 0]
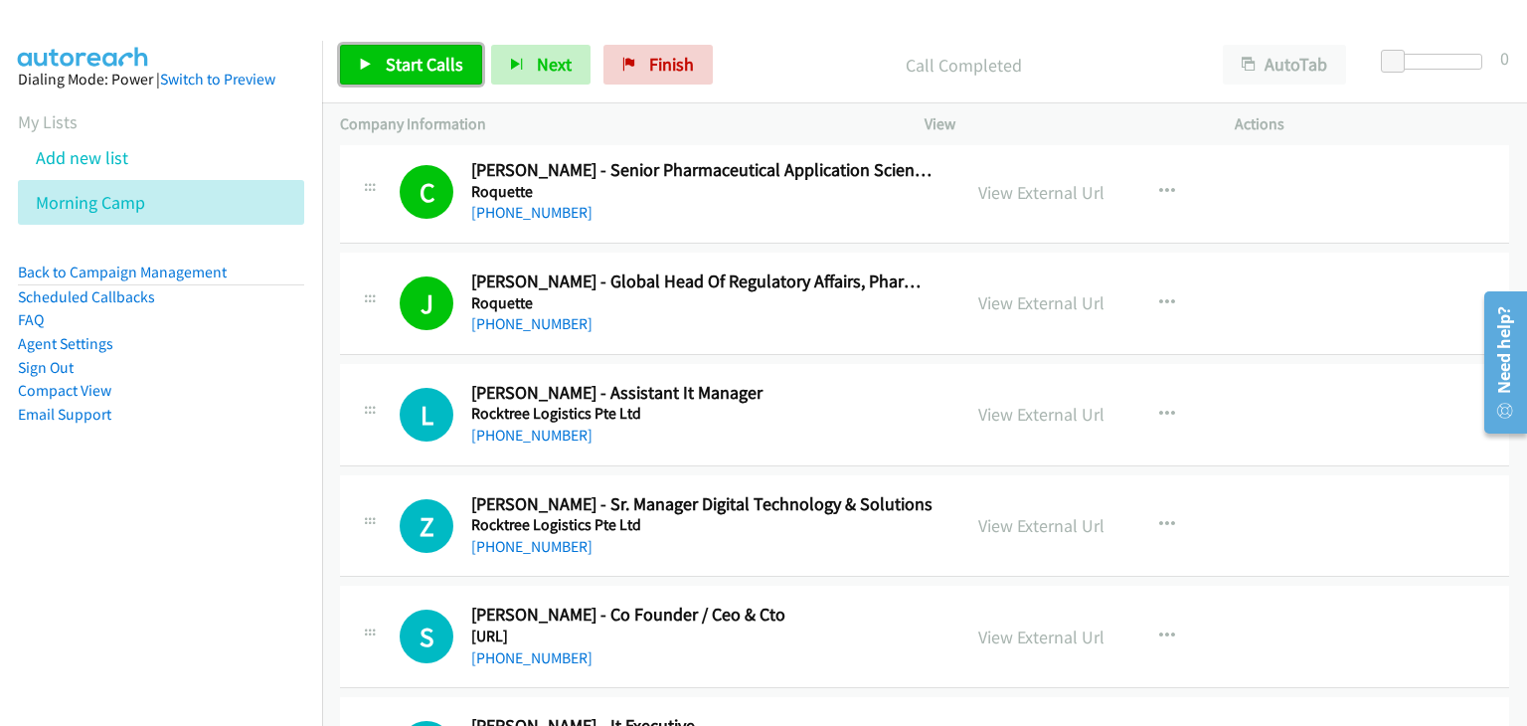
drag, startPoint x: 348, startPoint y: 53, endPoint x: 504, endPoint y: 104, distance: 164.4
click at [348, 53] on link "Start Calls" at bounding box center [411, 65] width 142 height 40
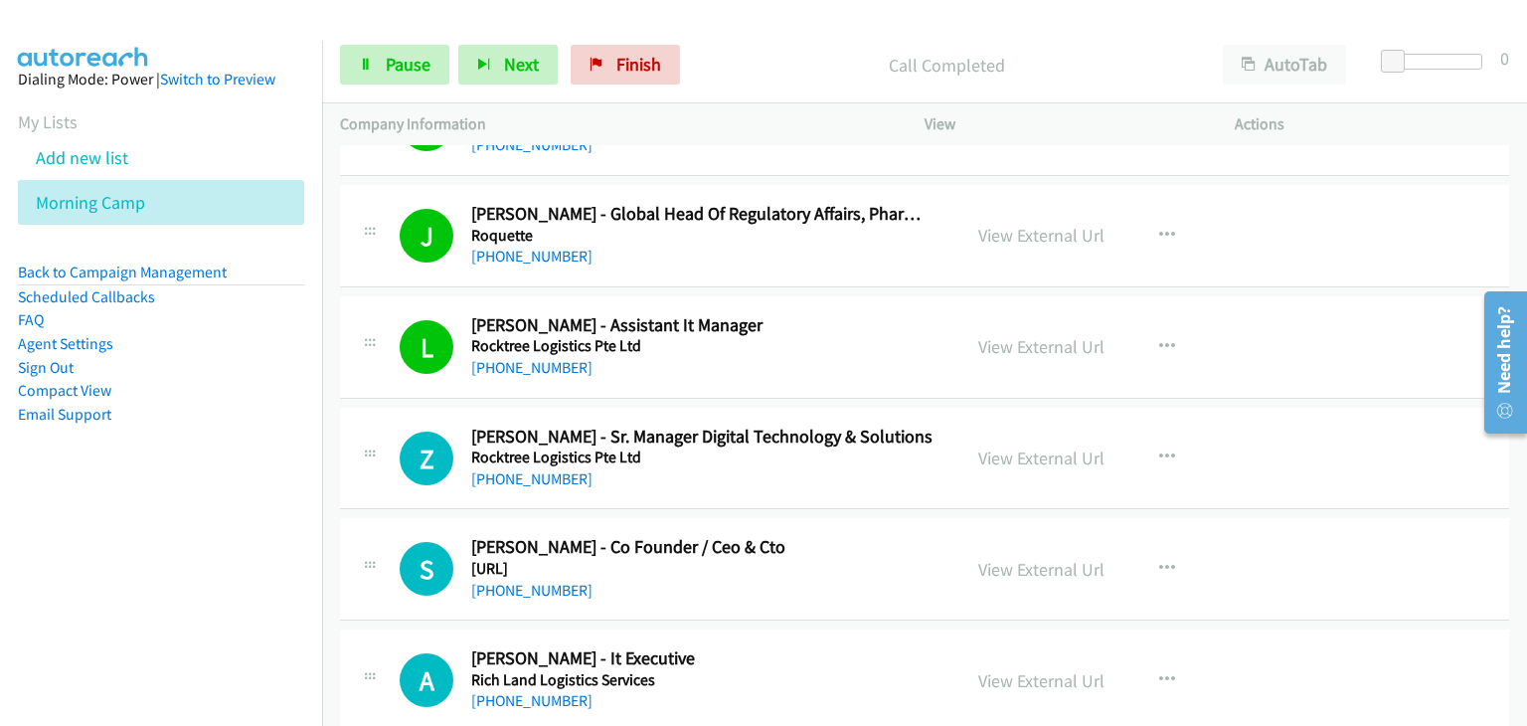
scroll to position [9777, 0]
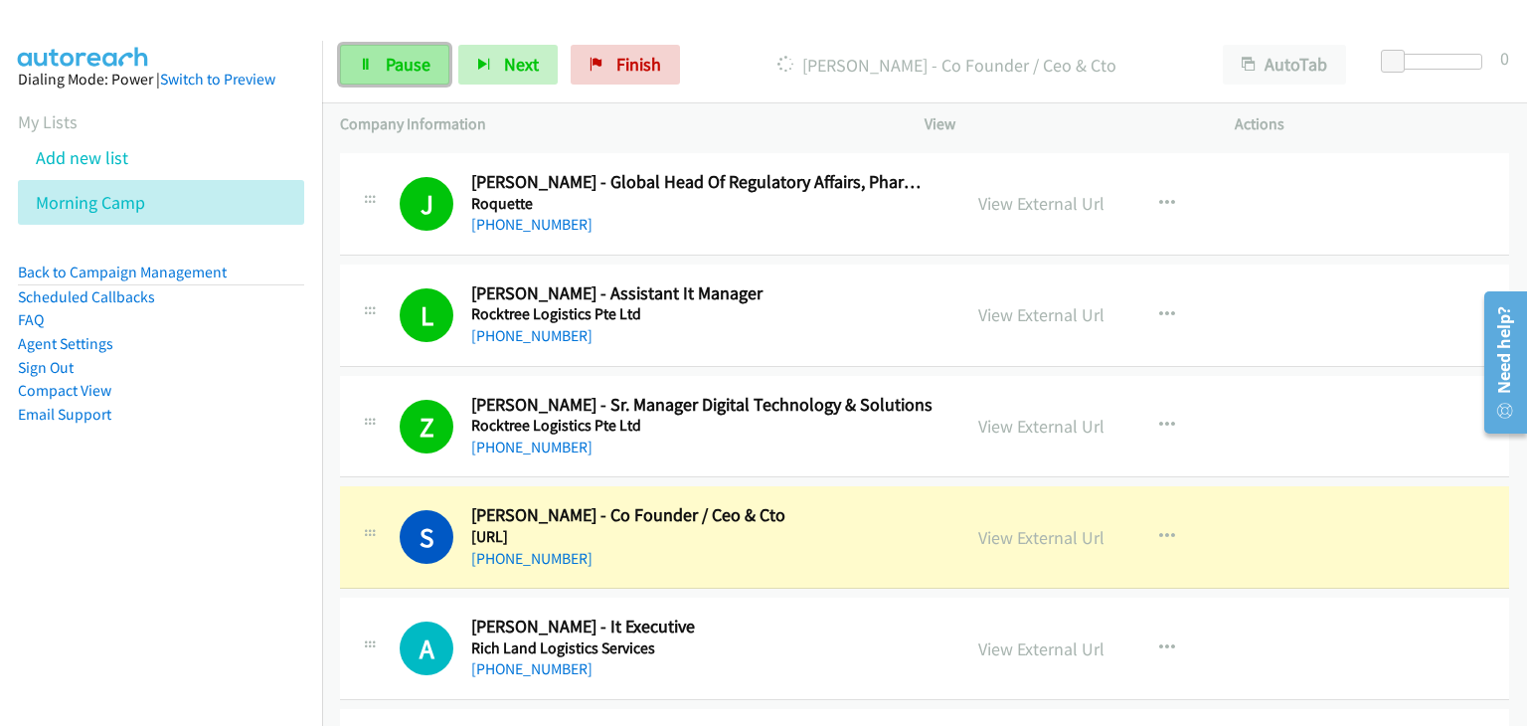
click at [358, 53] on link "Pause" at bounding box center [394, 65] width 109 height 40
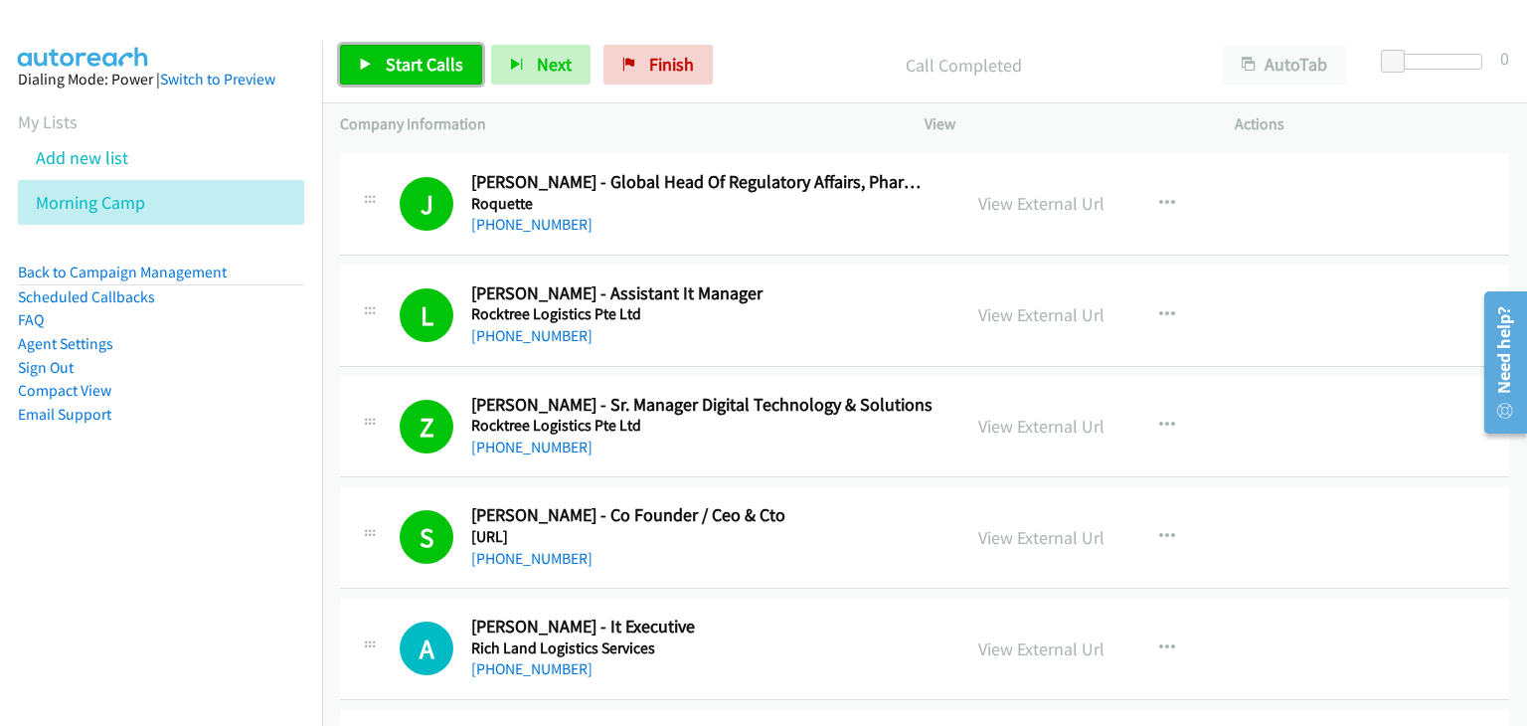
click at [410, 61] on span "Start Calls" at bounding box center [425, 64] width 78 height 23
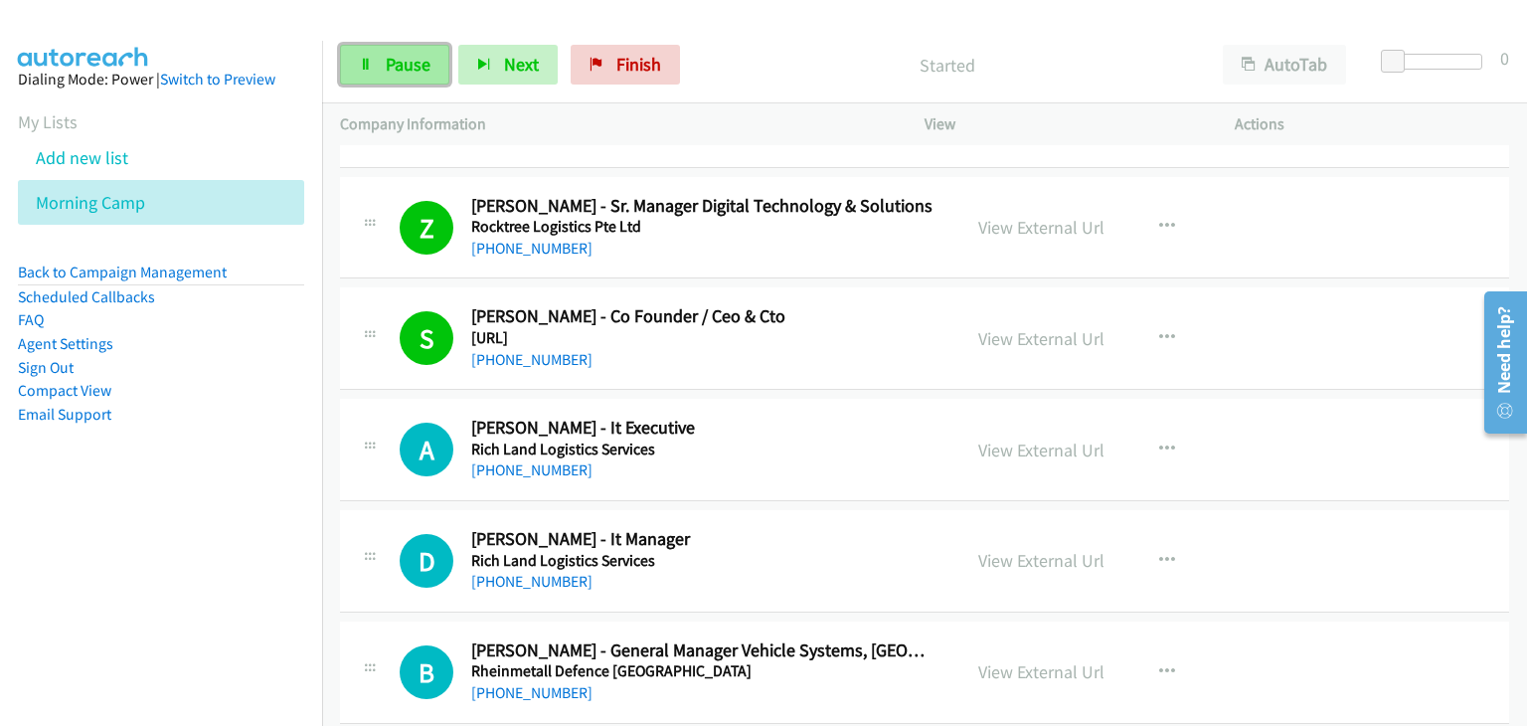
click at [397, 70] on span "Pause" at bounding box center [408, 64] width 45 height 23
